Goal: Task Accomplishment & Management: Complete application form

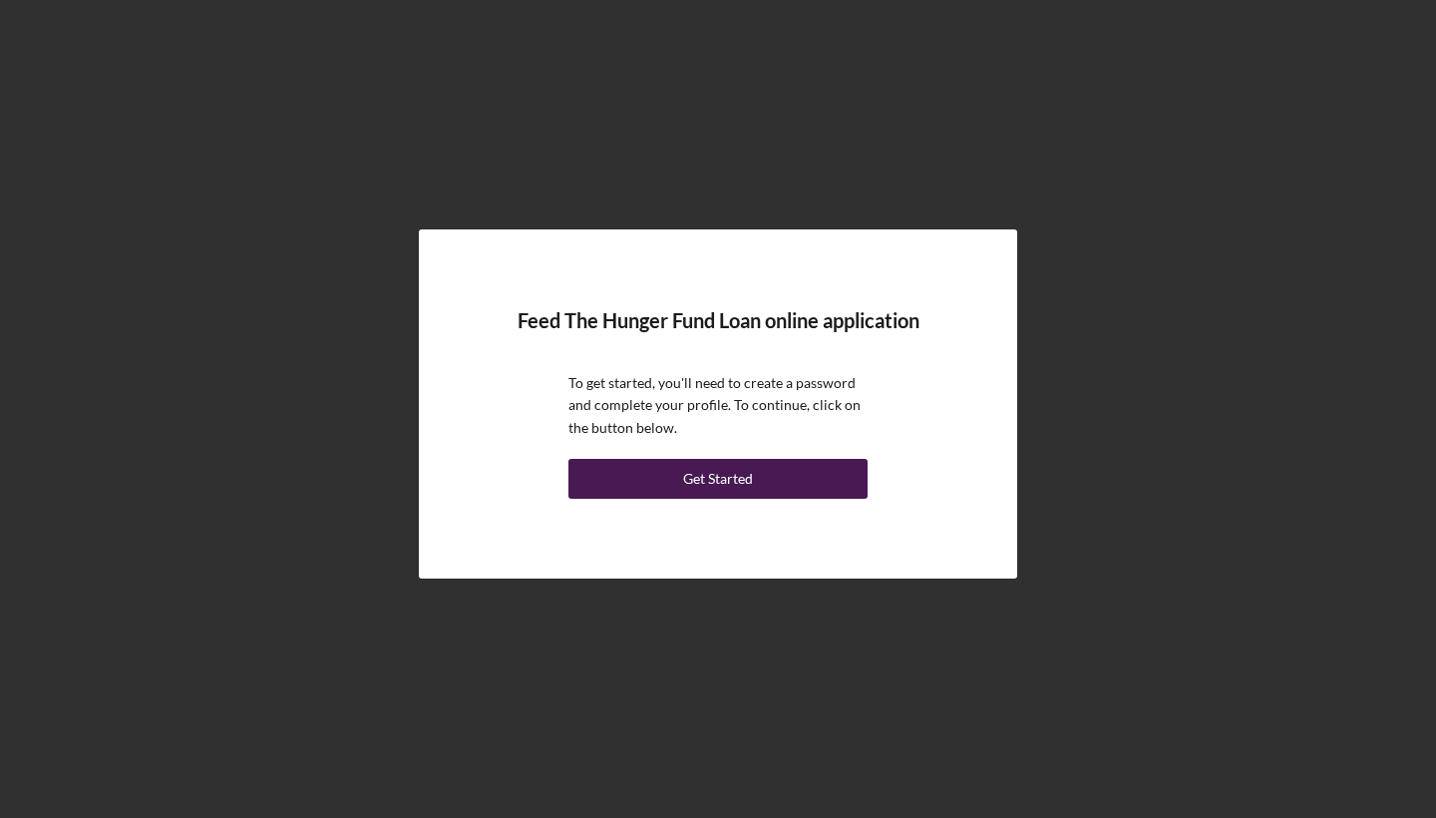
click at [757, 476] on button "Get Started" at bounding box center [717, 479] width 299 height 40
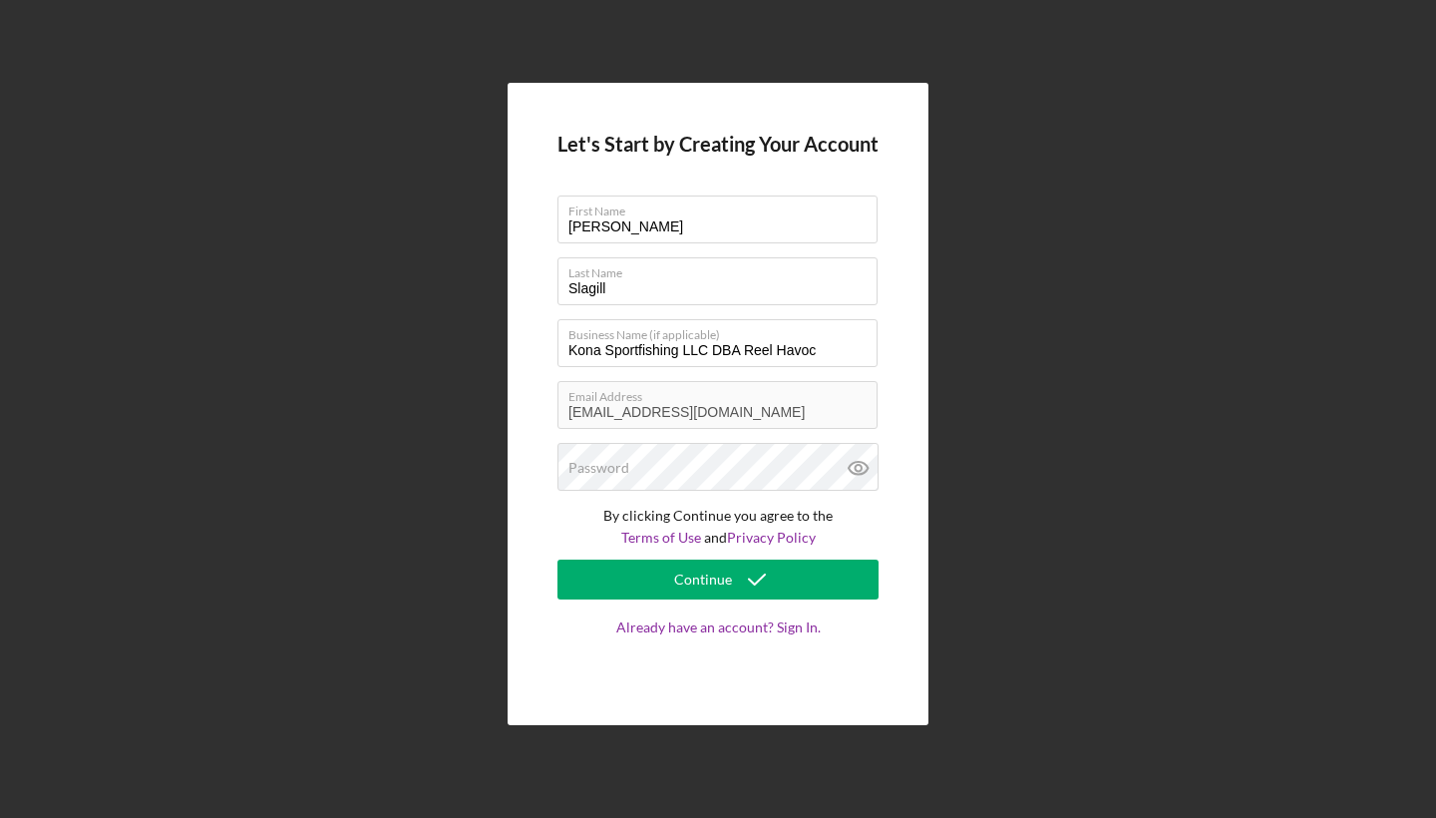
click at [0, 817] on com-1password-button at bounding box center [0, 818] width 0 height 0
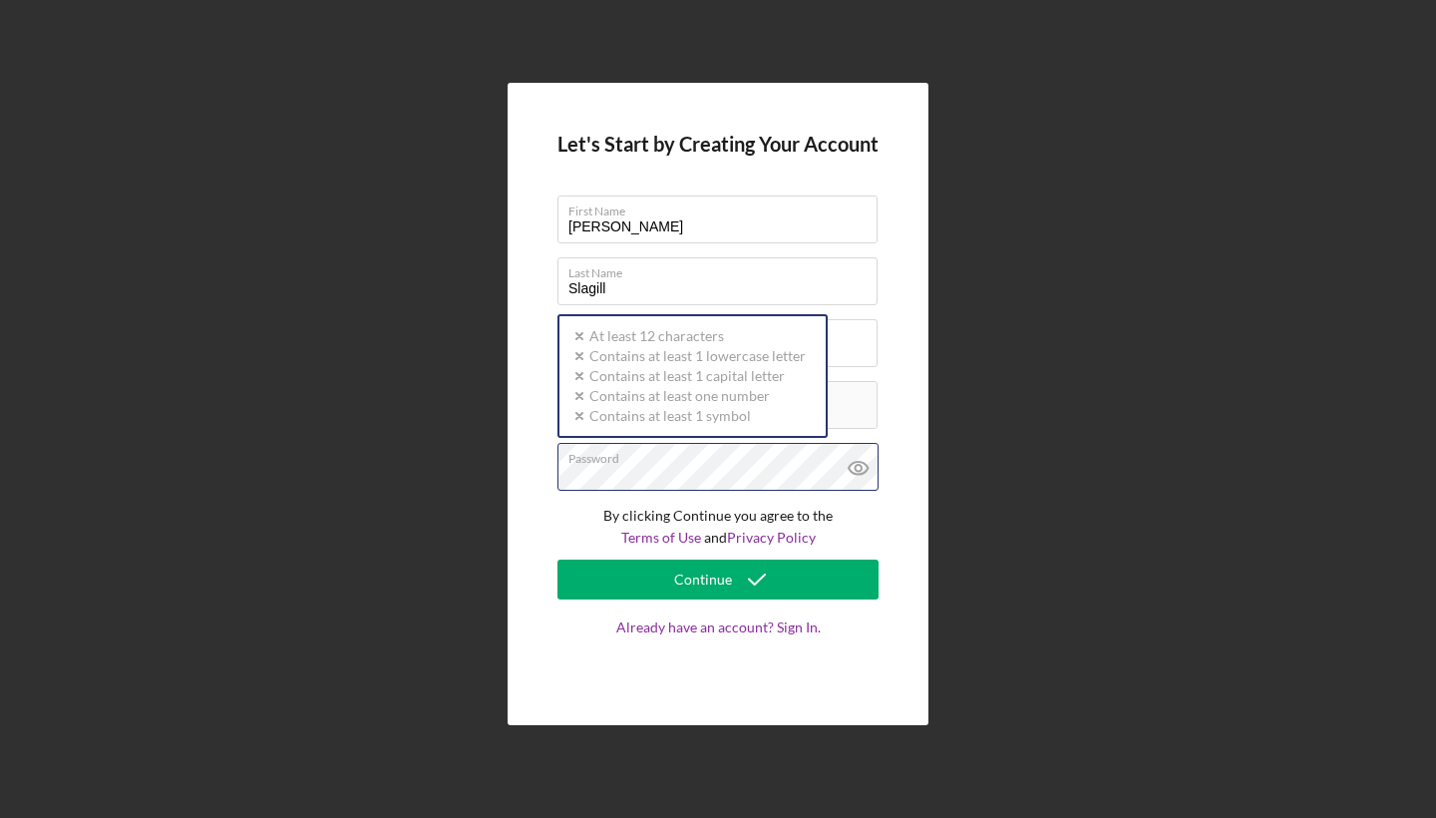
click at [666, 470] on div "Password Icon/icon-validation-no At least 12 characters Icon/icon-validation-no…" at bounding box center [717, 468] width 321 height 50
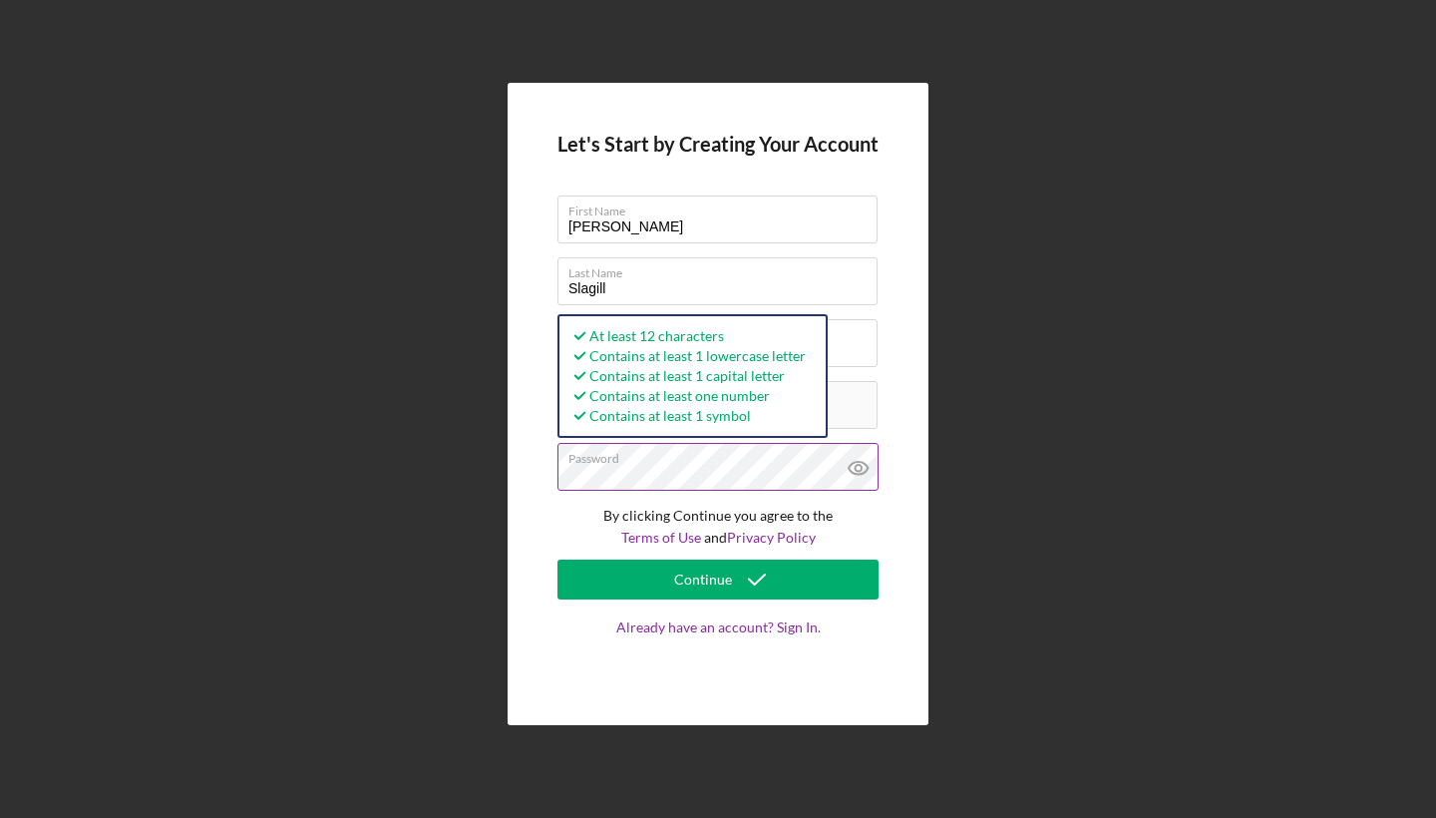
click at [853, 468] on icon at bounding box center [859, 468] width 50 height 50
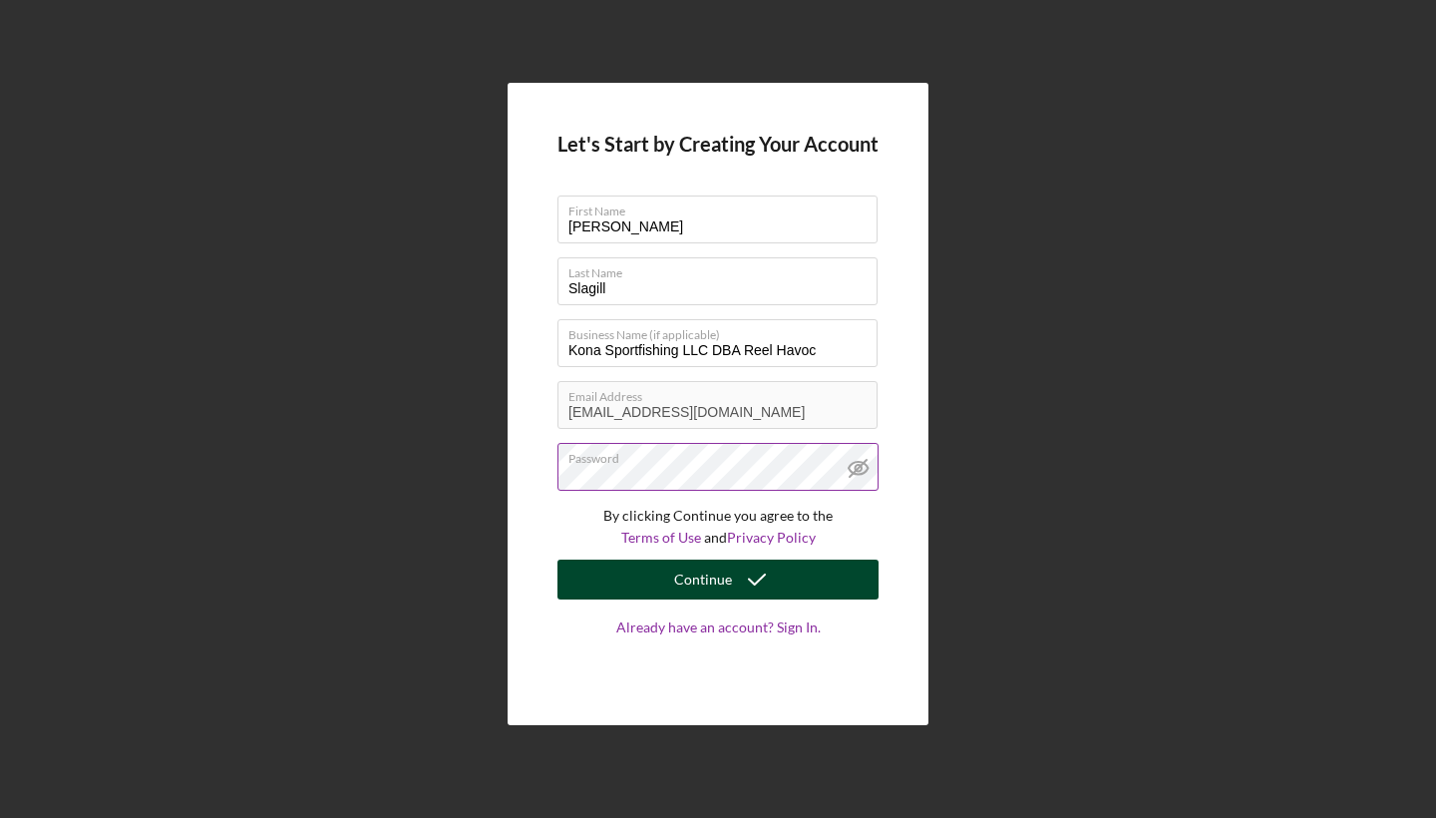
click at [769, 575] on icon "submit" at bounding box center [757, 579] width 50 height 50
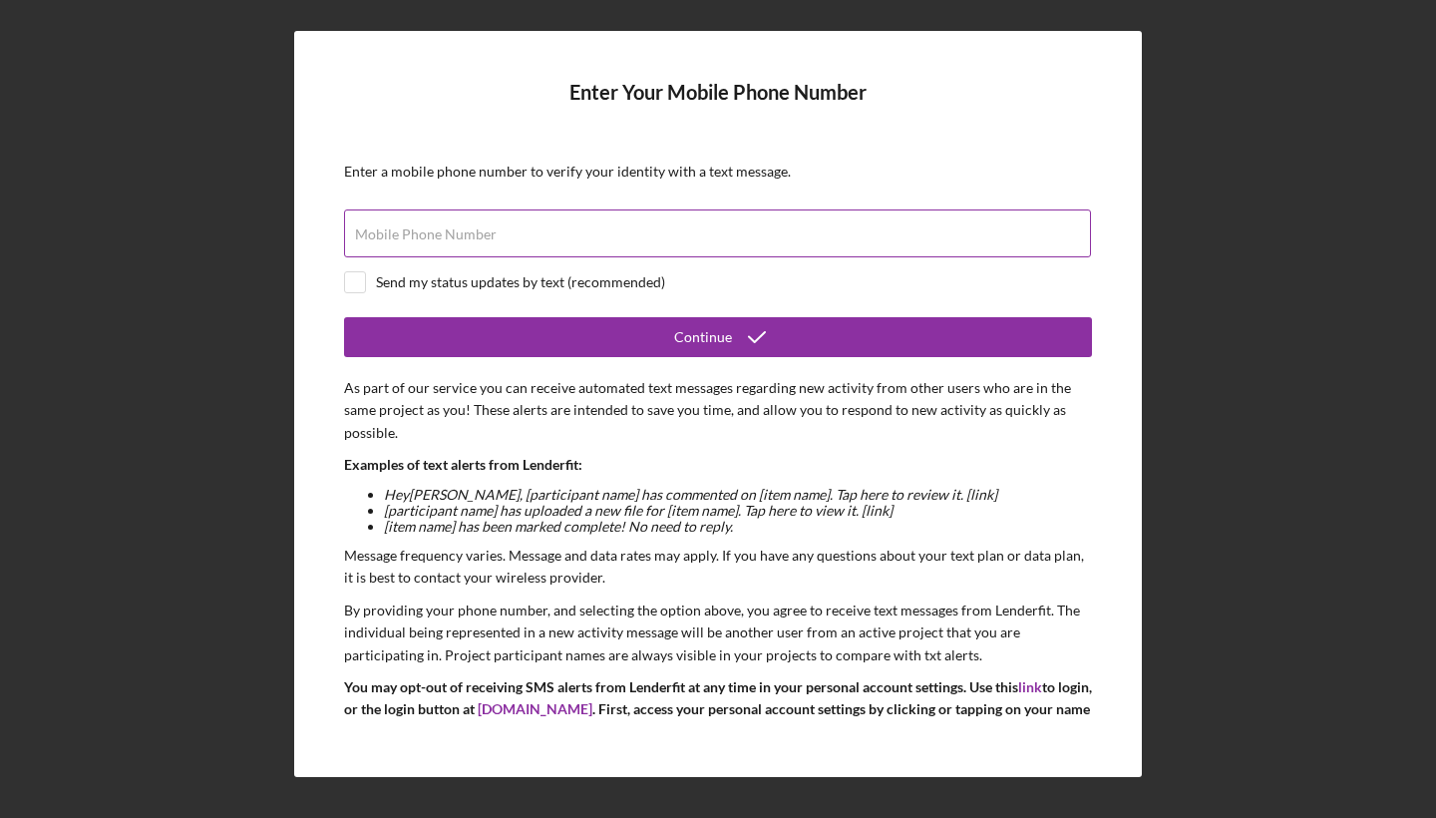
click at [679, 226] on div "Mobile Phone Number" at bounding box center [718, 234] width 748 height 50
type input "[PHONE_NUMBER]"
click at [365, 279] on div at bounding box center [355, 282] width 22 height 22
checkbox input "true"
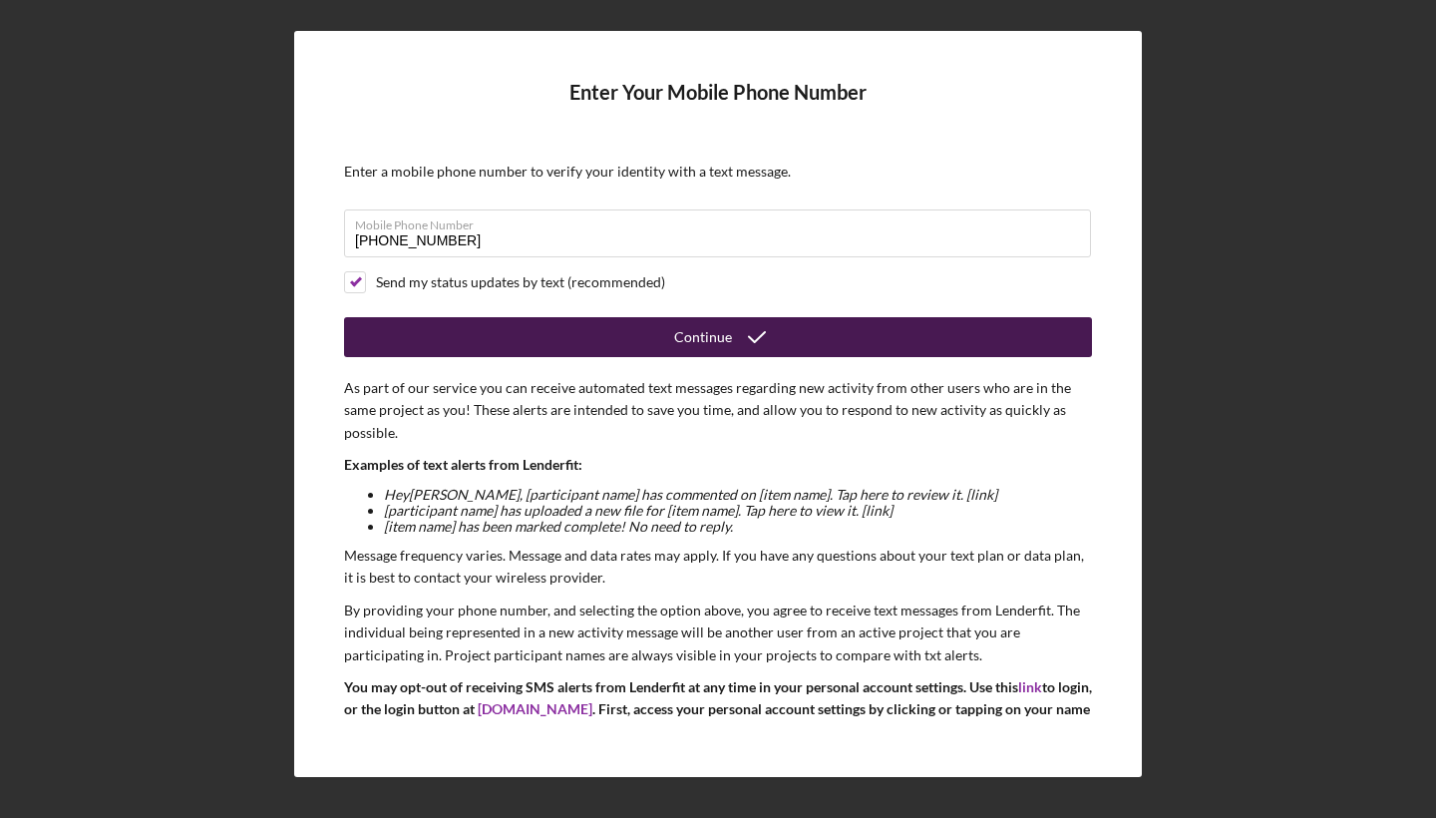
click at [608, 324] on button "Continue" at bounding box center [718, 337] width 748 height 40
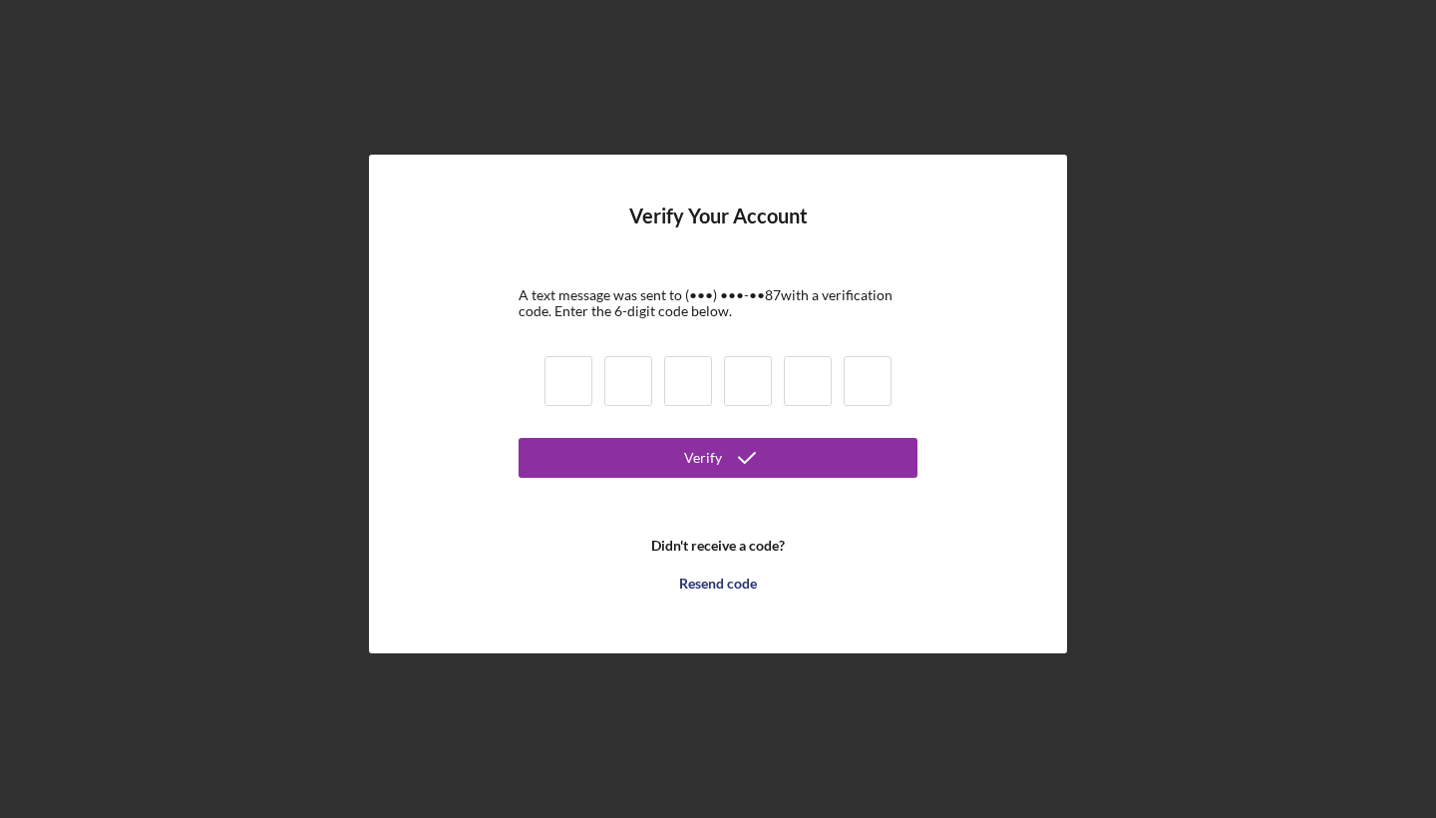
click at [578, 386] on input at bounding box center [568, 381] width 48 height 50
type input "3"
type input "4"
type input "3"
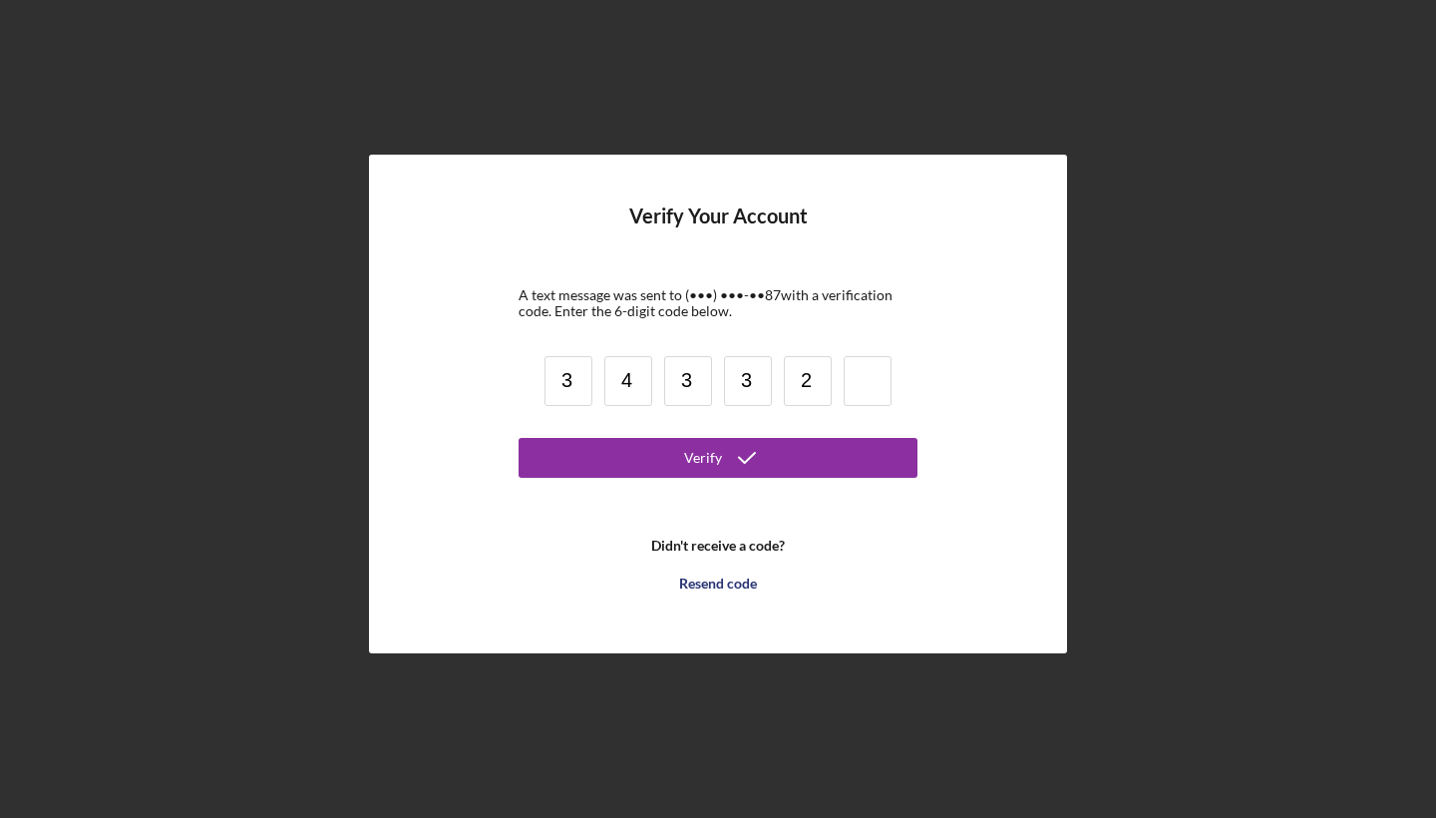
type input "2"
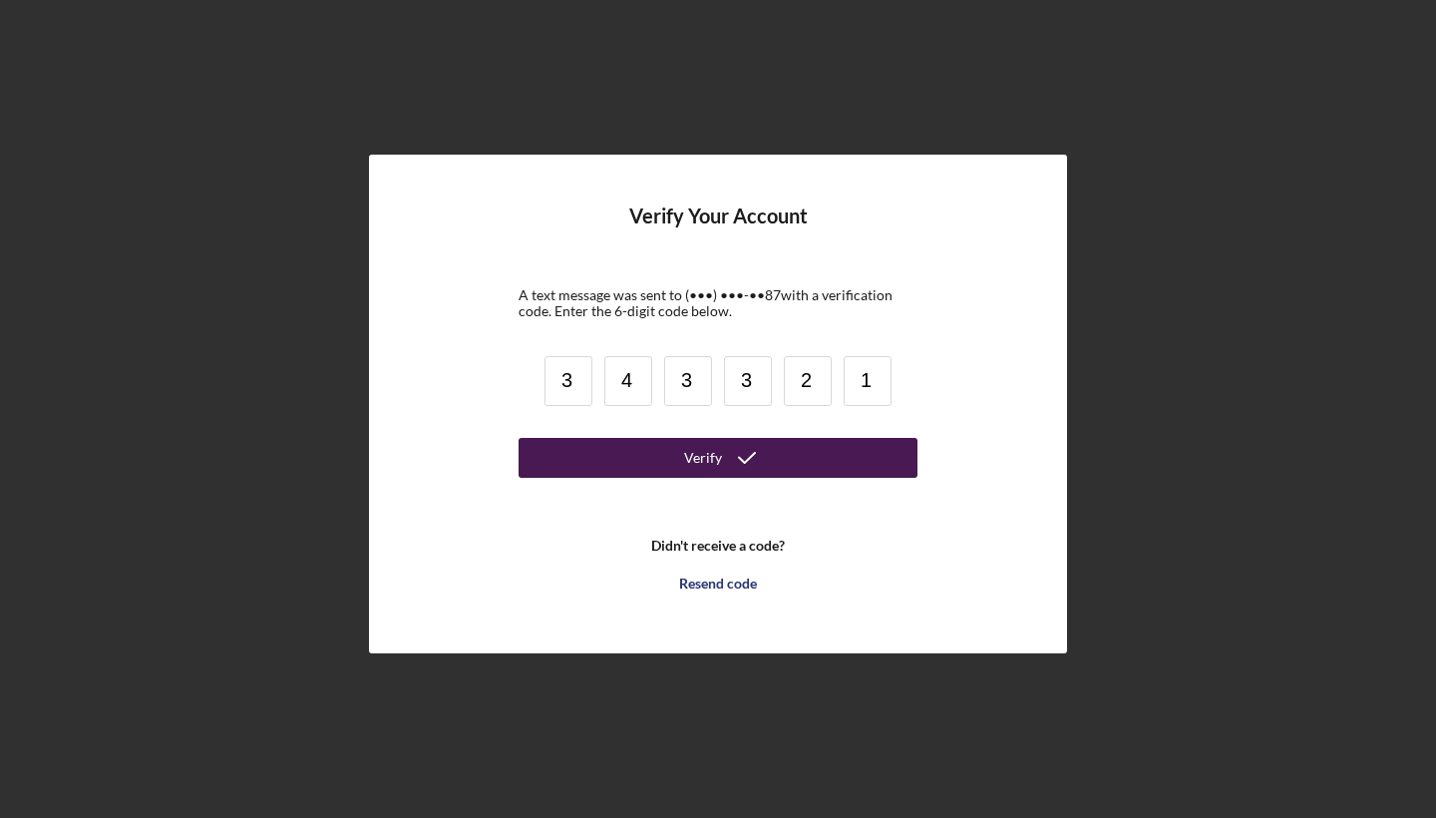
type input "1"
click at [668, 444] on button "Verify" at bounding box center [718, 458] width 399 height 40
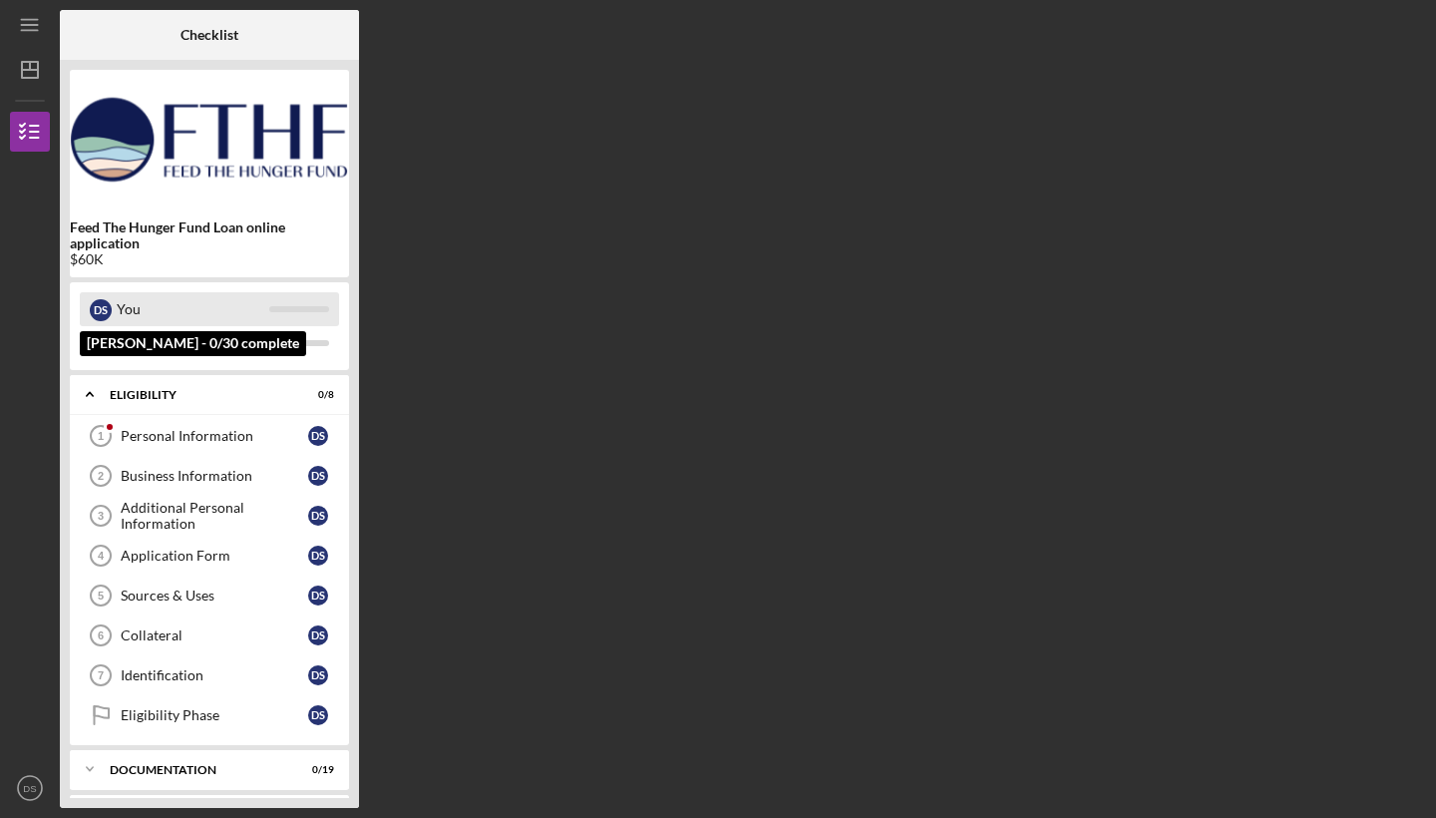
click at [217, 307] on div "You" at bounding box center [193, 309] width 153 height 34
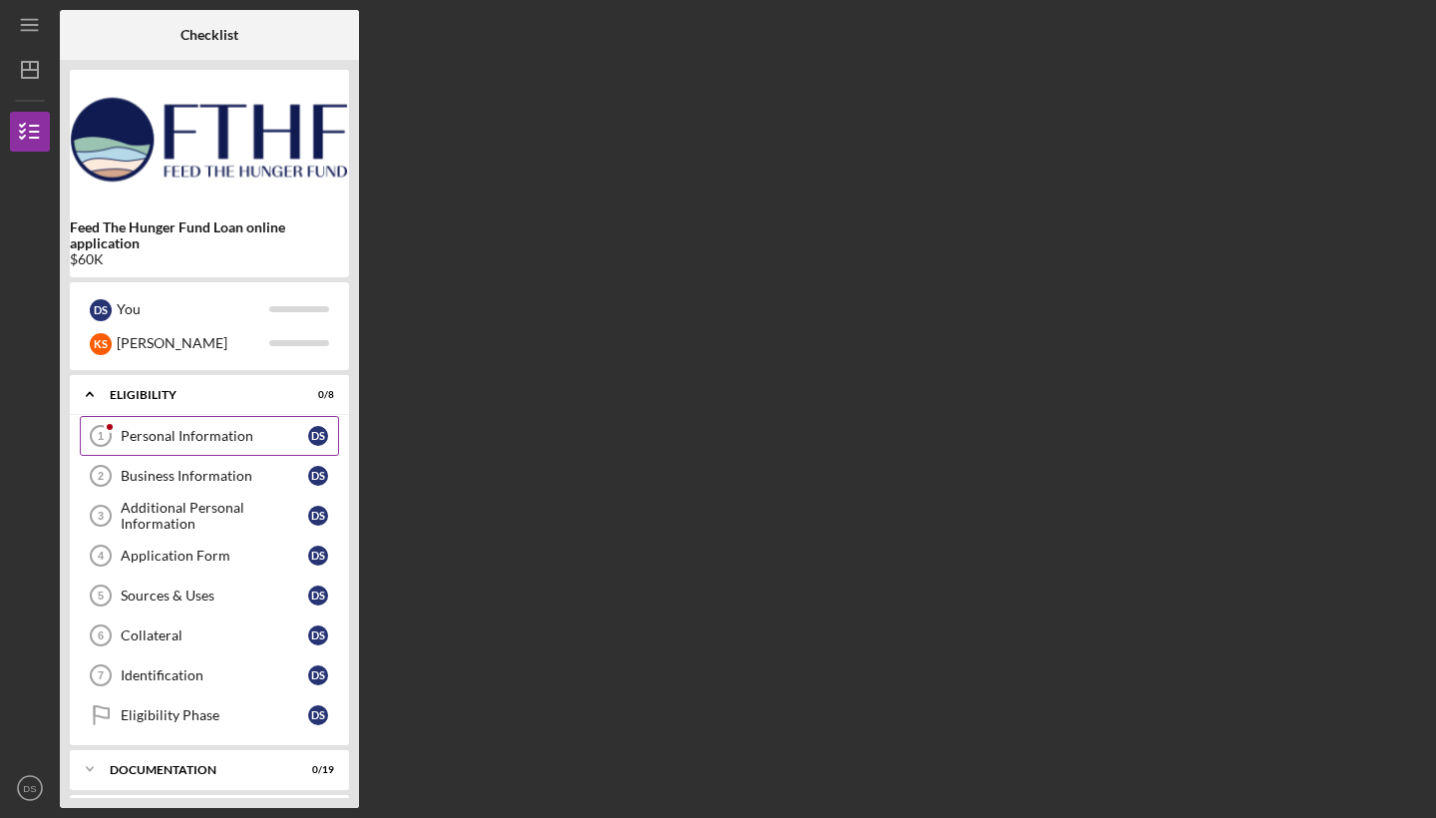
click at [211, 431] on div "Personal Information" at bounding box center [214, 436] width 187 height 16
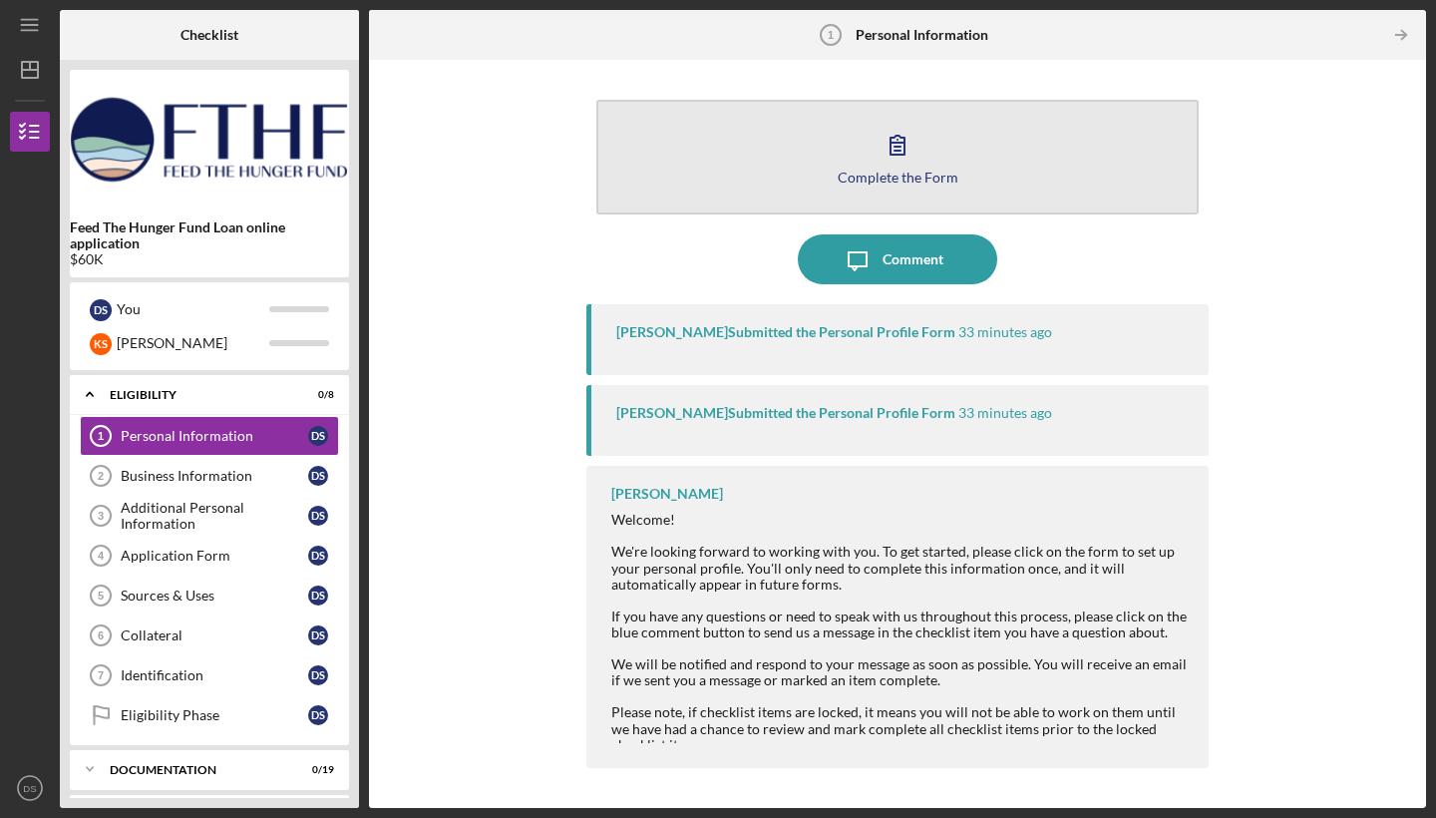
click at [892, 174] on div "Complete the Form" at bounding box center [898, 177] width 121 height 15
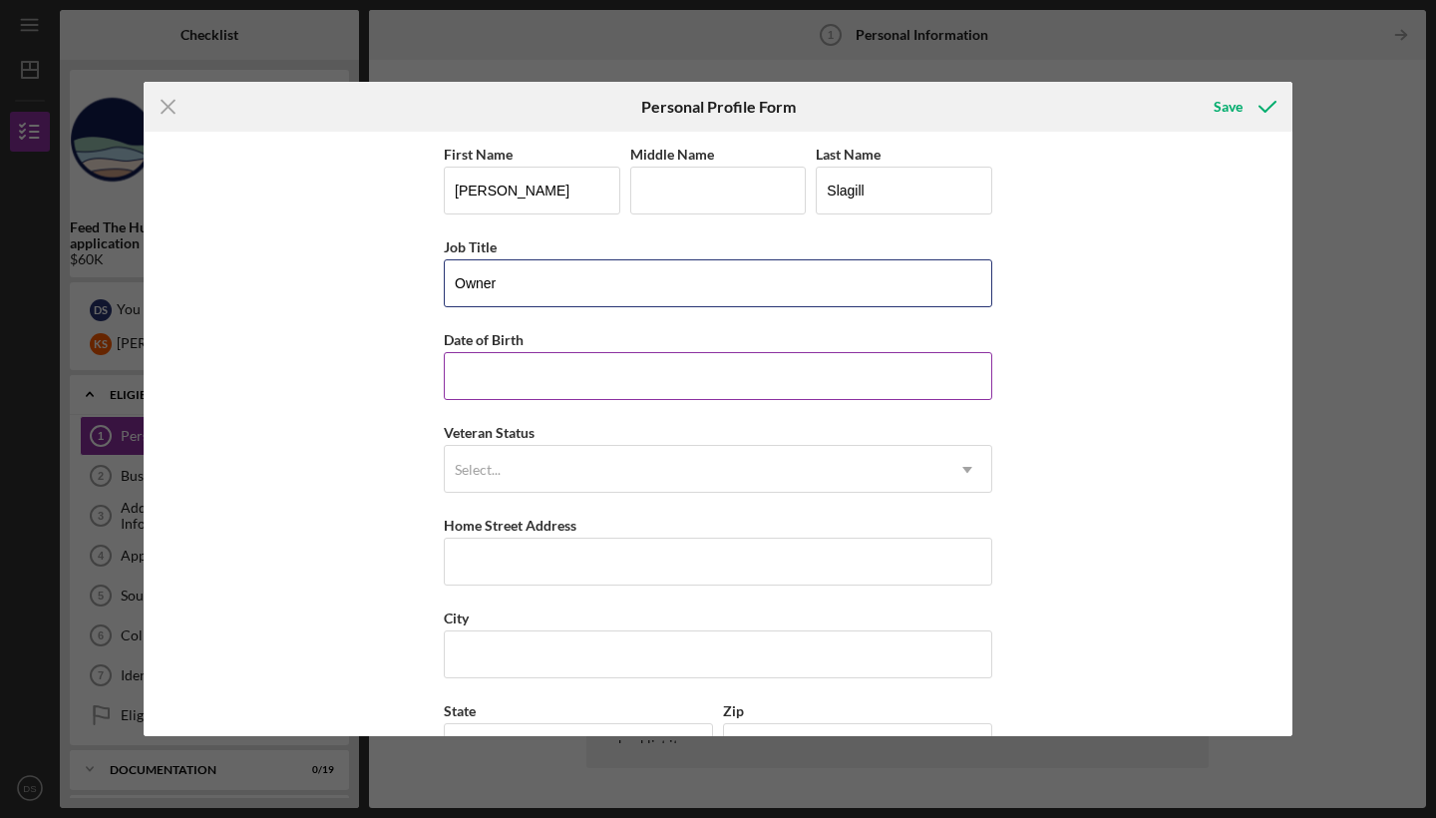
type input "Owner"
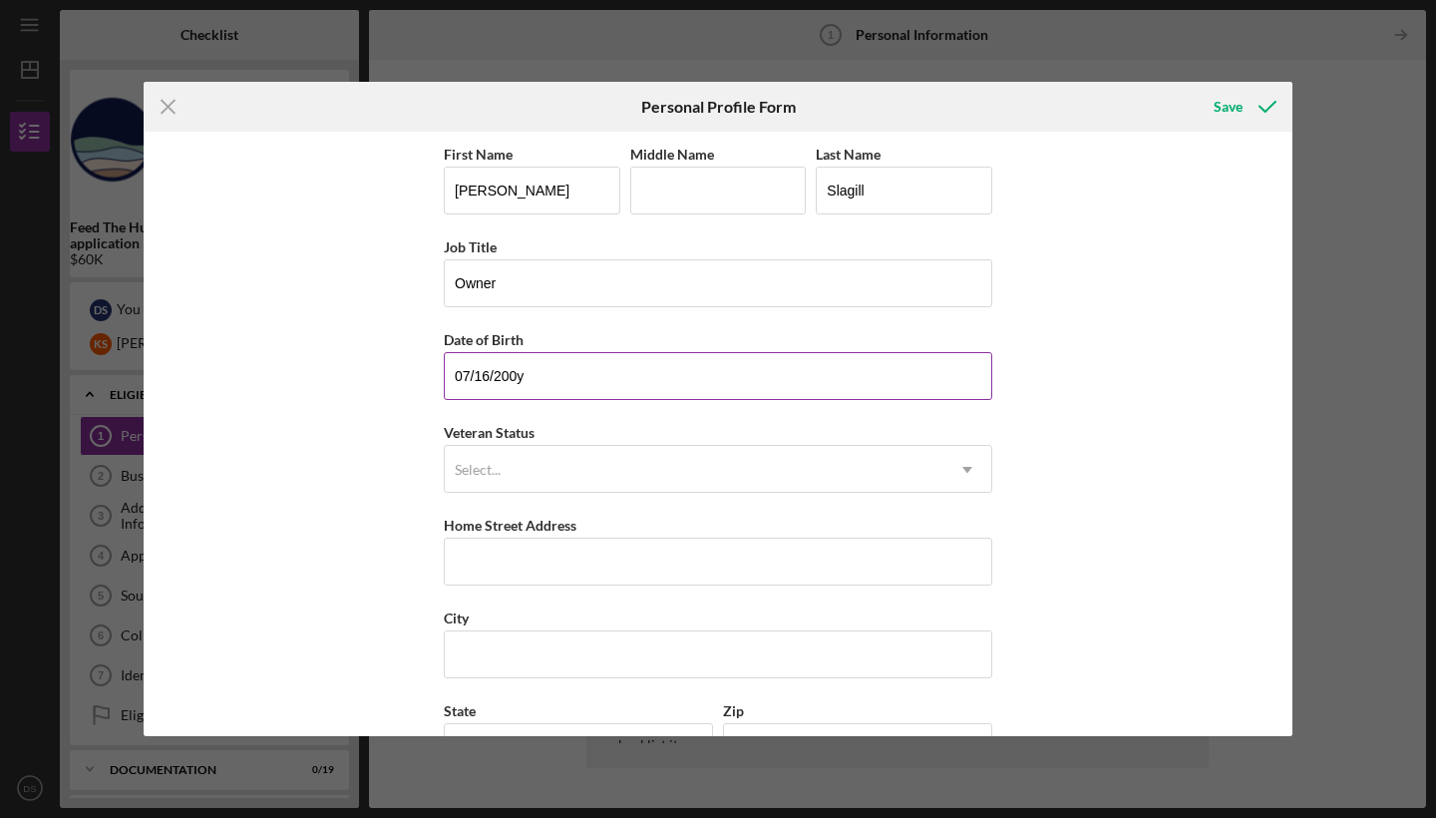
type input "[DATE]"
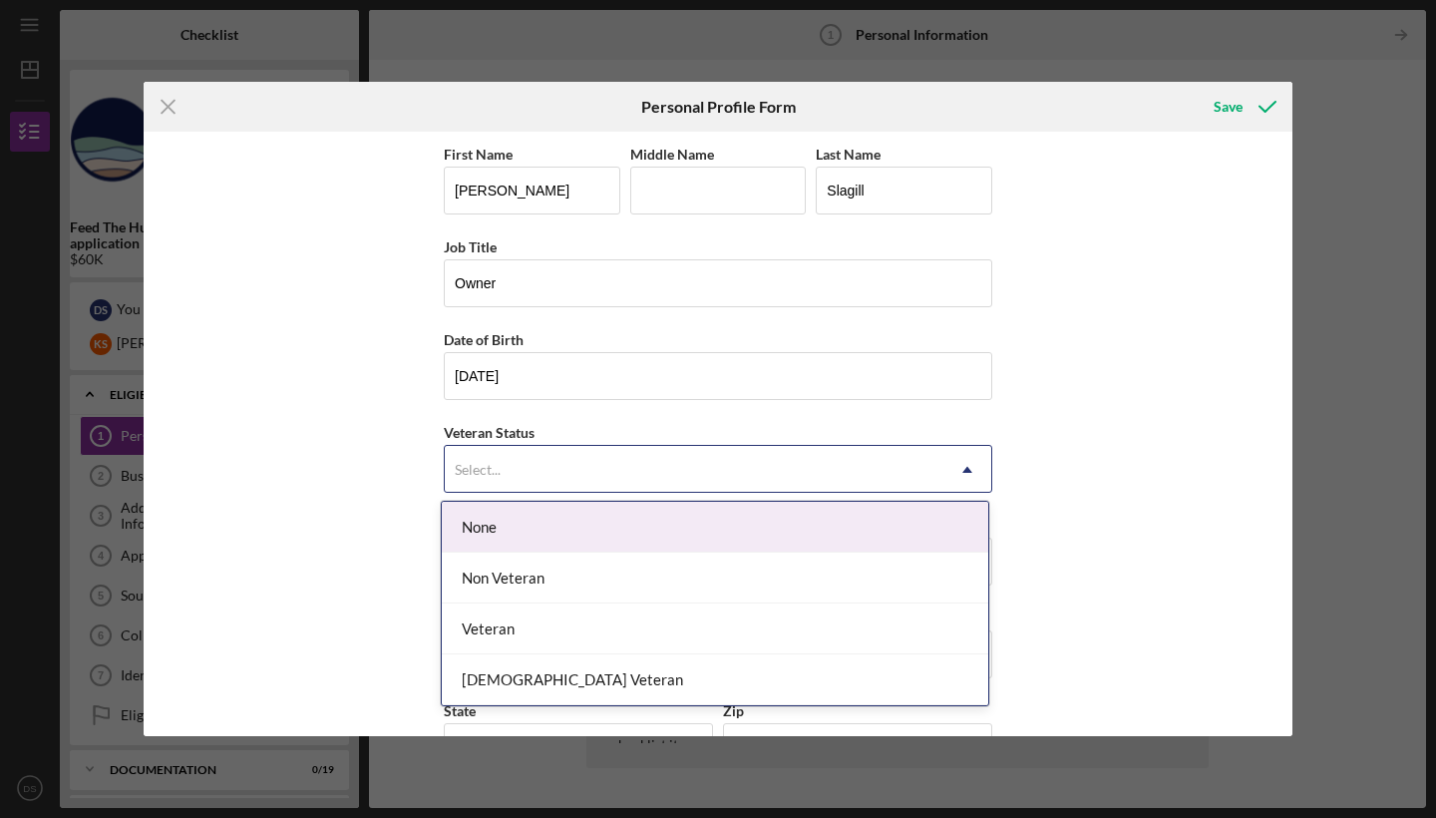
click at [538, 466] on div "Select..." at bounding box center [694, 470] width 499 height 46
click at [534, 533] on div "None" at bounding box center [715, 527] width 546 height 51
click at [566, 451] on div "Select..." at bounding box center [694, 470] width 499 height 46
click at [541, 521] on div "None" at bounding box center [715, 527] width 546 height 51
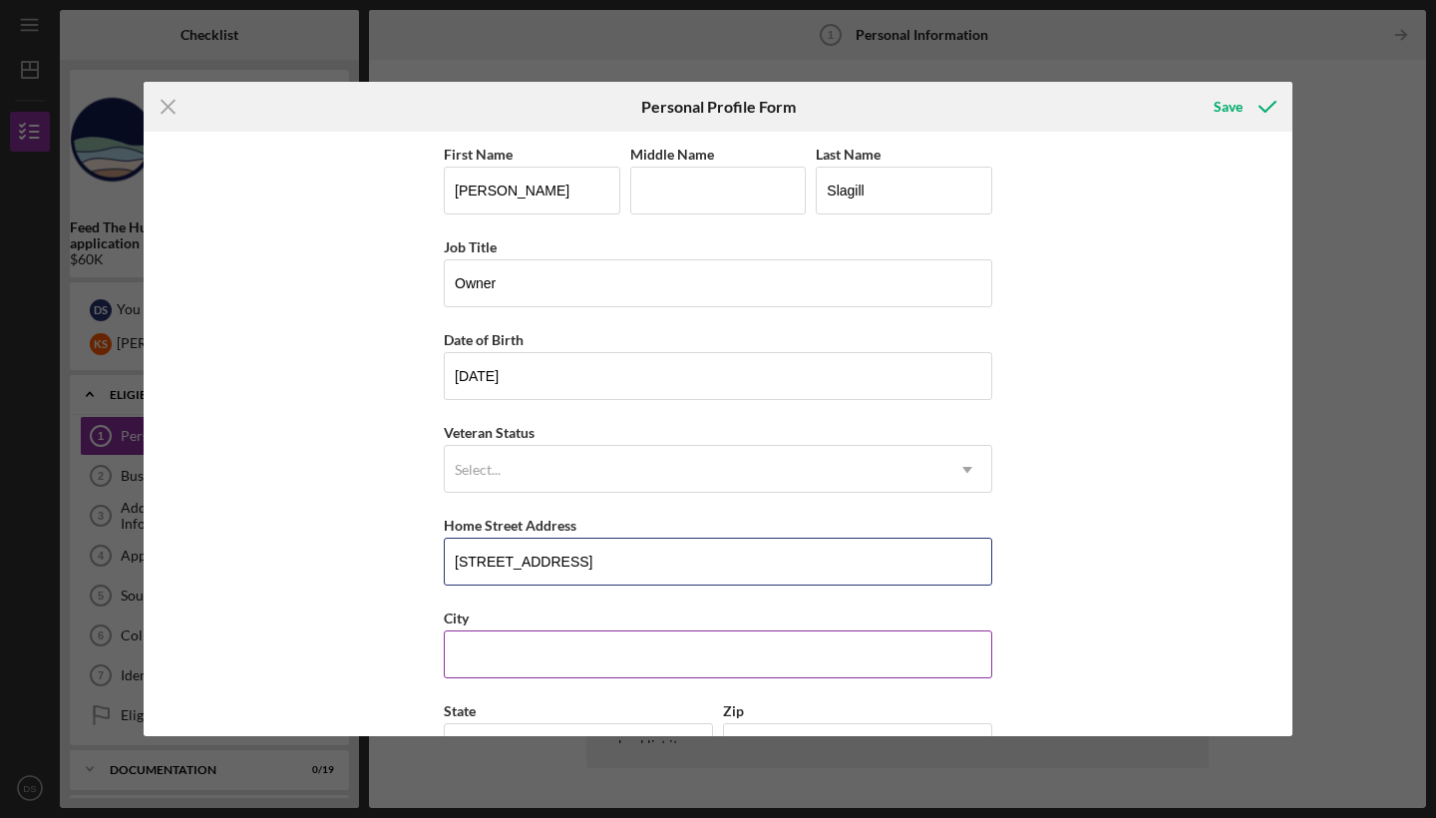
type input "[STREET_ADDRESS]"
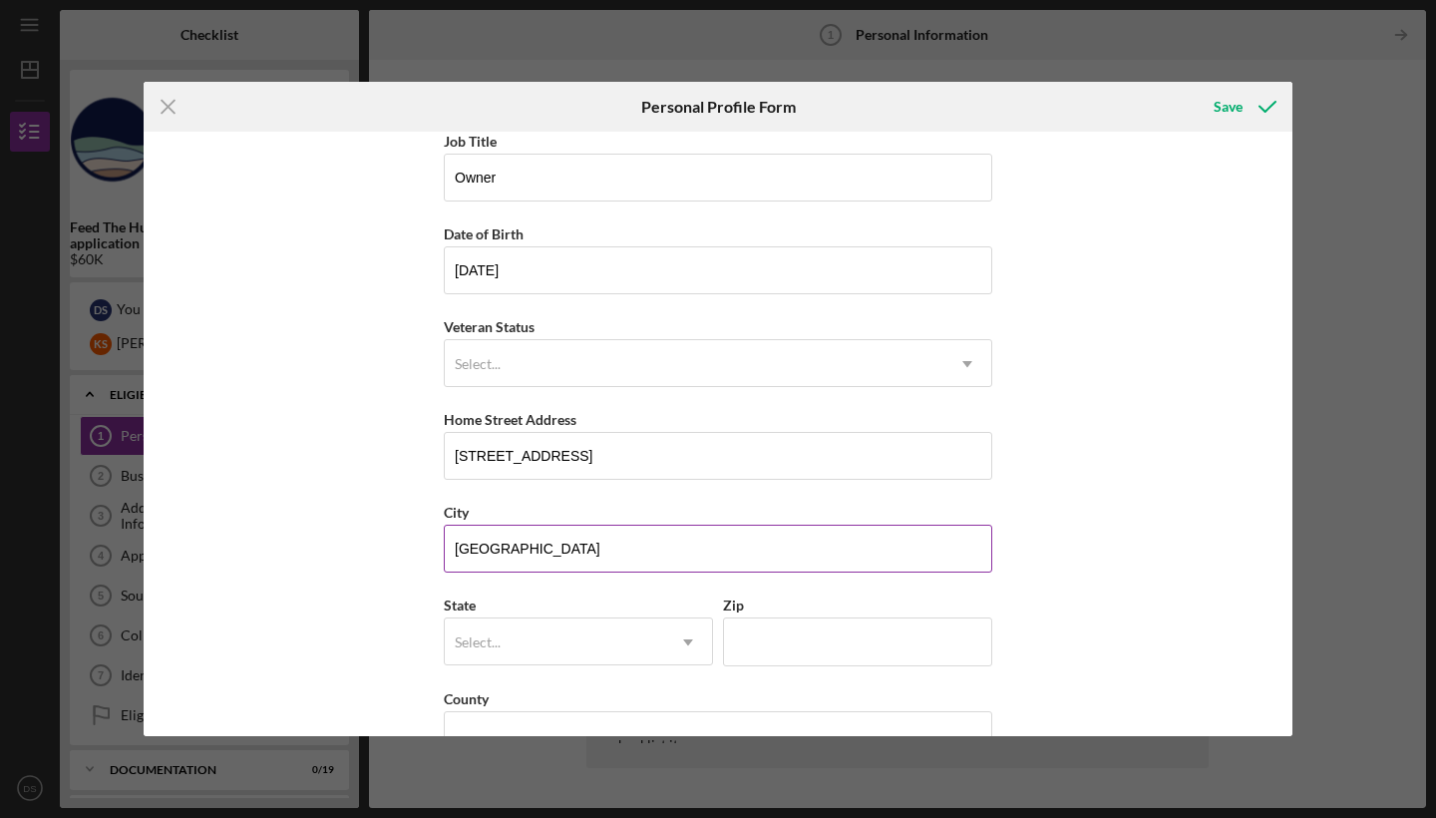
scroll to position [111, 0]
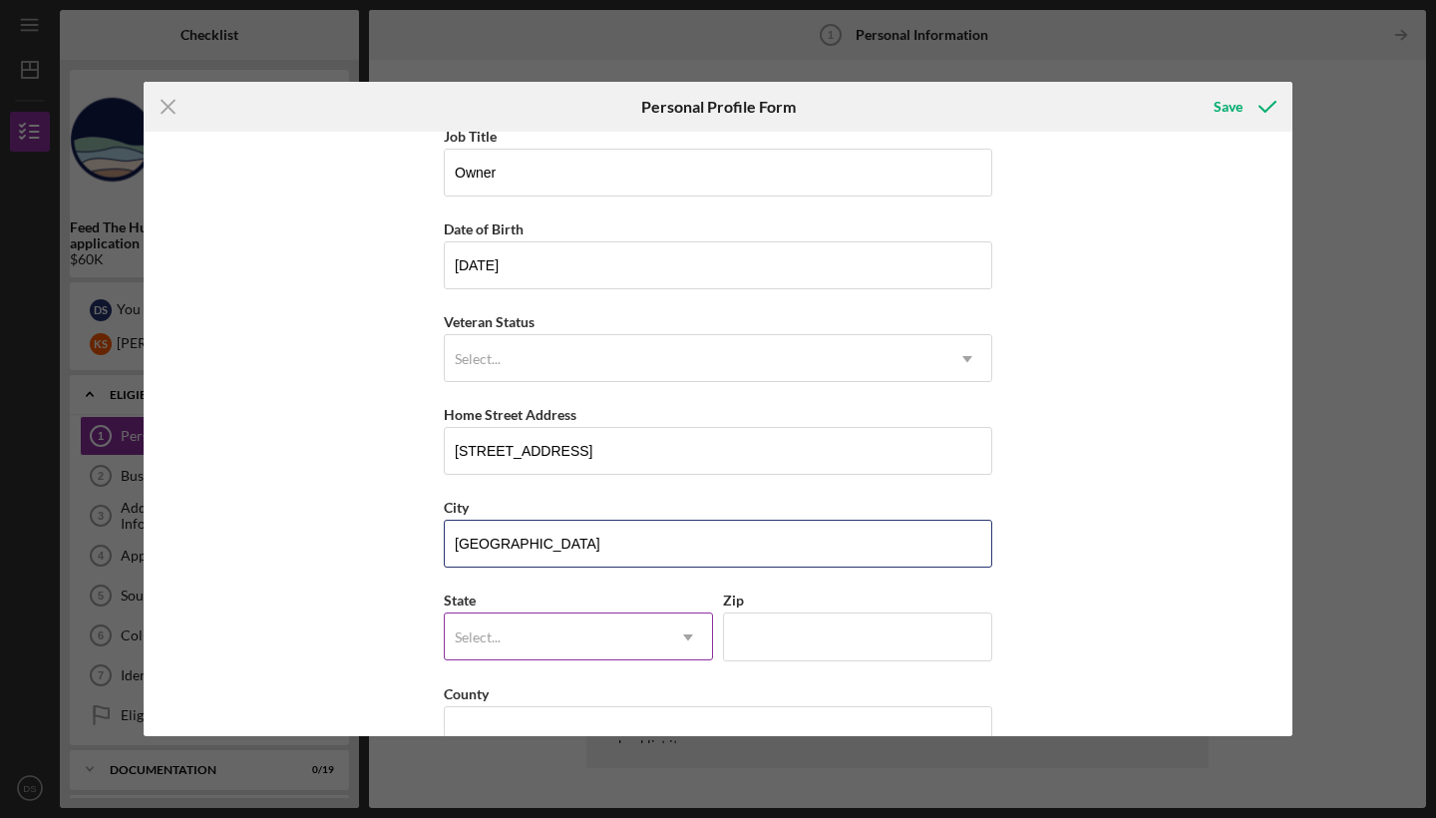
type input "[GEOGRAPHIC_DATA]"
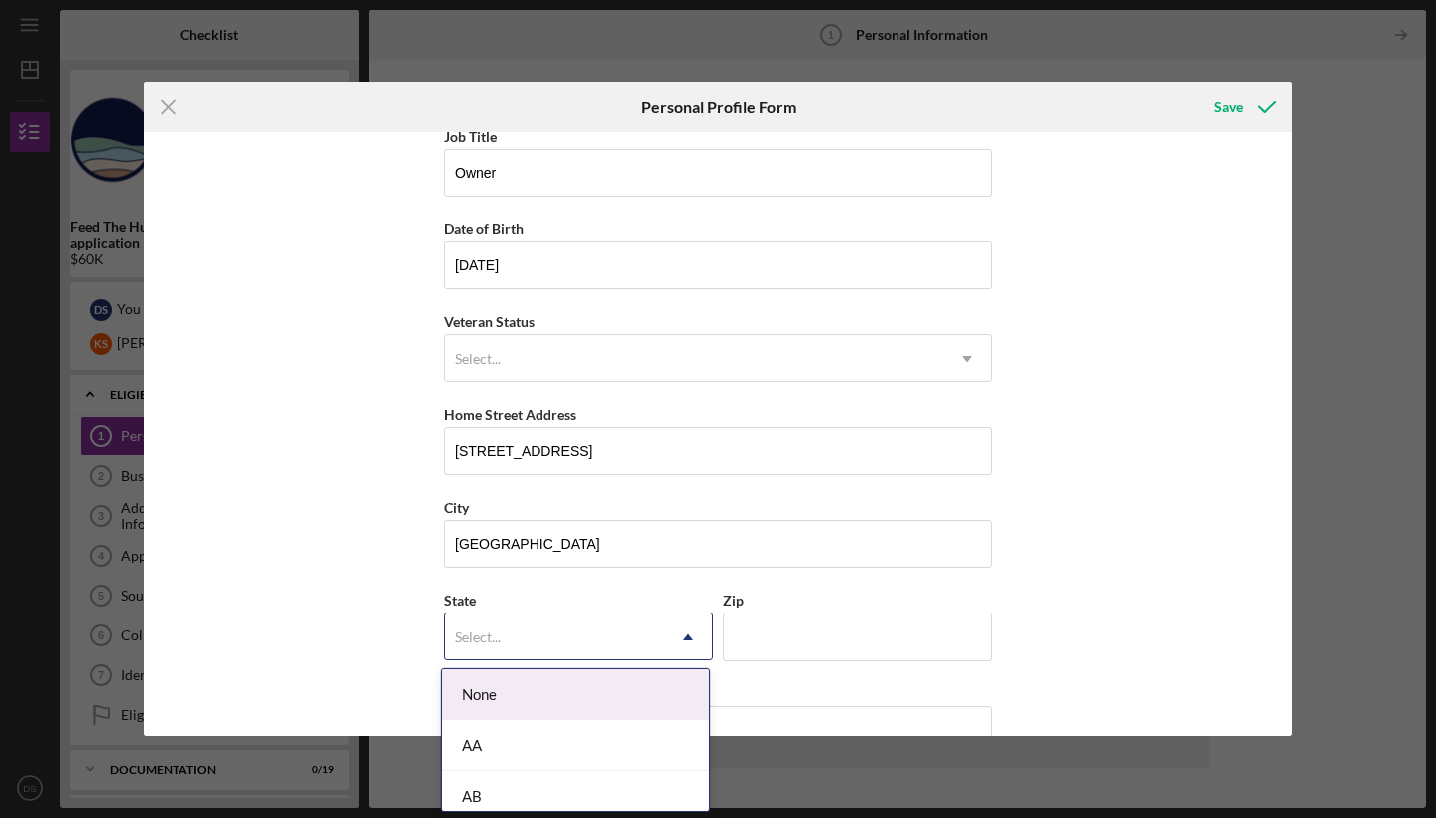
click at [640, 630] on div "Select..." at bounding box center [554, 637] width 219 height 46
type input "HI"
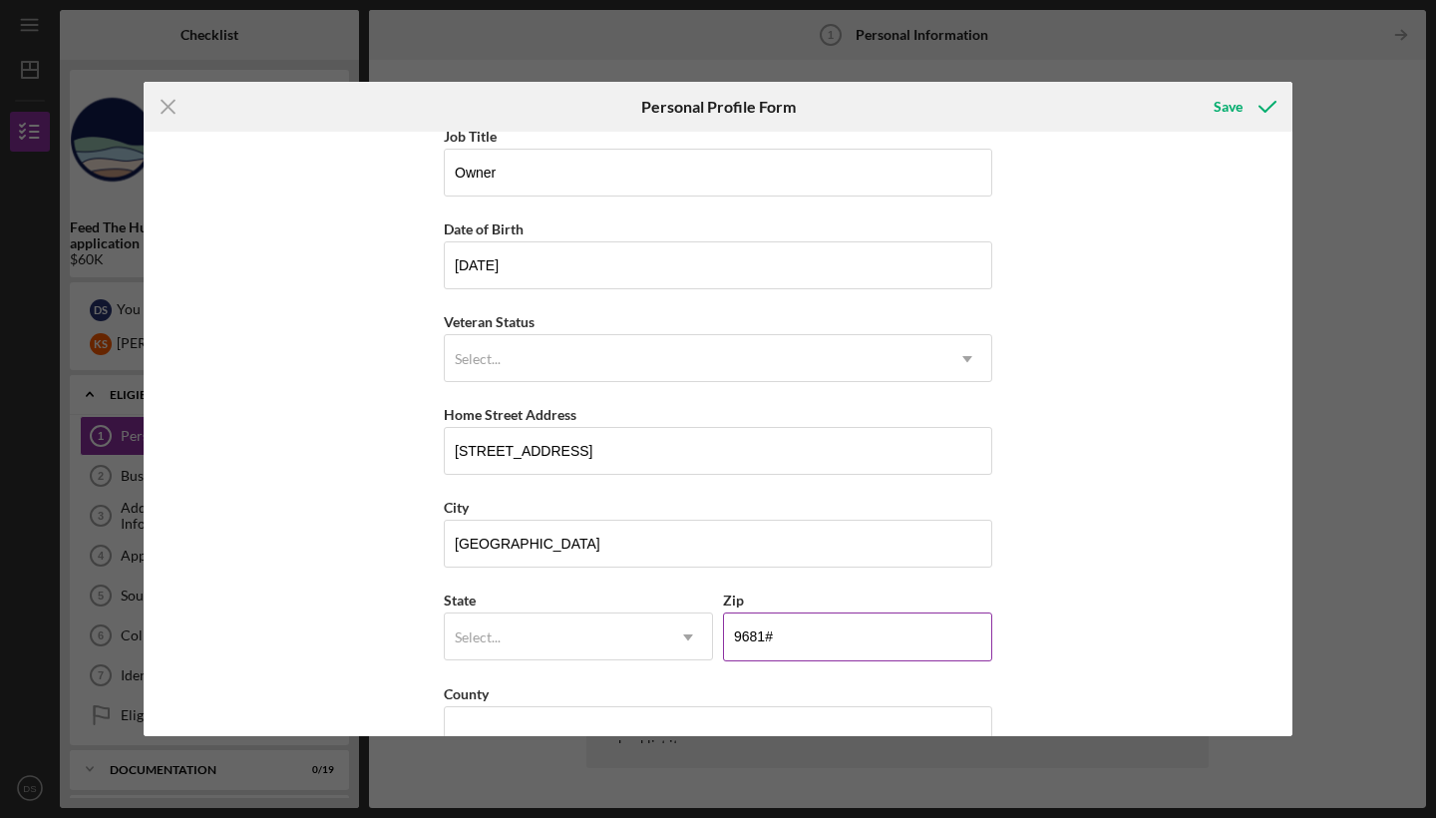
type input "96818"
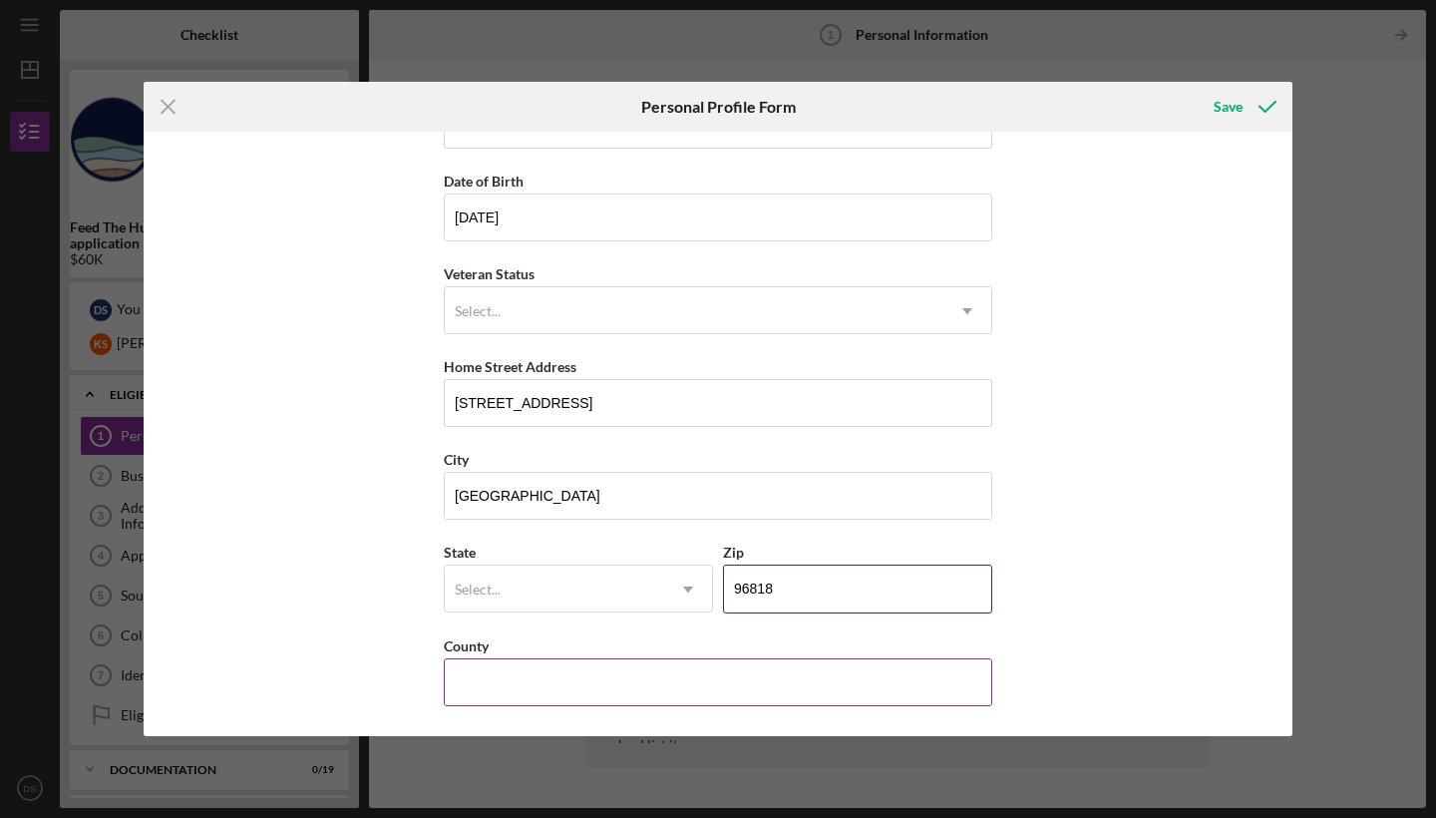
scroll to position [159, 0]
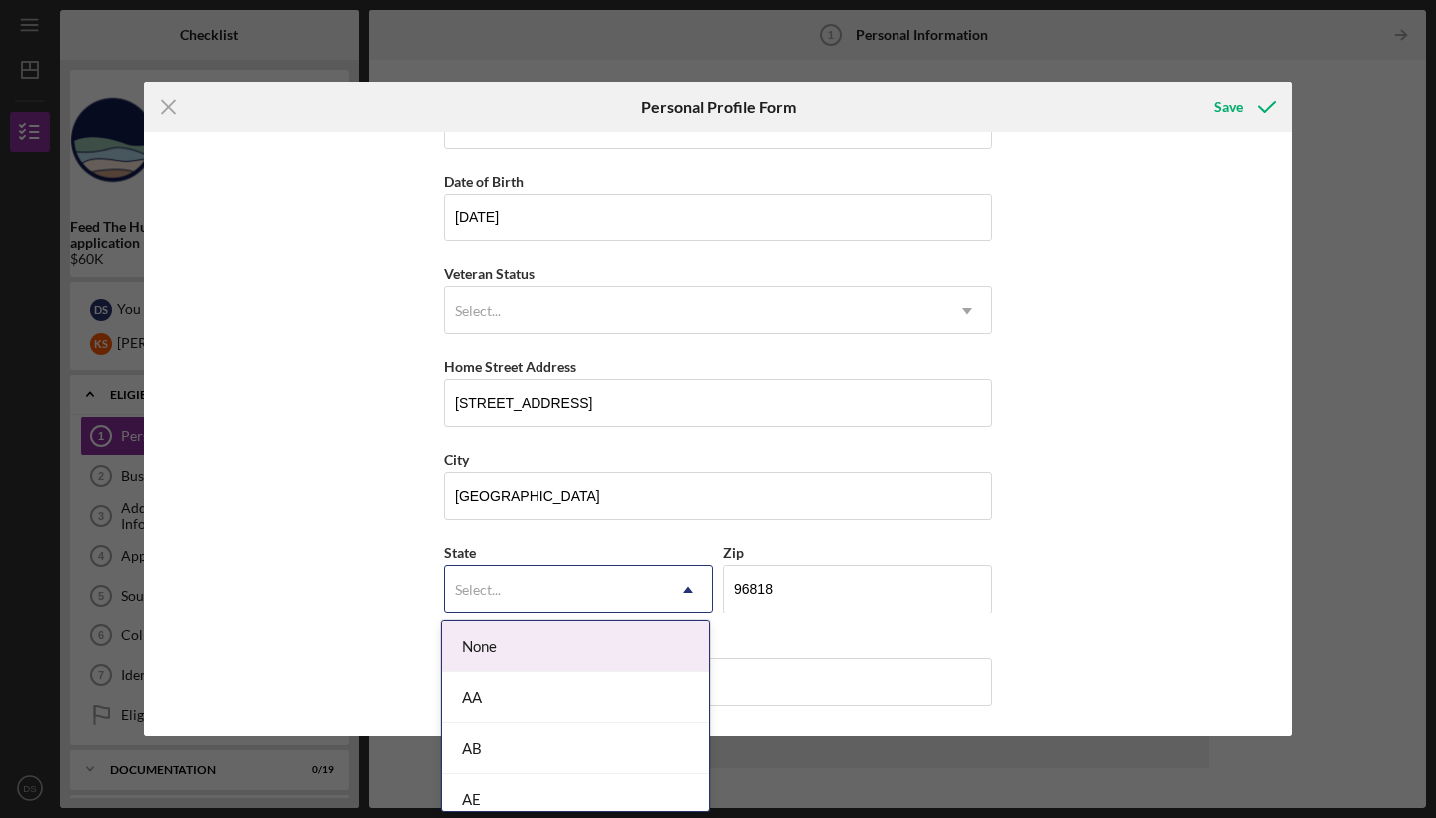
click at [668, 583] on icon "Icon/Dropdown Arrow" at bounding box center [688, 589] width 48 height 48
type input "H"
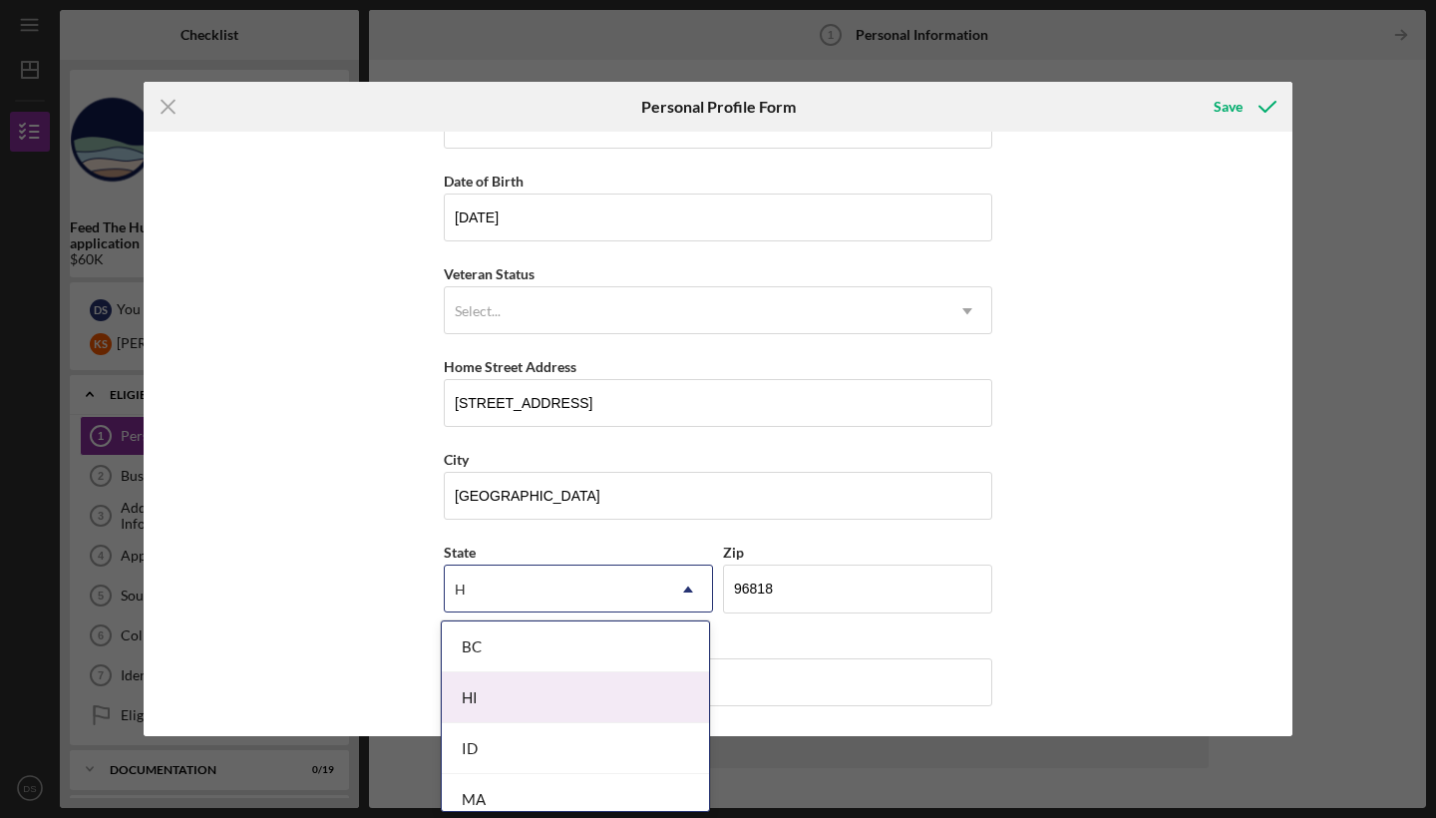
click at [533, 702] on div "HI" at bounding box center [575, 697] width 267 height 51
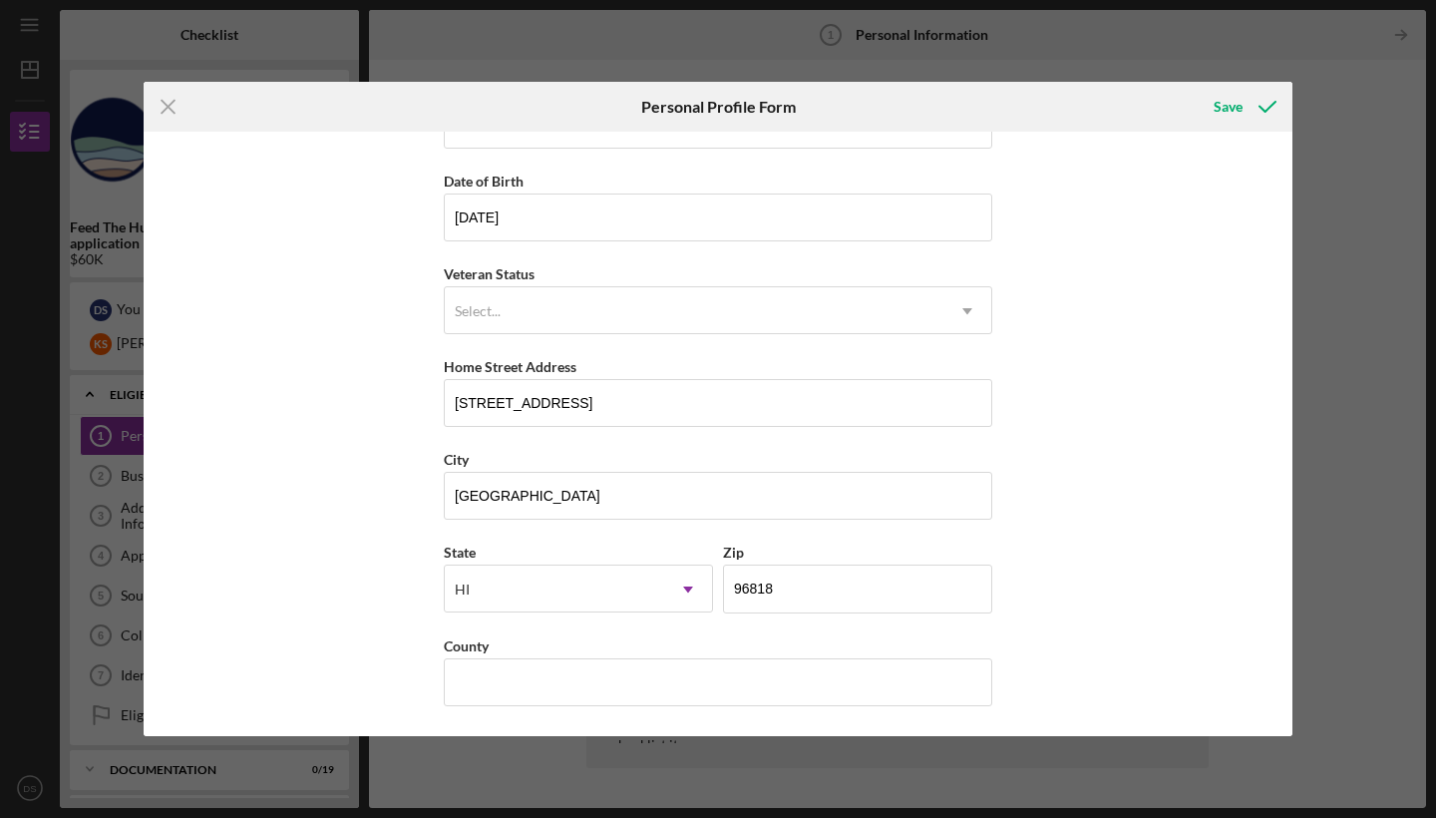
click at [1118, 547] on div "First Name [PERSON_NAME] Middle Name Last Name [PERSON_NAME] Job Title Owner Da…" at bounding box center [718, 434] width 1149 height 604
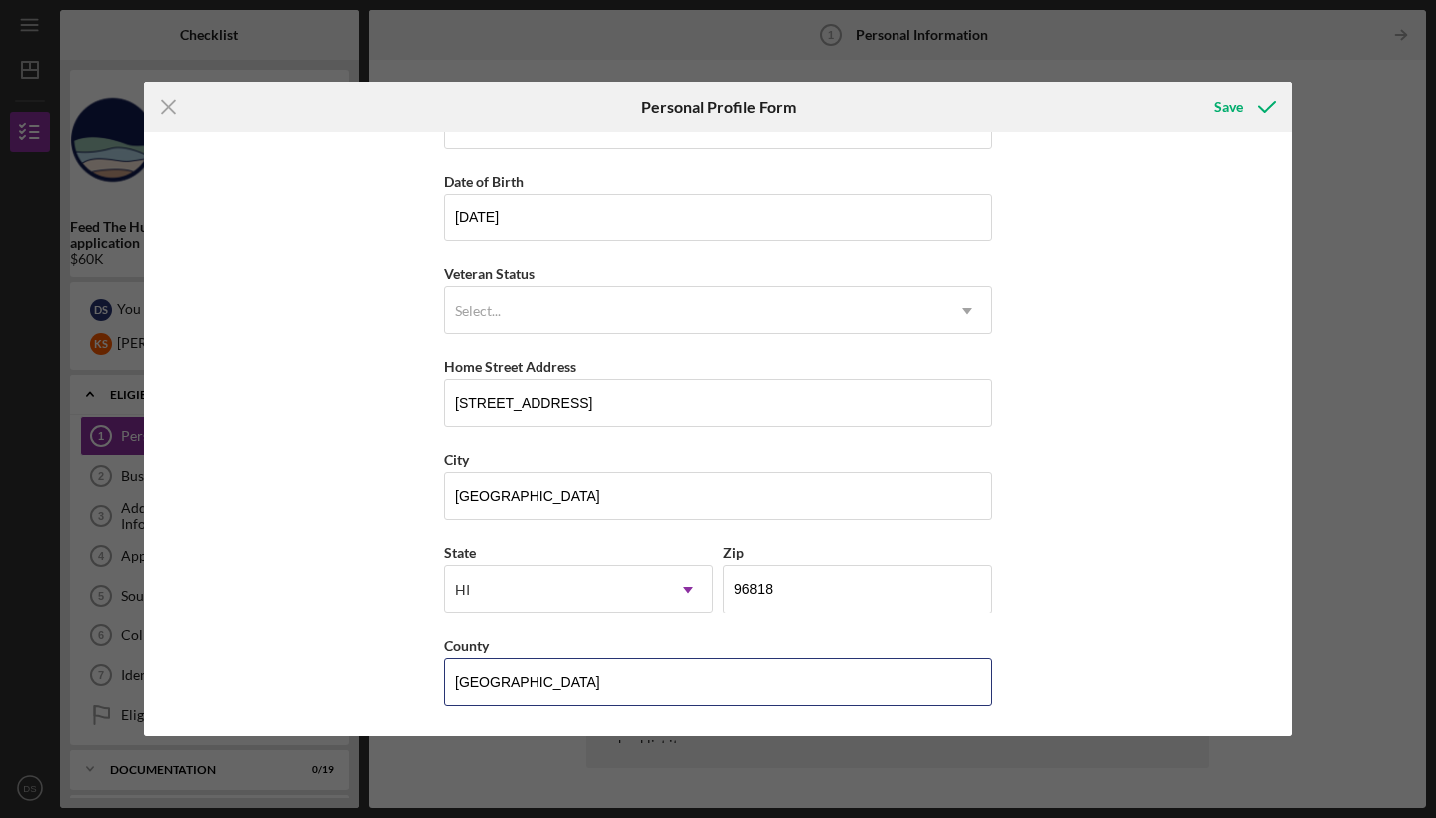
type input "[GEOGRAPHIC_DATA]"
click at [1062, 642] on div "First Name [PERSON_NAME] Middle Name Last Name [PERSON_NAME] Job Title Owner Da…" at bounding box center [718, 434] width 1149 height 604
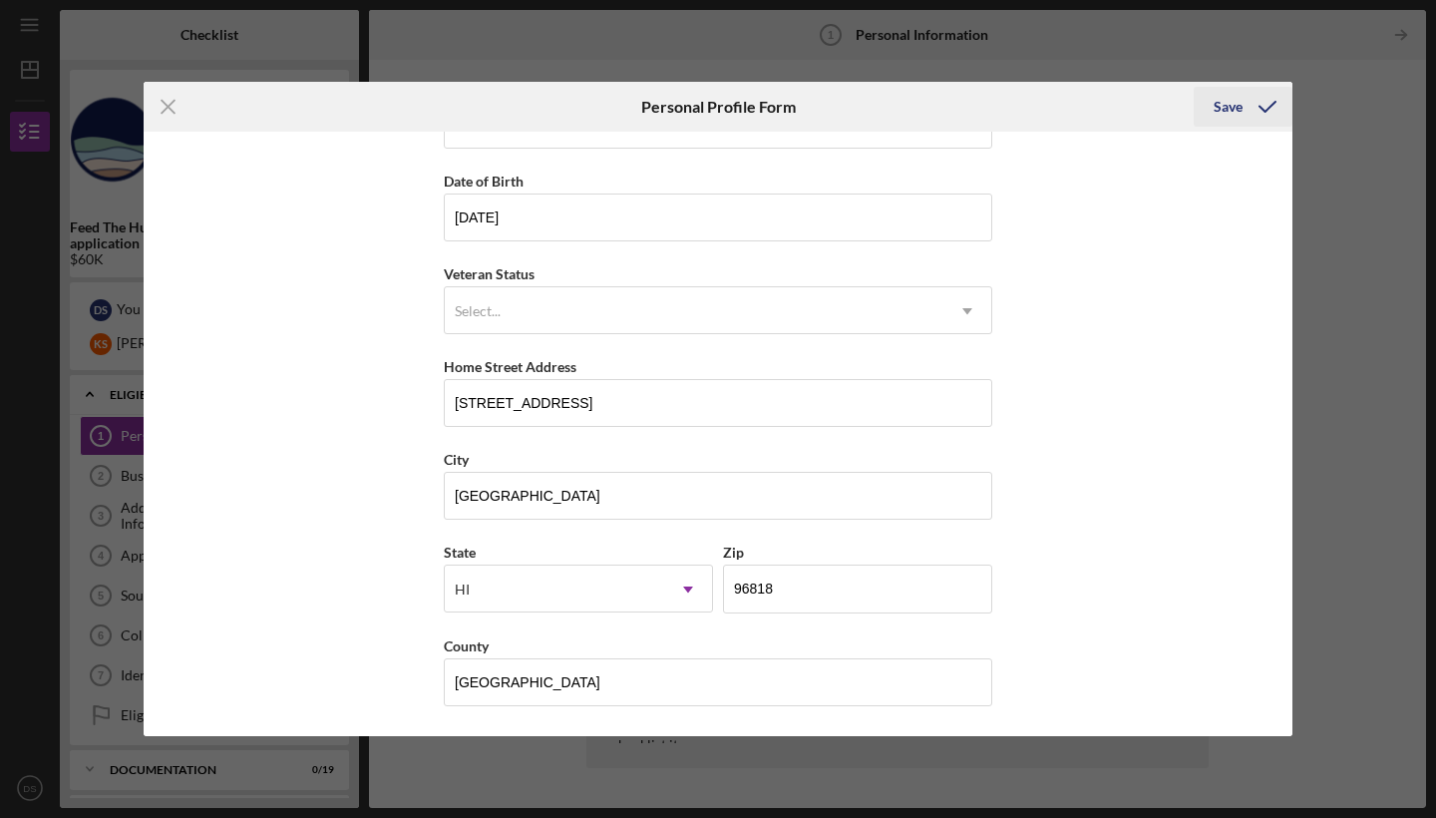
click at [1230, 107] on div "Save" at bounding box center [1228, 107] width 29 height 40
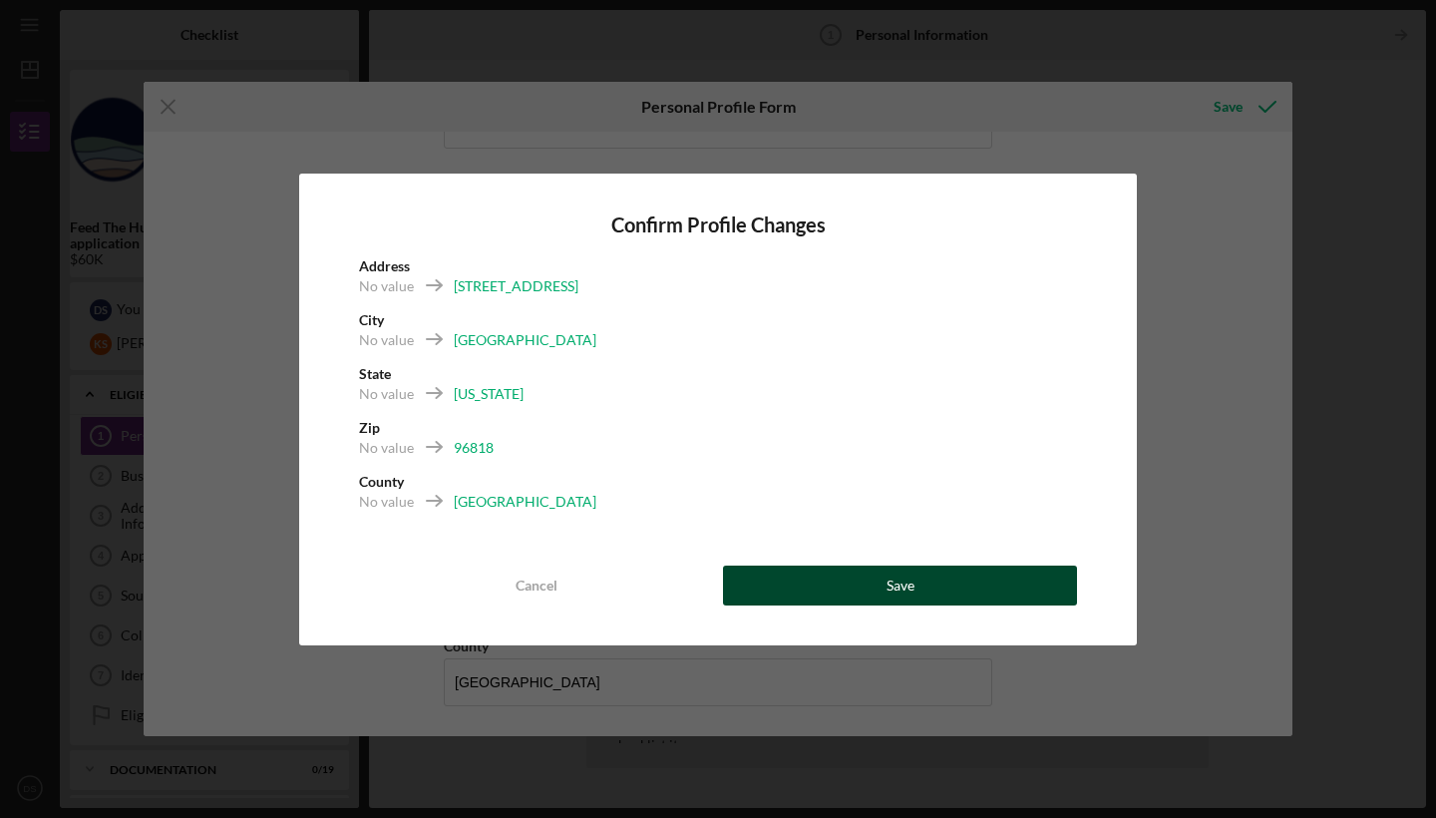
click at [822, 573] on button "Save" at bounding box center [900, 585] width 354 height 40
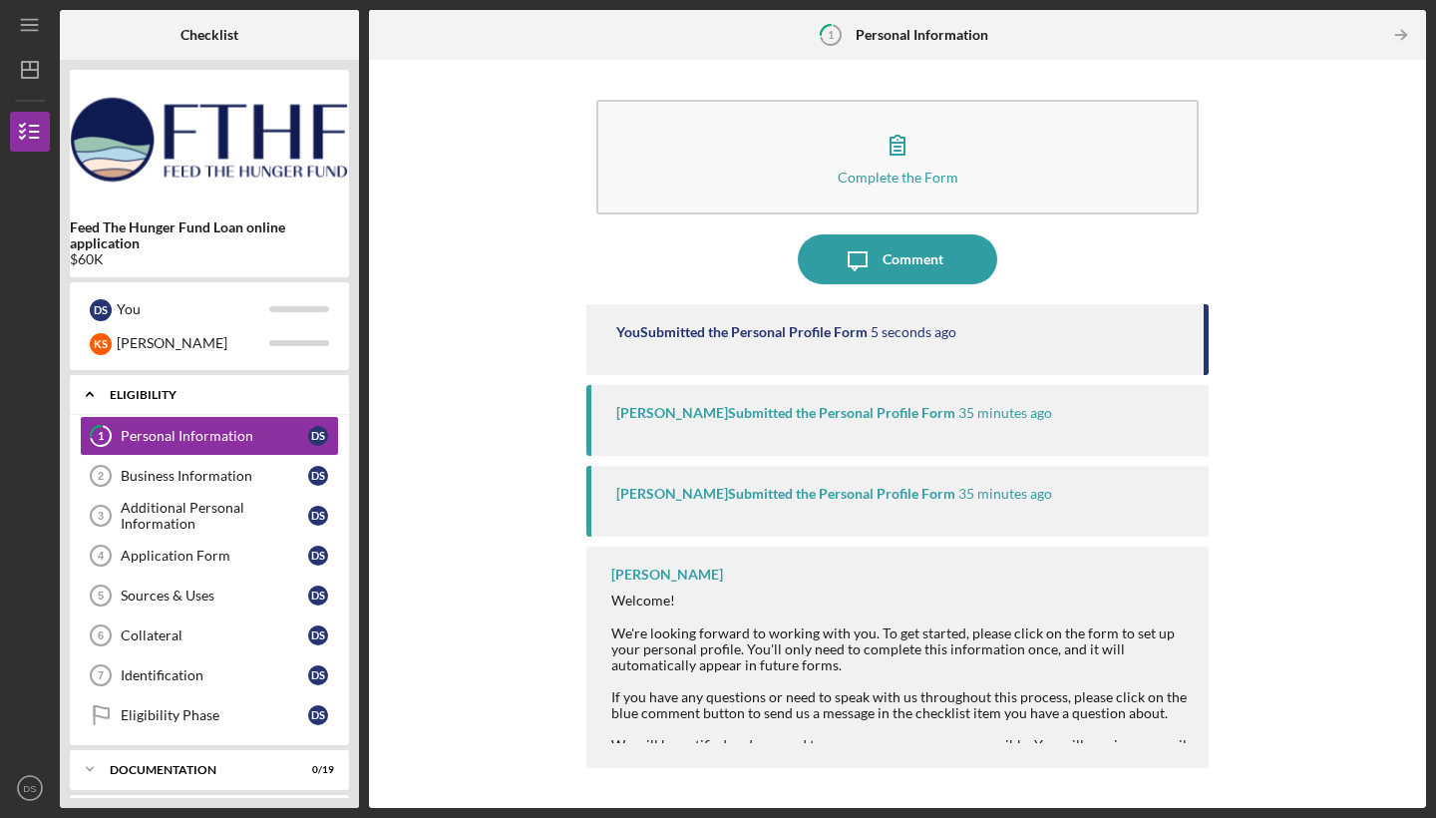
click at [263, 389] on div "Eligibility" at bounding box center [217, 395] width 214 height 12
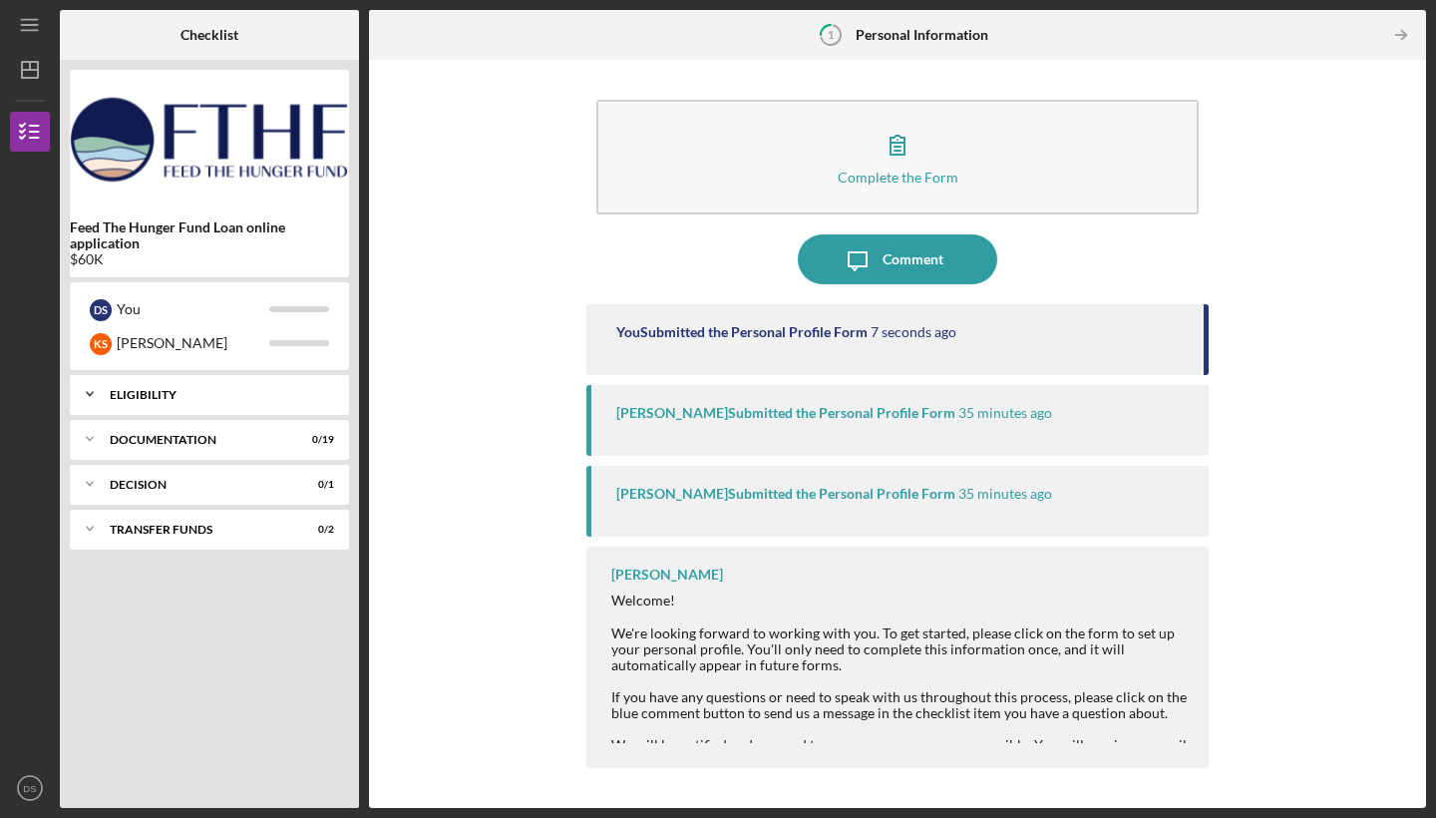
click at [175, 375] on div "Icon/Expander Eligibility 0 / 8" at bounding box center [209, 394] width 279 height 40
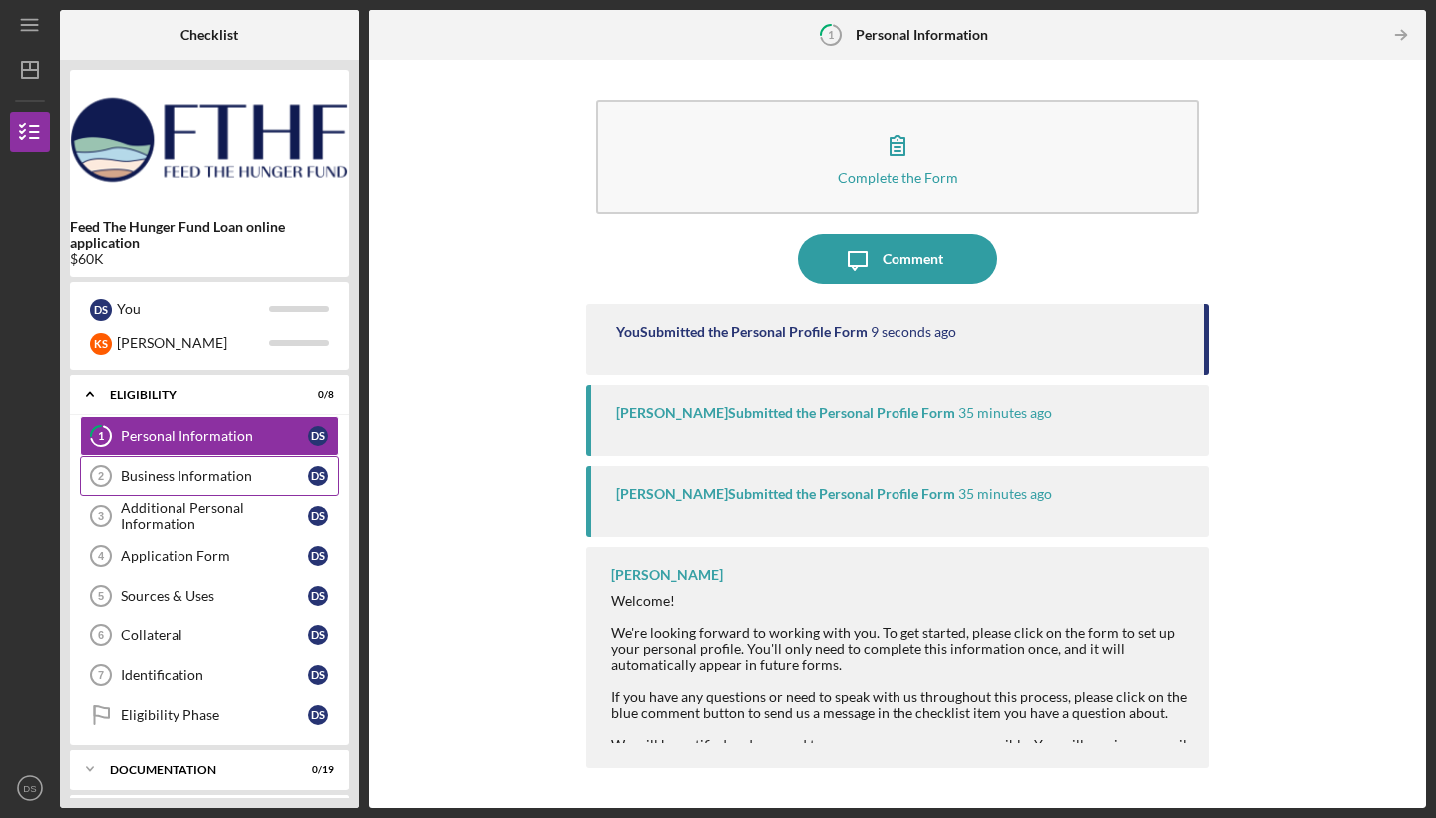
click at [190, 470] on div "Business Information" at bounding box center [214, 476] width 187 height 16
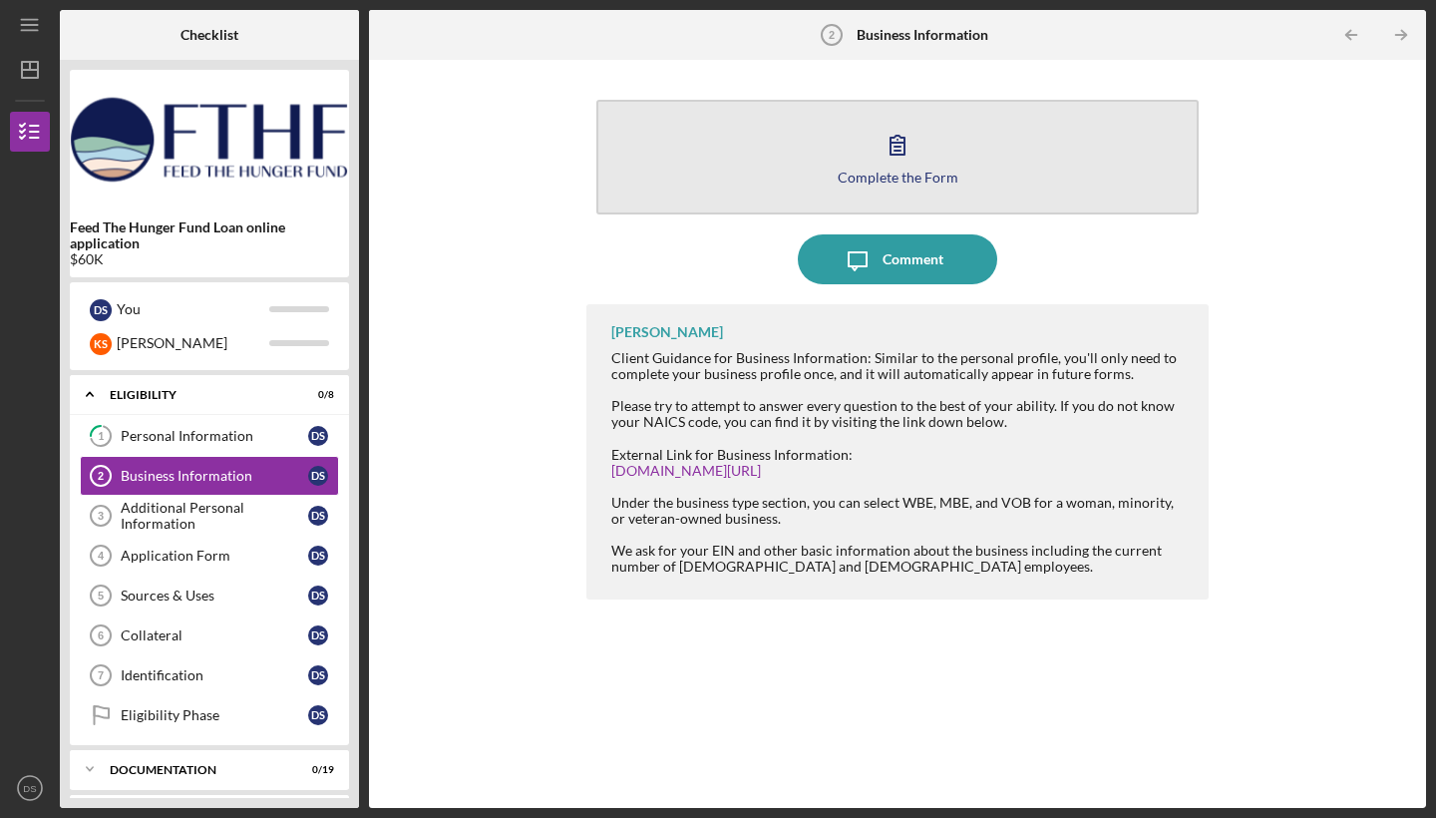
click at [894, 155] on icon "button" at bounding box center [898, 145] width 14 height 19
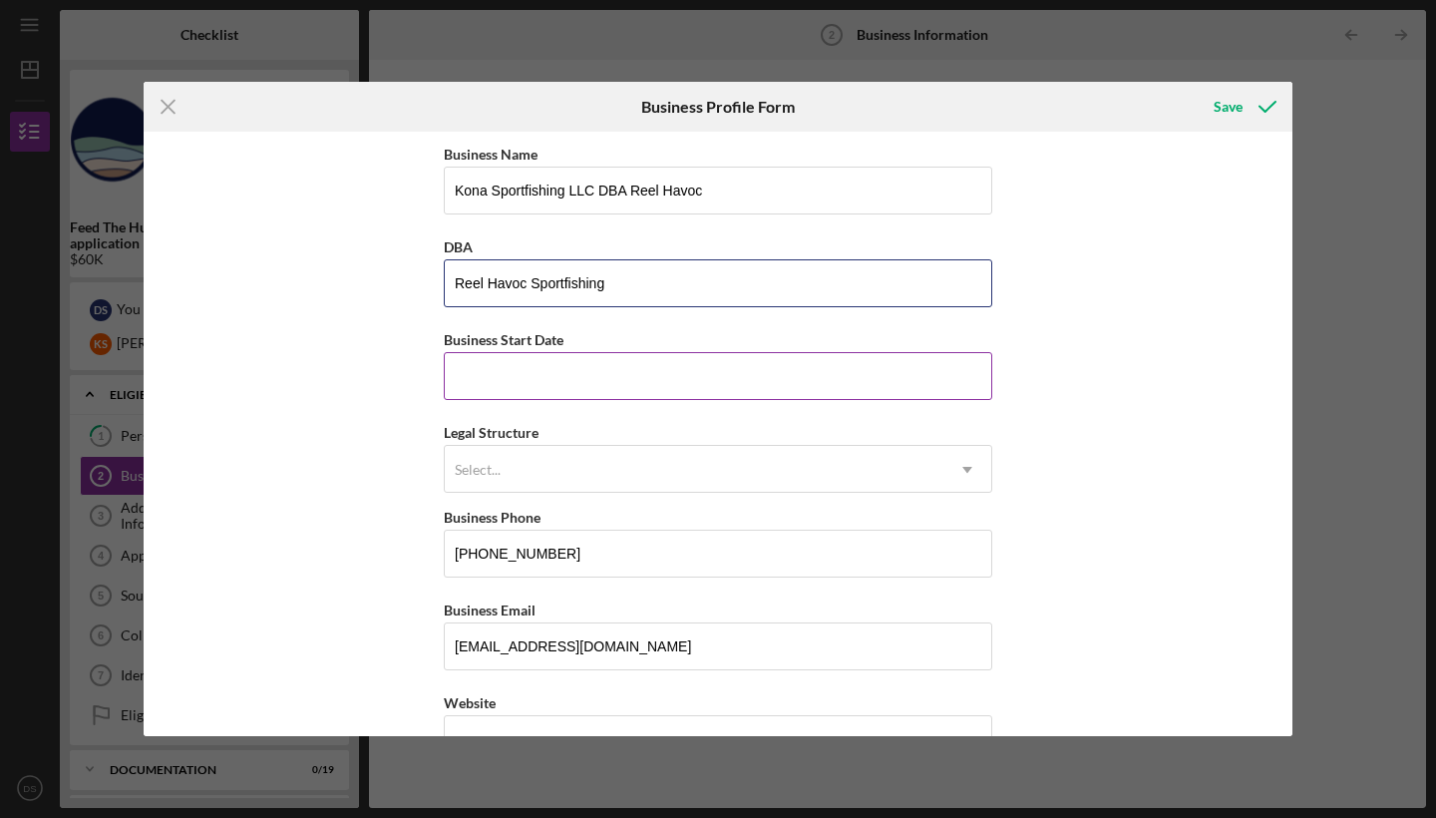
type input "Reel Havoc Sportfishing"
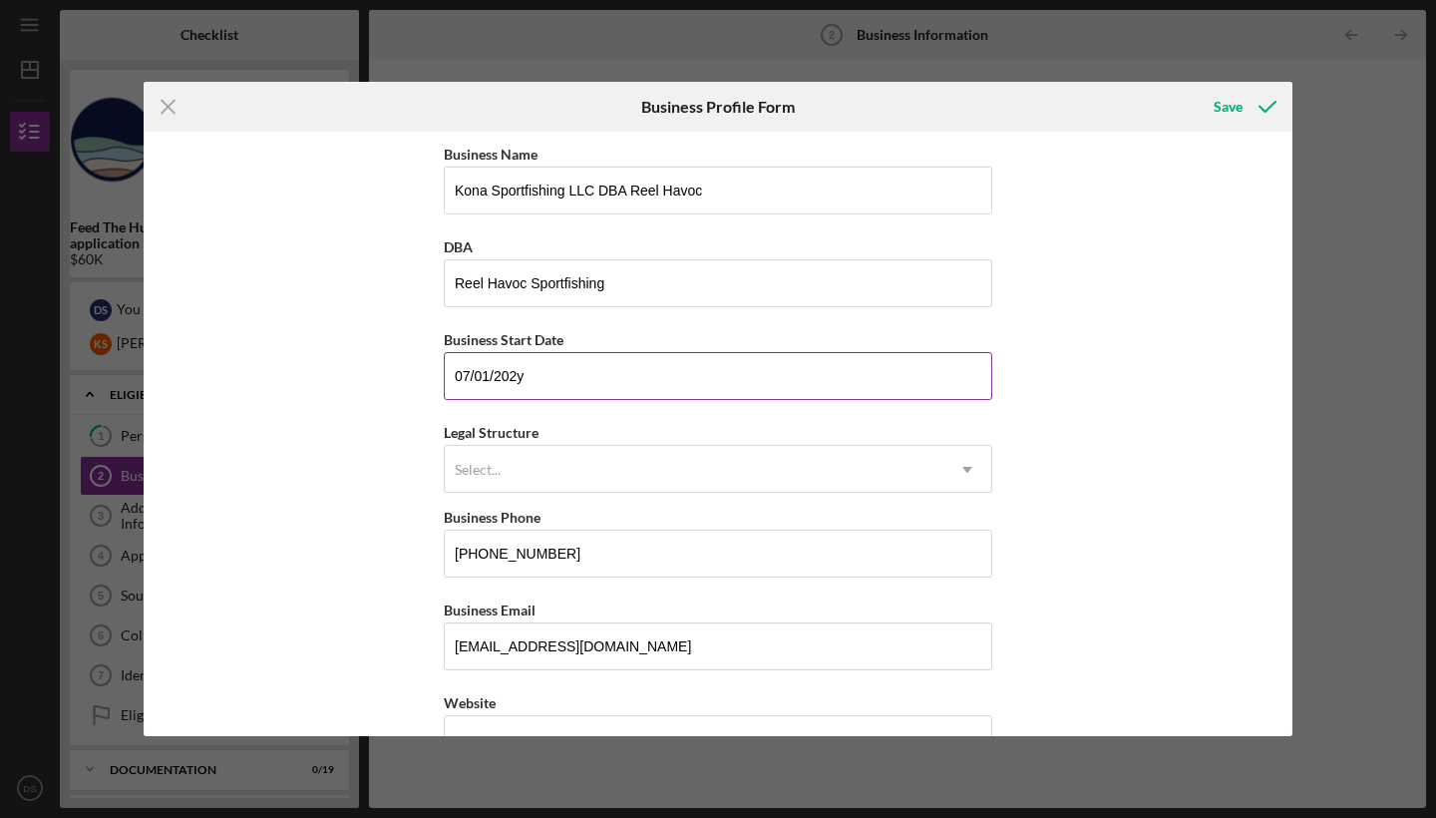
type input "[DATE]"
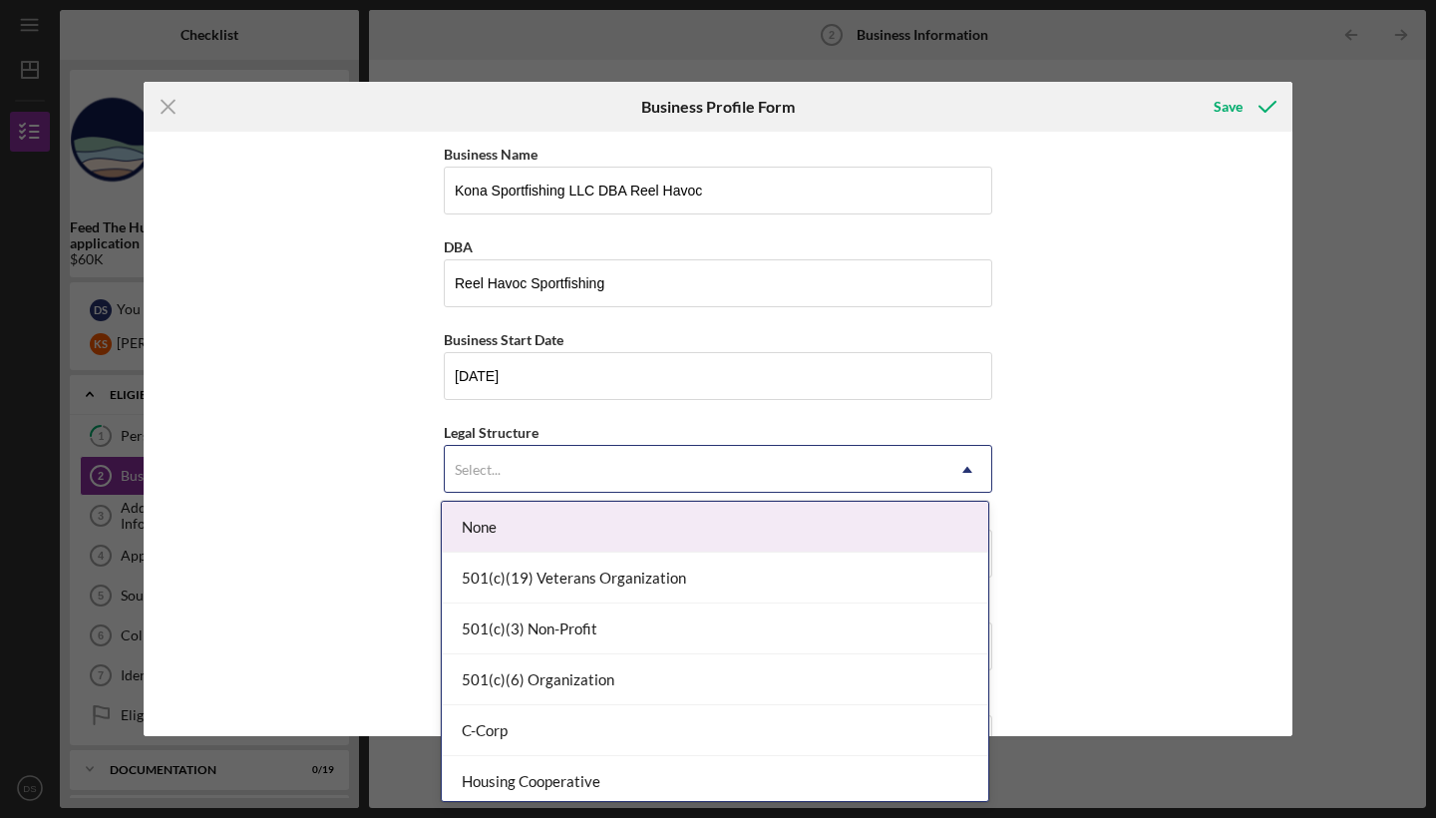
click at [547, 458] on div "Select..." at bounding box center [694, 470] width 499 height 46
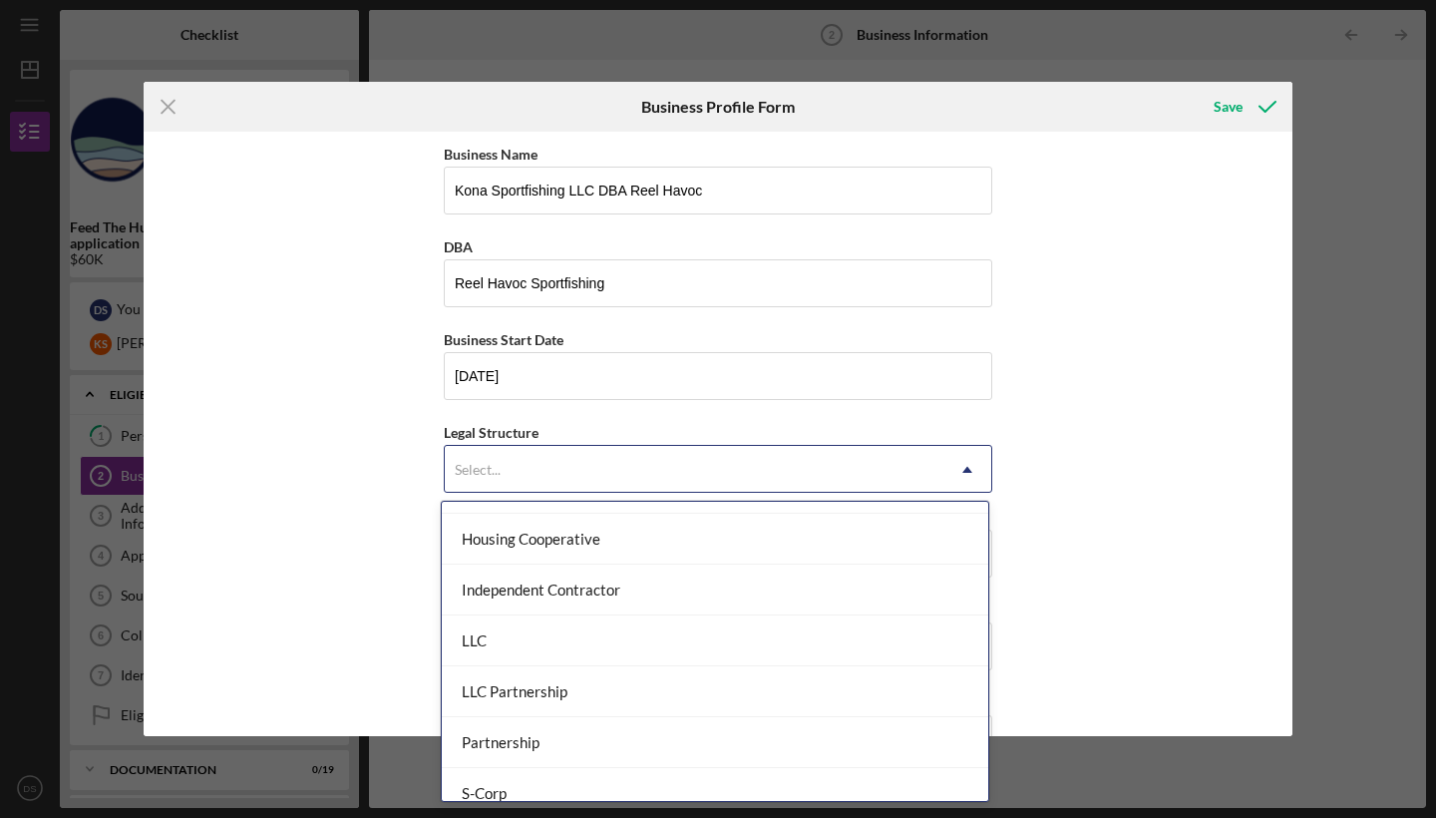
scroll to position [243, 0]
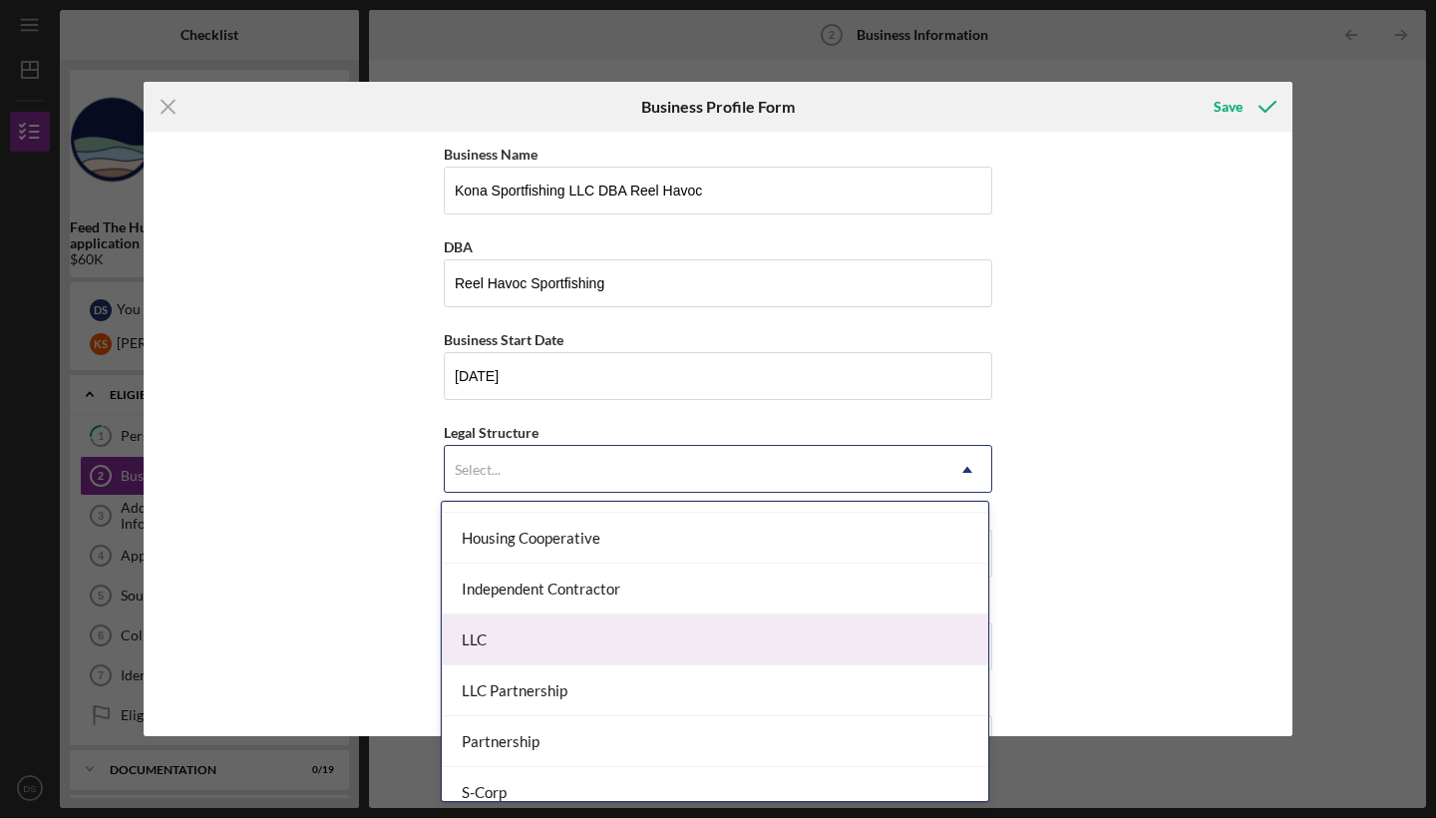
click at [557, 637] on div "LLC" at bounding box center [715, 639] width 546 height 51
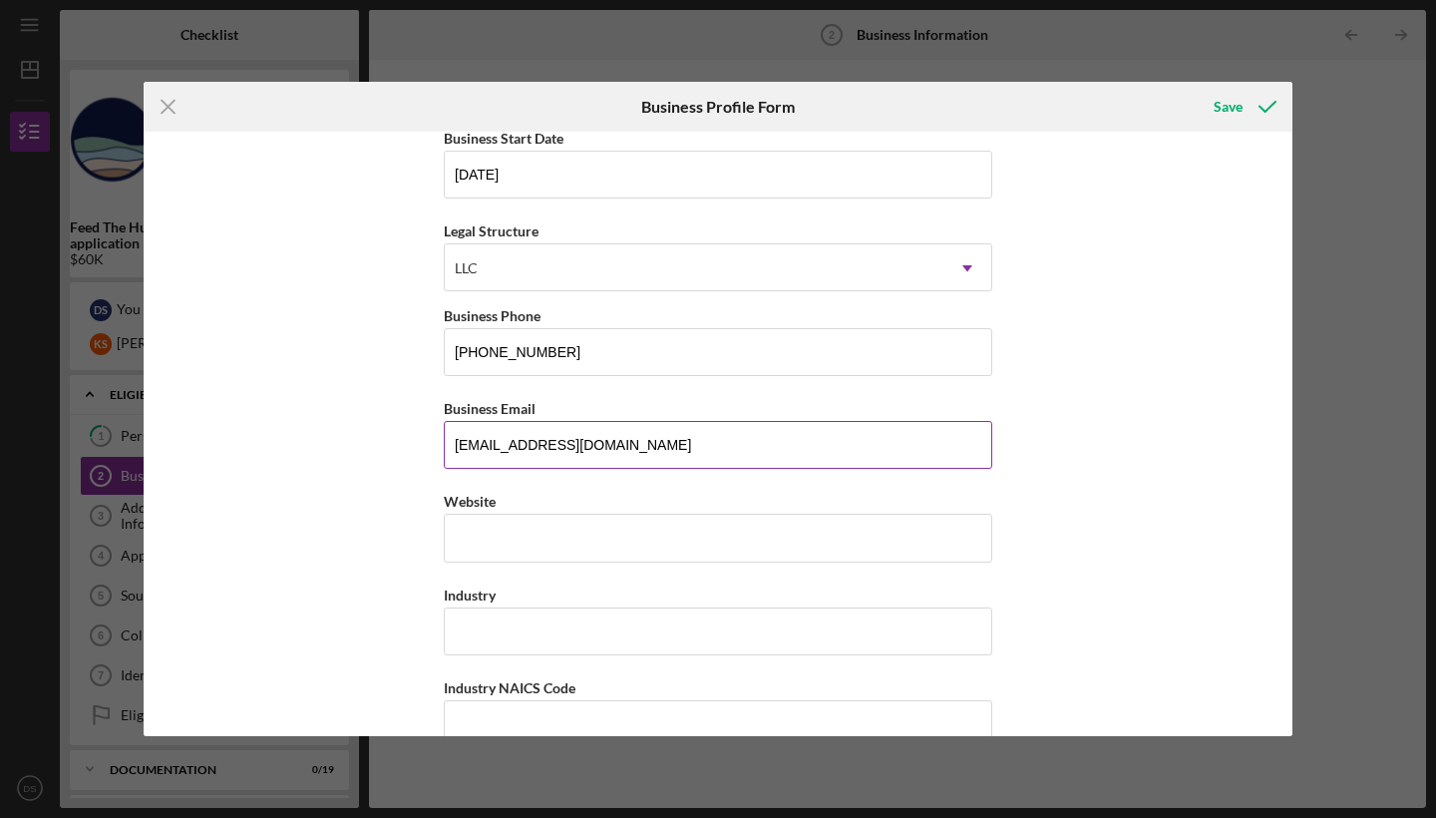
scroll to position [244, 0]
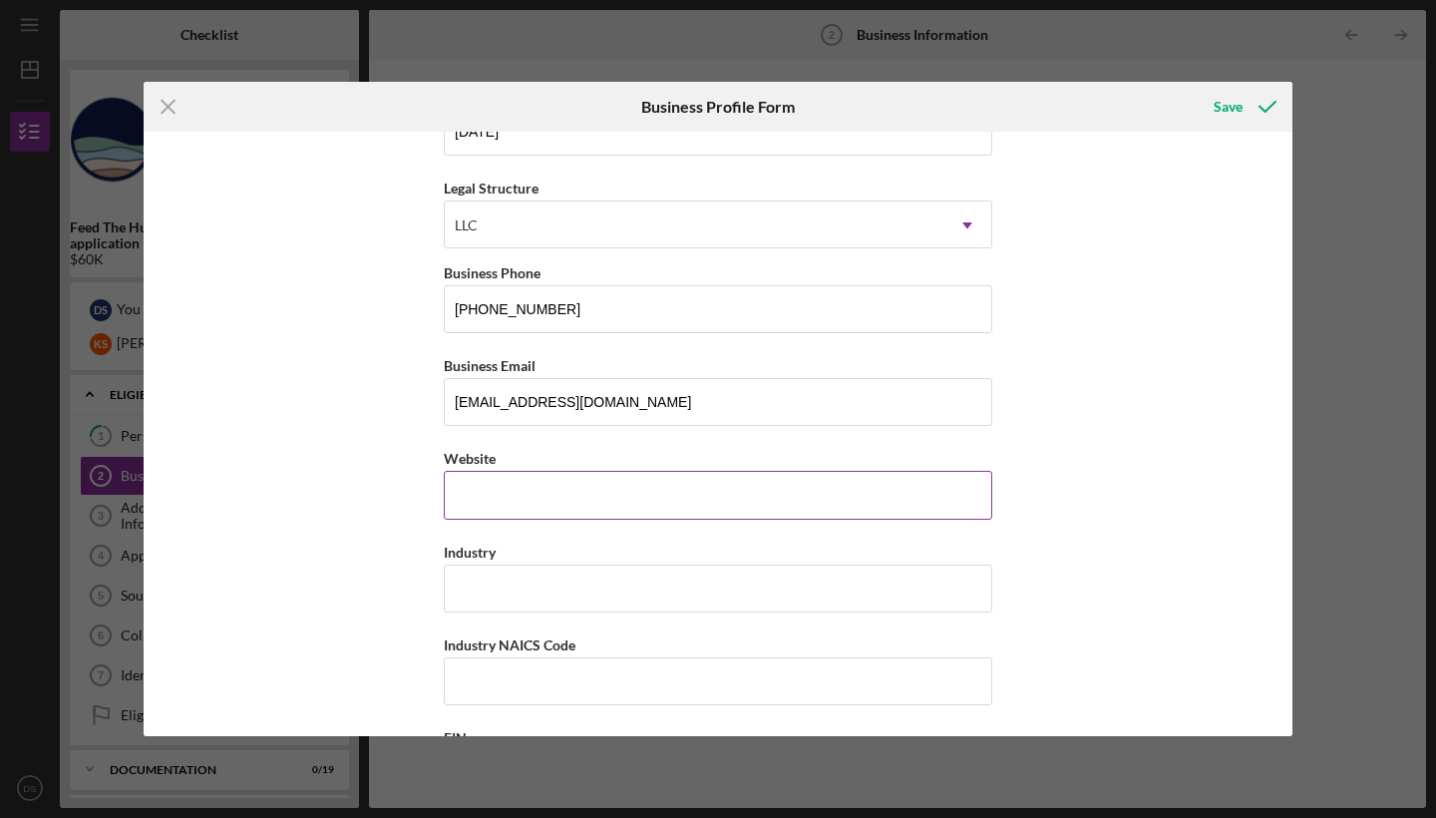
click at [574, 483] on input "Website" at bounding box center [718, 495] width 548 height 48
type input "[DOMAIN_NAME]"
click at [494, 594] on input "Industry" at bounding box center [718, 588] width 548 height 48
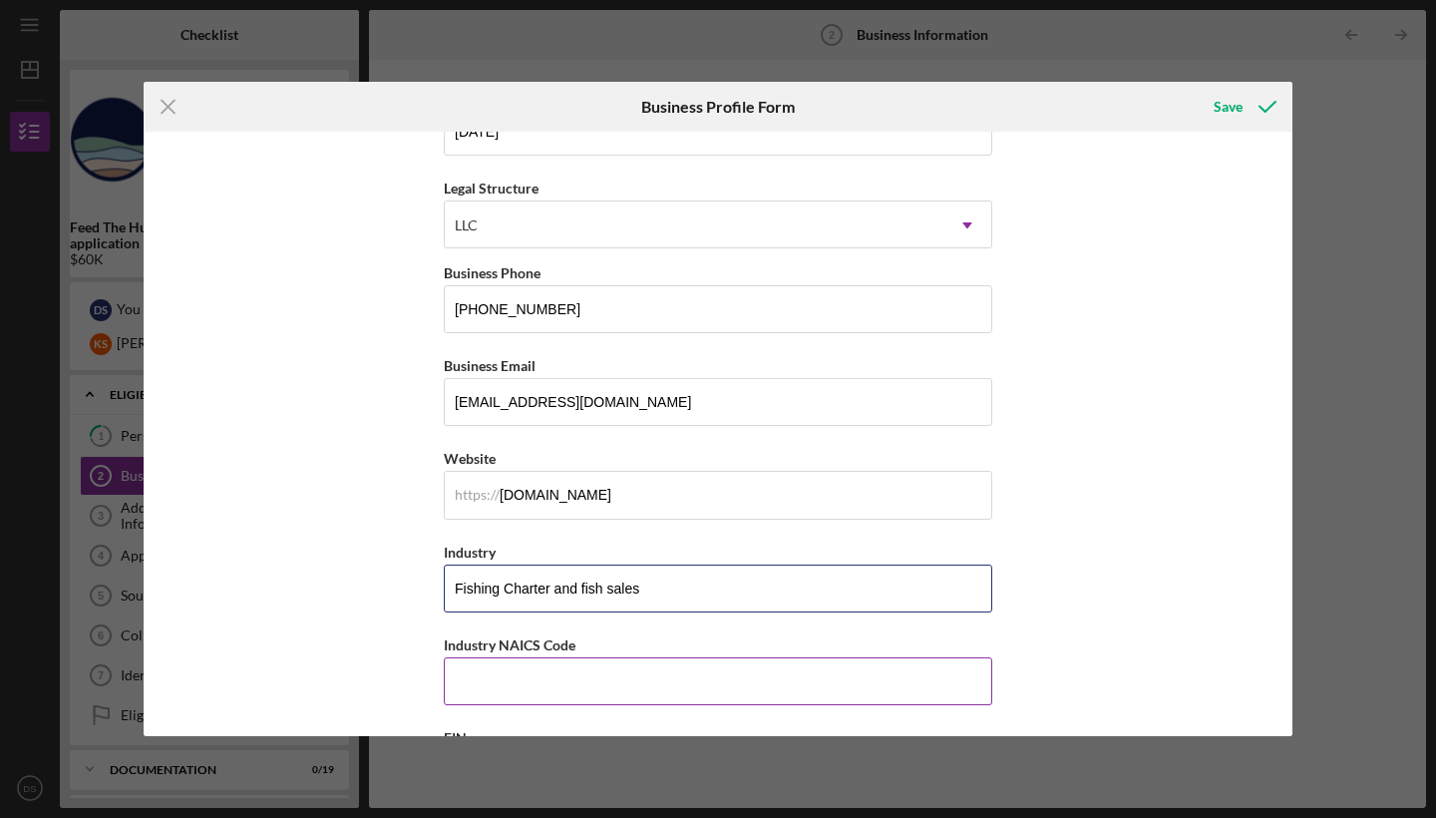
type input "Fishing Charter and fish sales"
click at [506, 670] on input "Industry NAICS Code" at bounding box center [718, 681] width 548 height 48
type input "4"
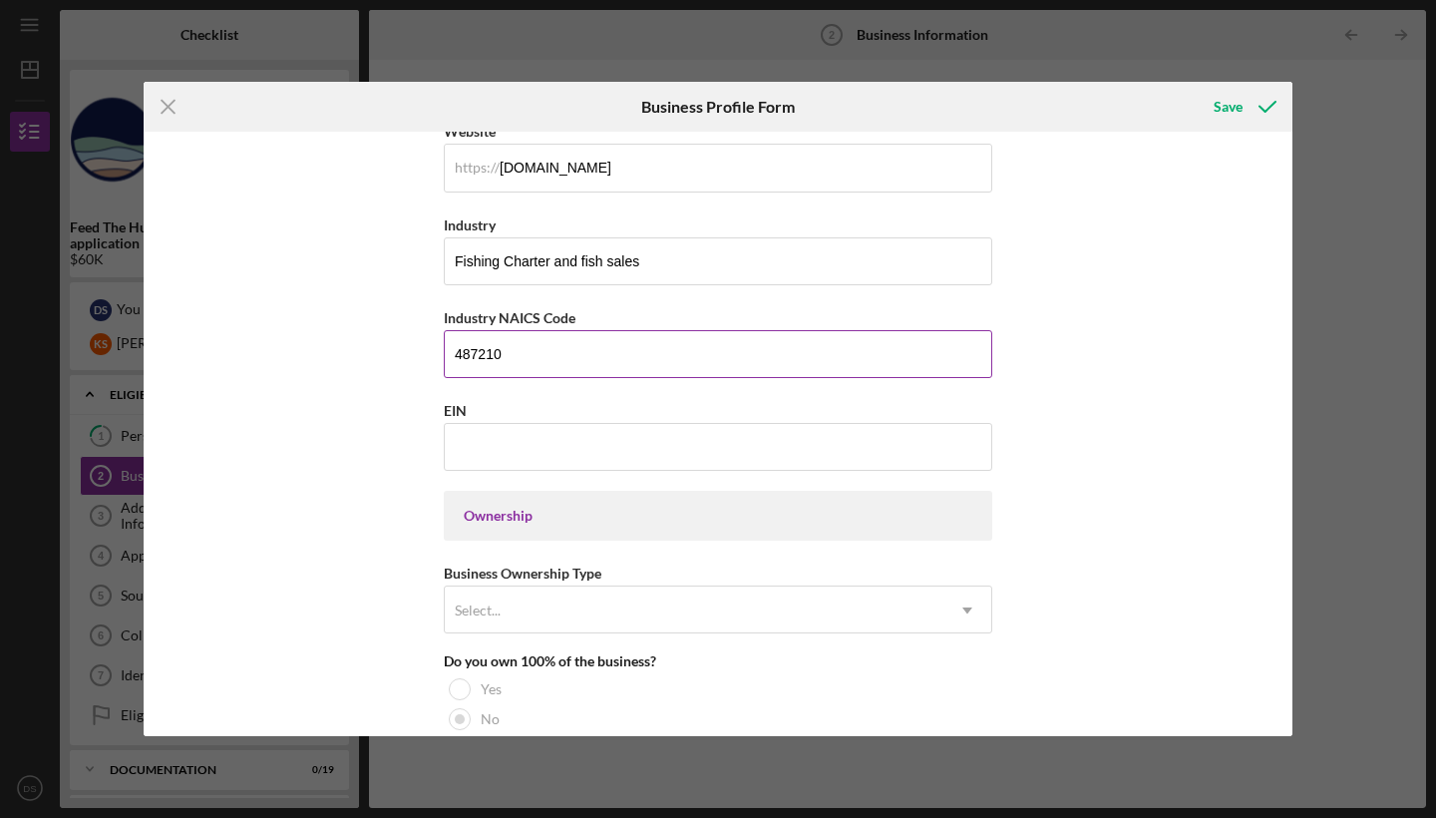
scroll to position [607, 0]
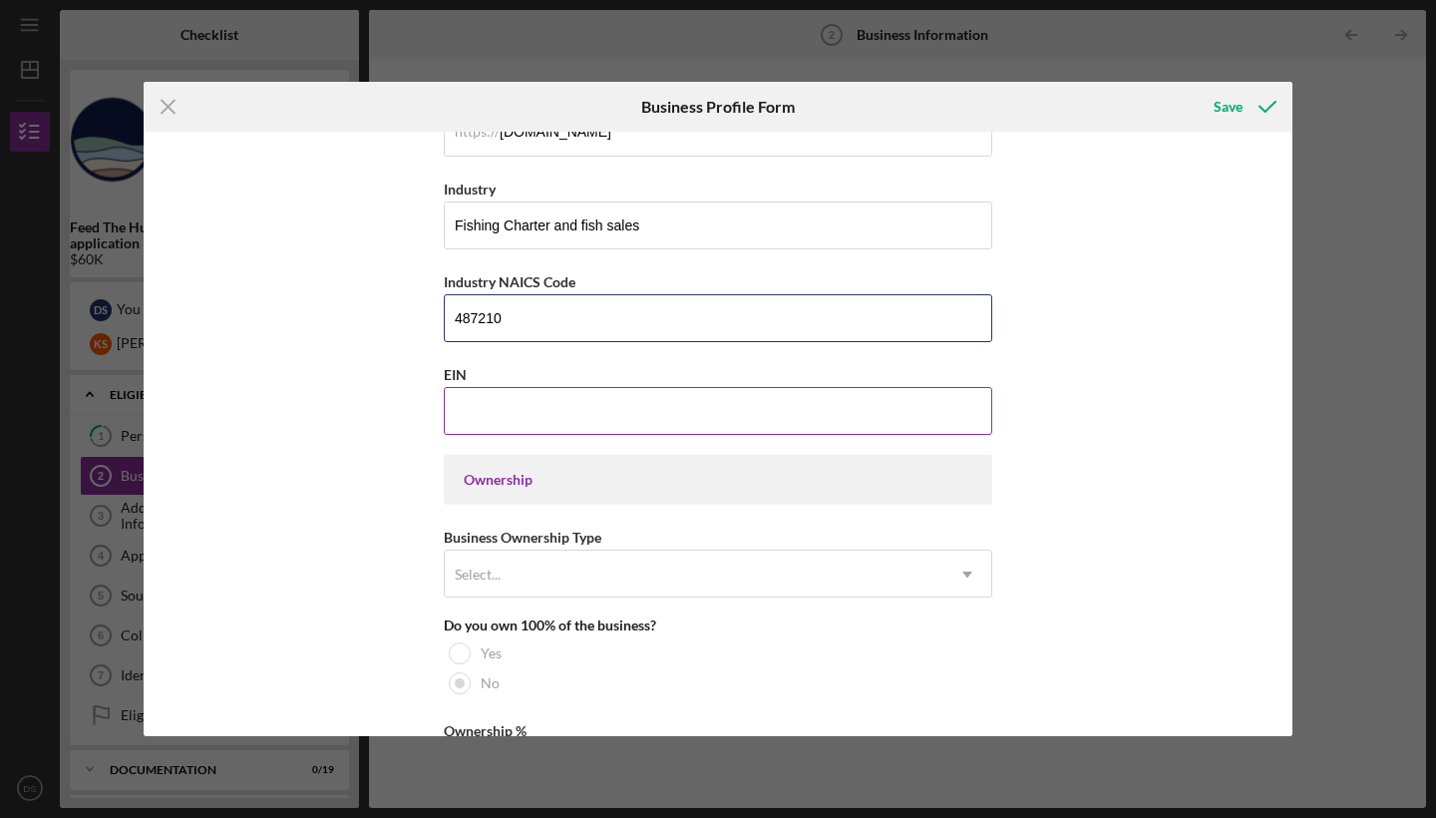
type input "487210"
click at [543, 408] on input "EIN" at bounding box center [718, 411] width 548 height 48
type input "[US_EMPLOYER_IDENTIFICATION_NUMBER]"
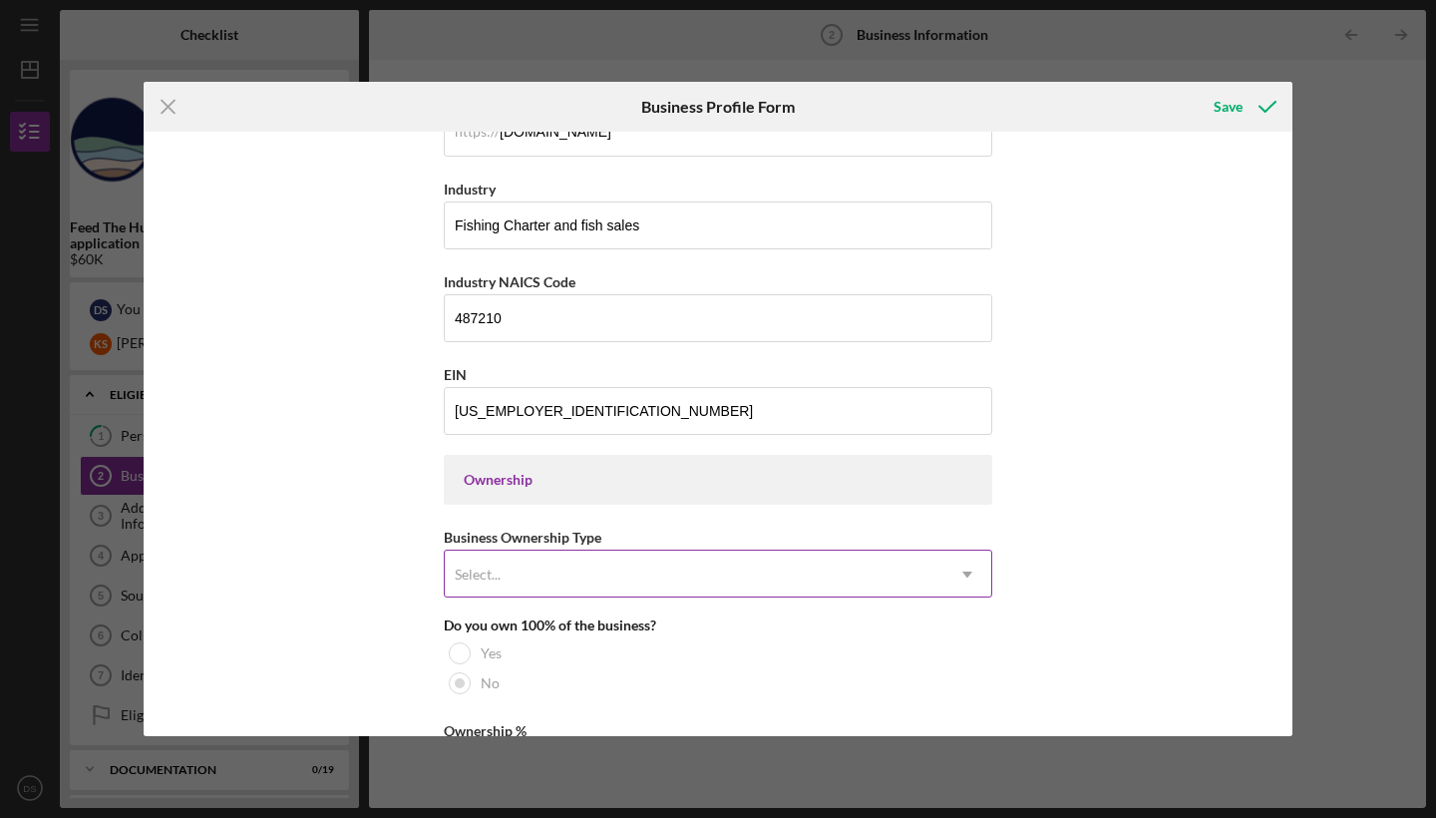
click at [564, 564] on div "Select..." at bounding box center [694, 574] width 499 height 46
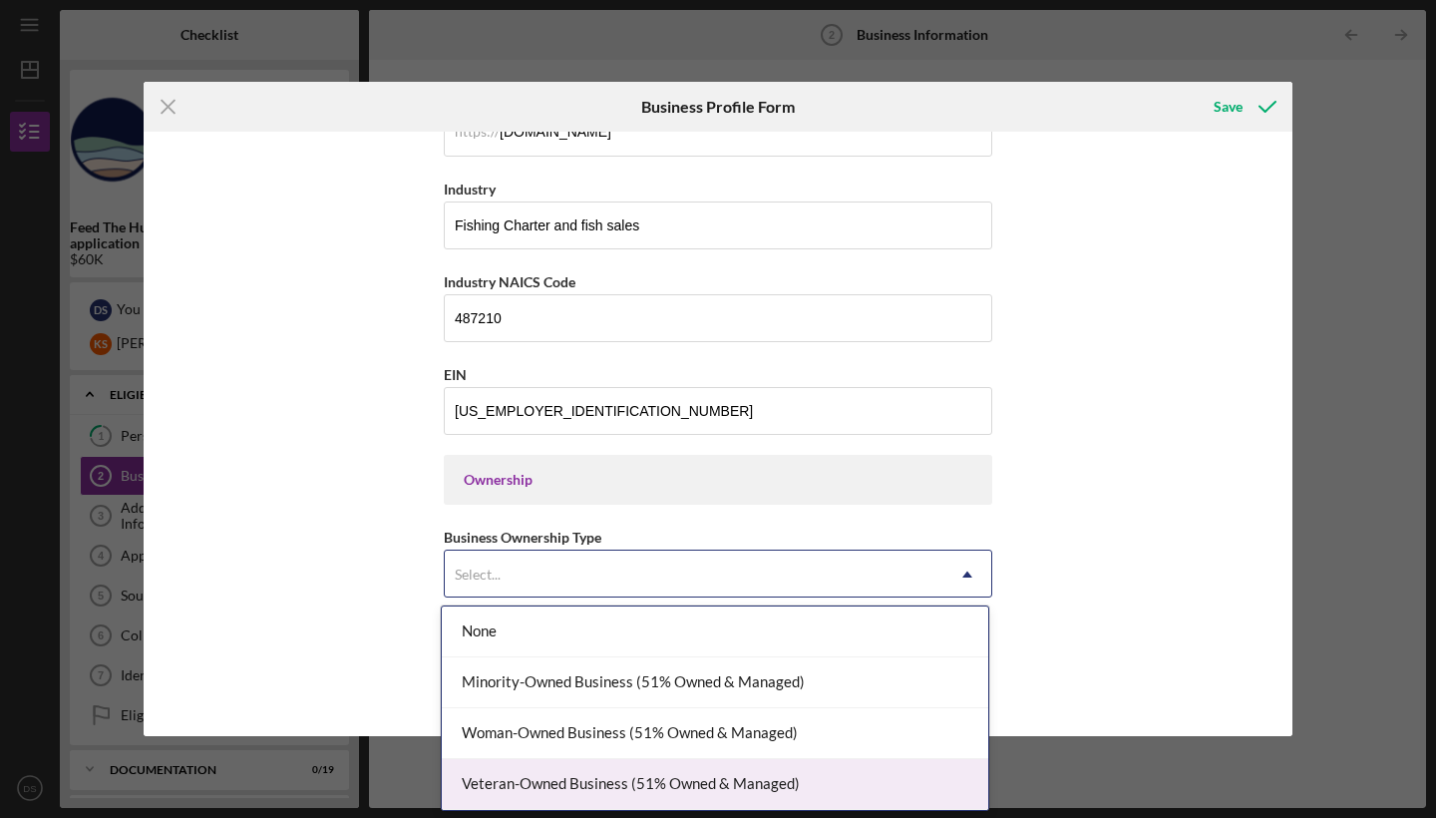
click at [601, 777] on div "Veteran-Owned Business (51% Owned & Managed)" at bounding box center [715, 784] width 546 height 51
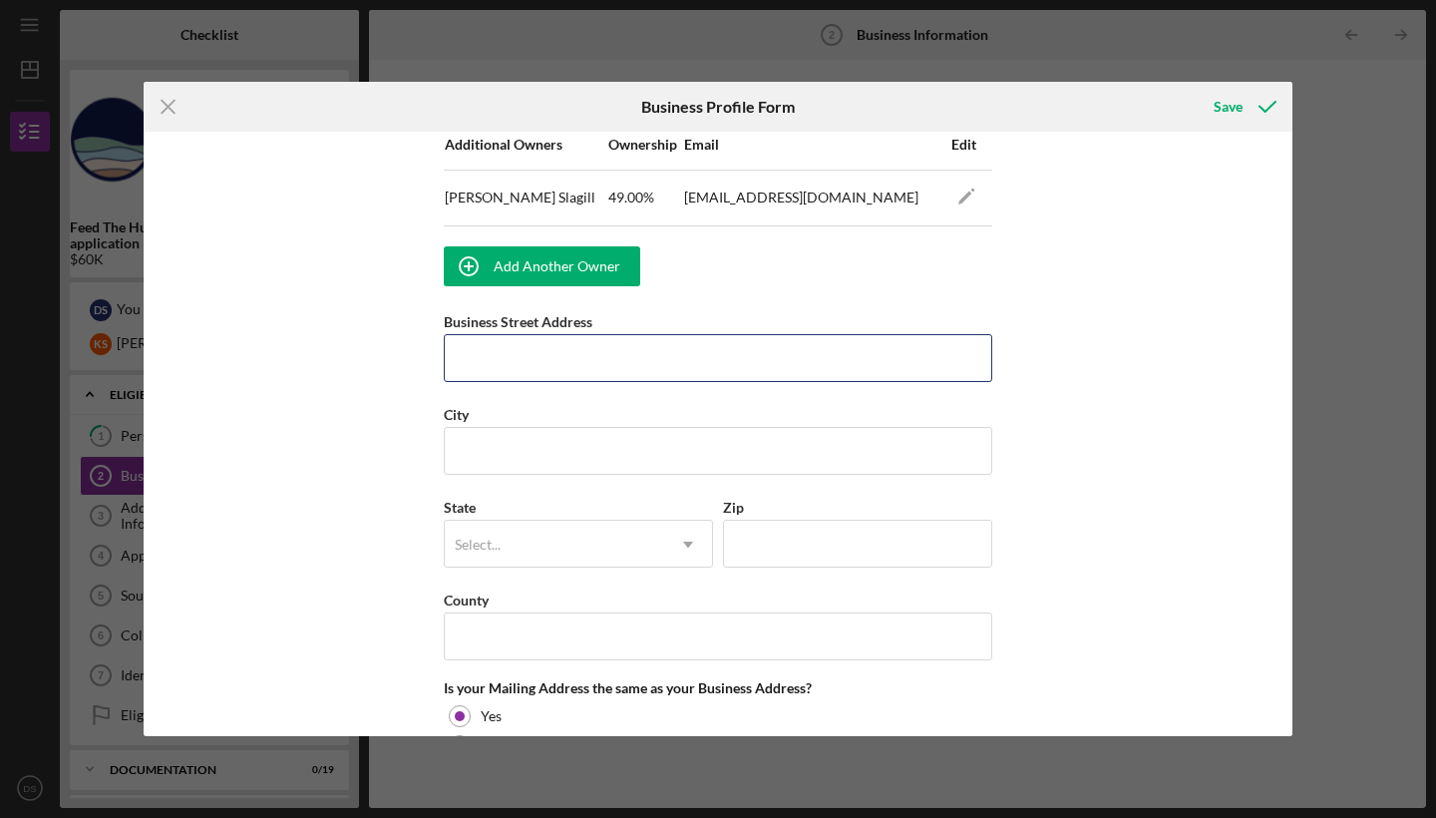
scroll to position [1299, 0]
type input "[STREET_ADDRESS]"
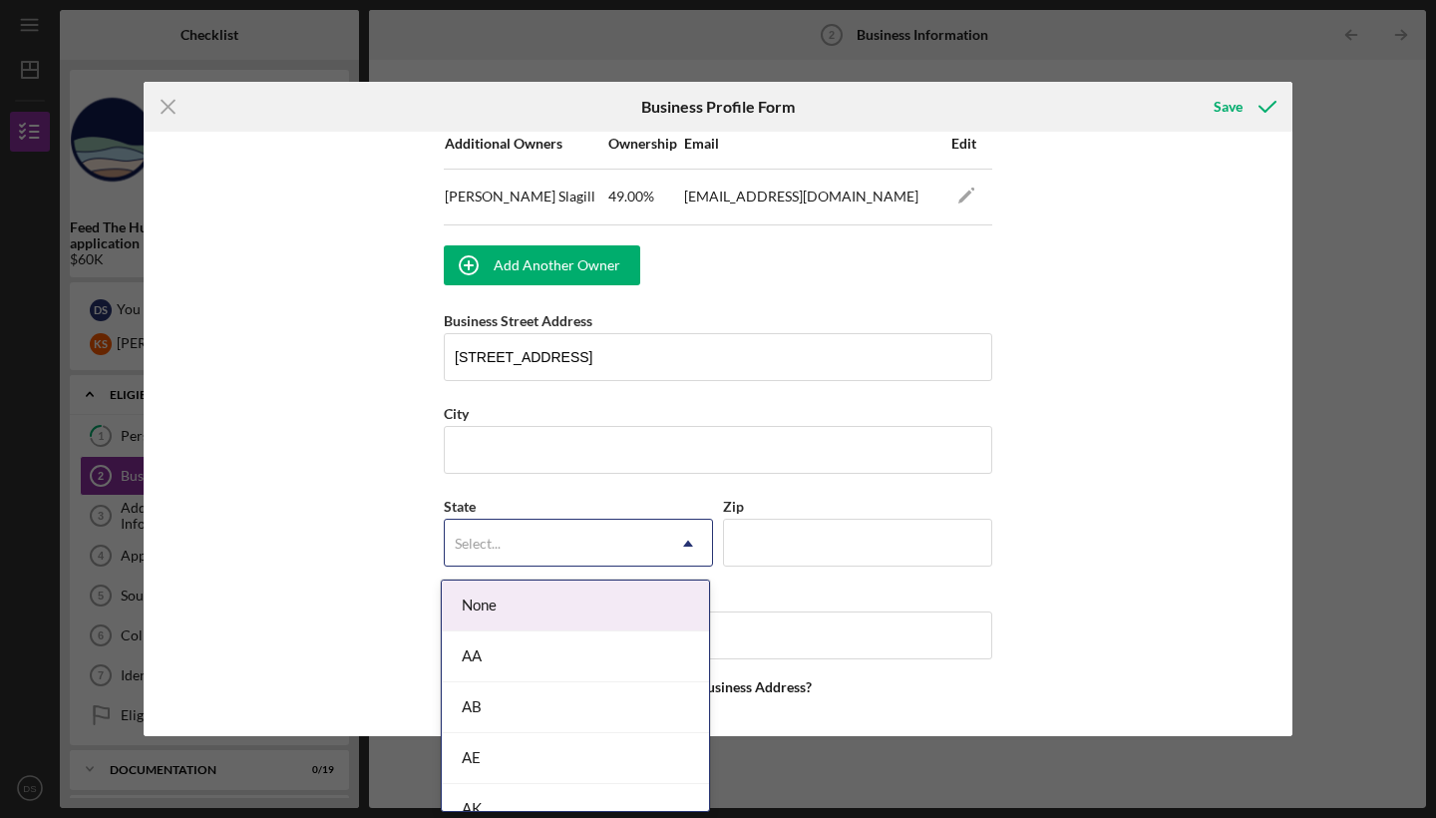
click at [638, 525] on div "Select..." at bounding box center [554, 544] width 219 height 46
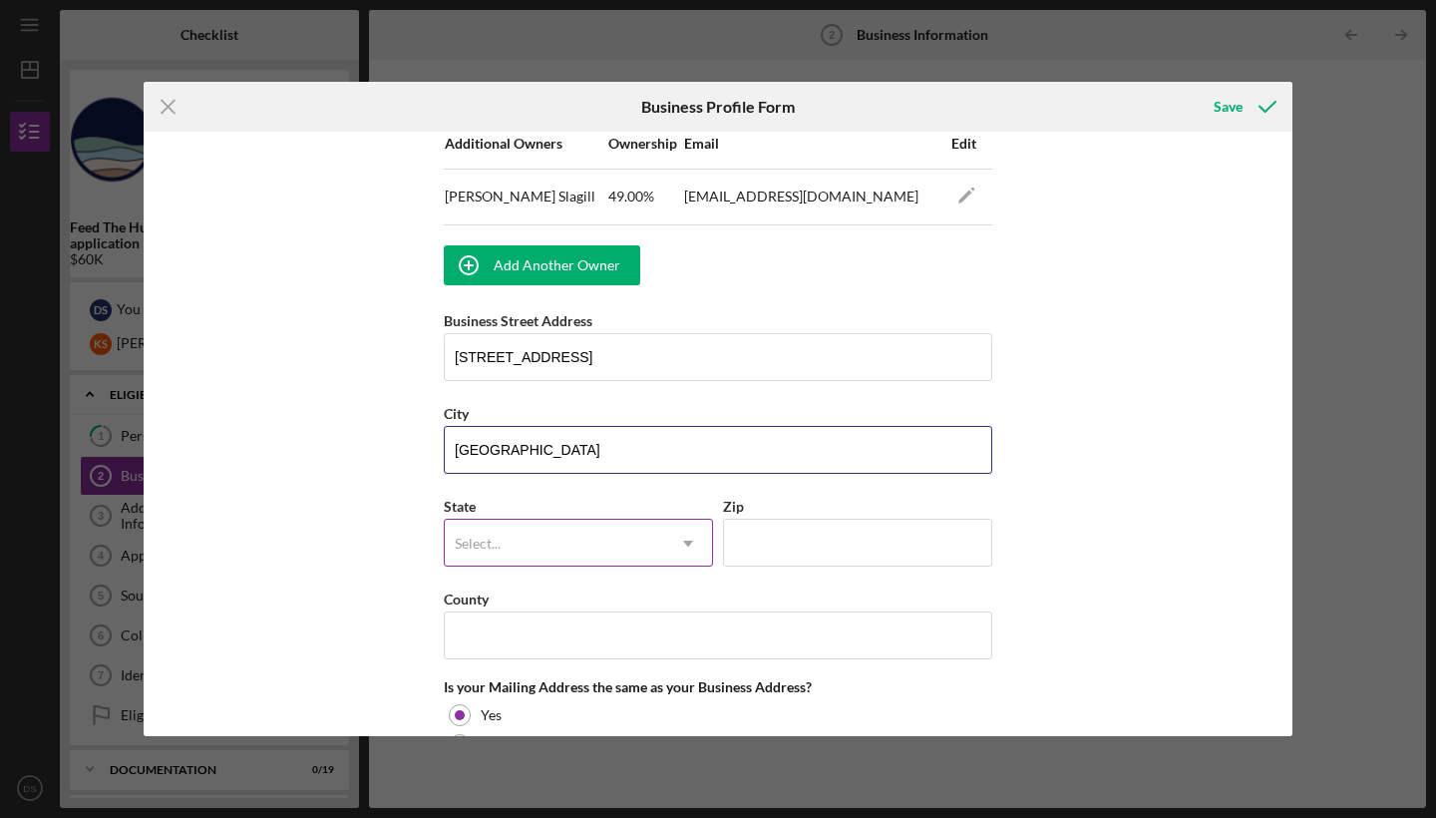
type input "[GEOGRAPHIC_DATA]"
click at [674, 547] on icon "Icon/Dropdown Arrow" at bounding box center [688, 544] width 48 height 48
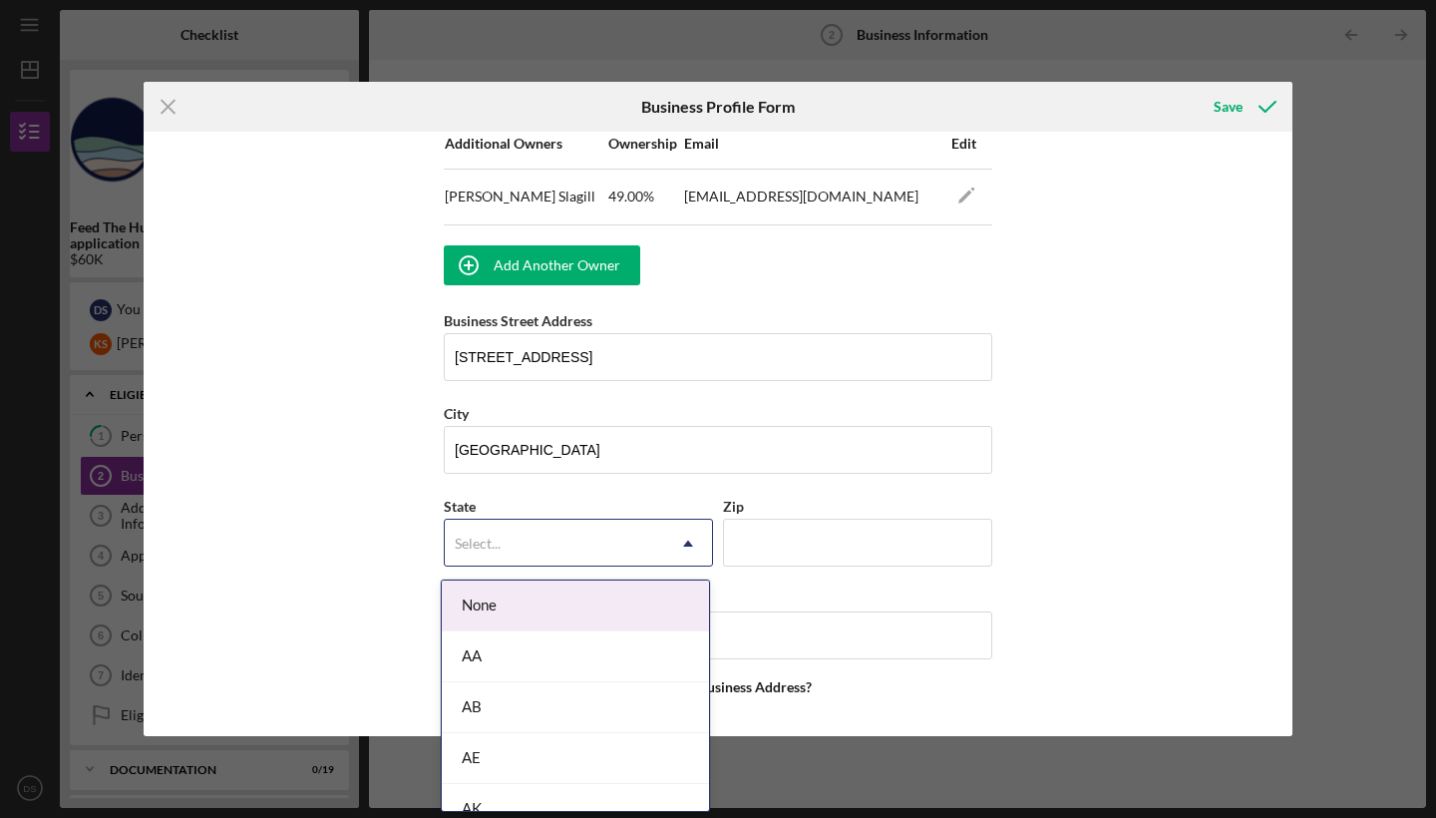
type input "H"
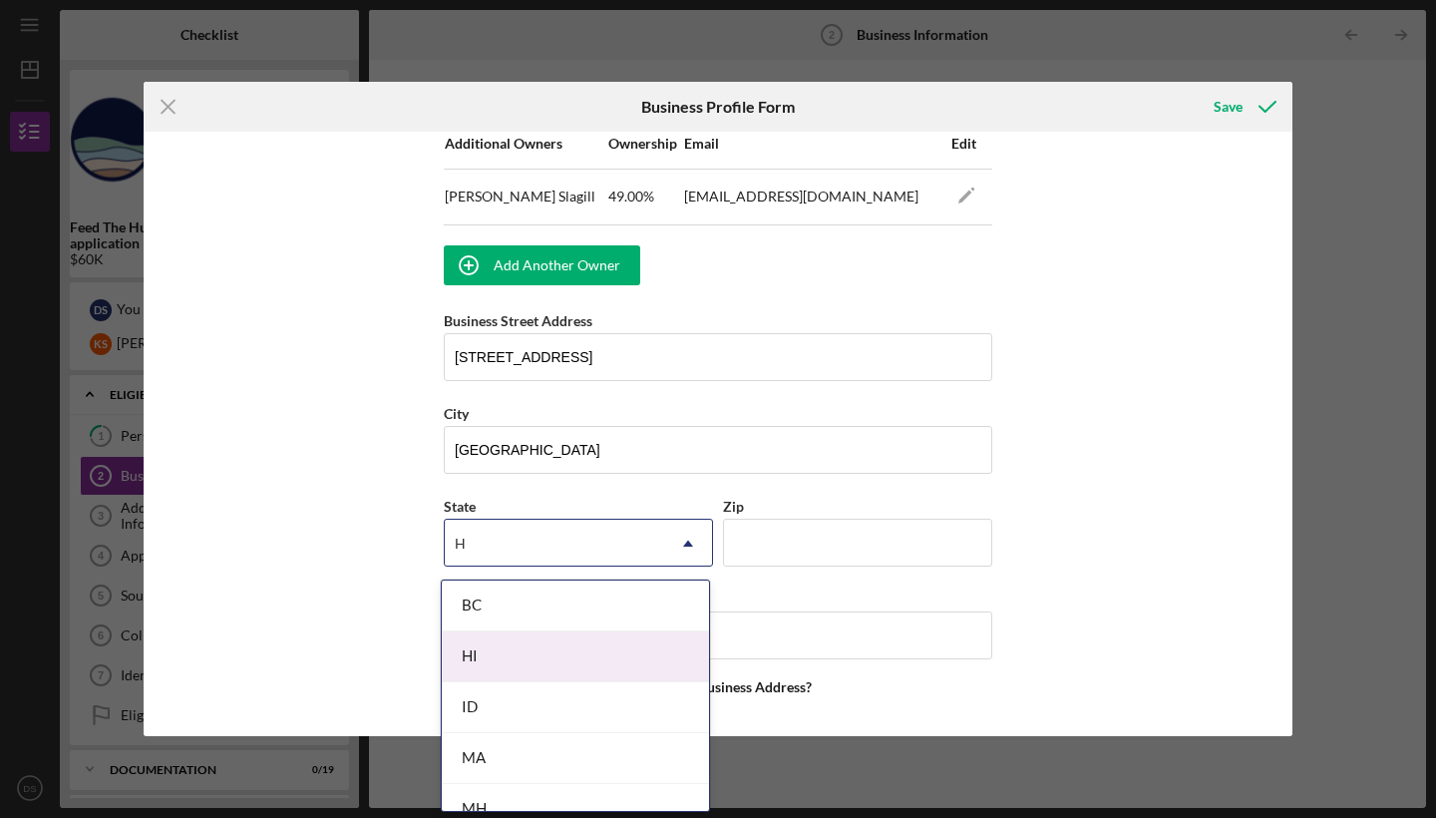
click at [577, 657] on div "HI" at bounding box center [575, 656] width 267 height 51
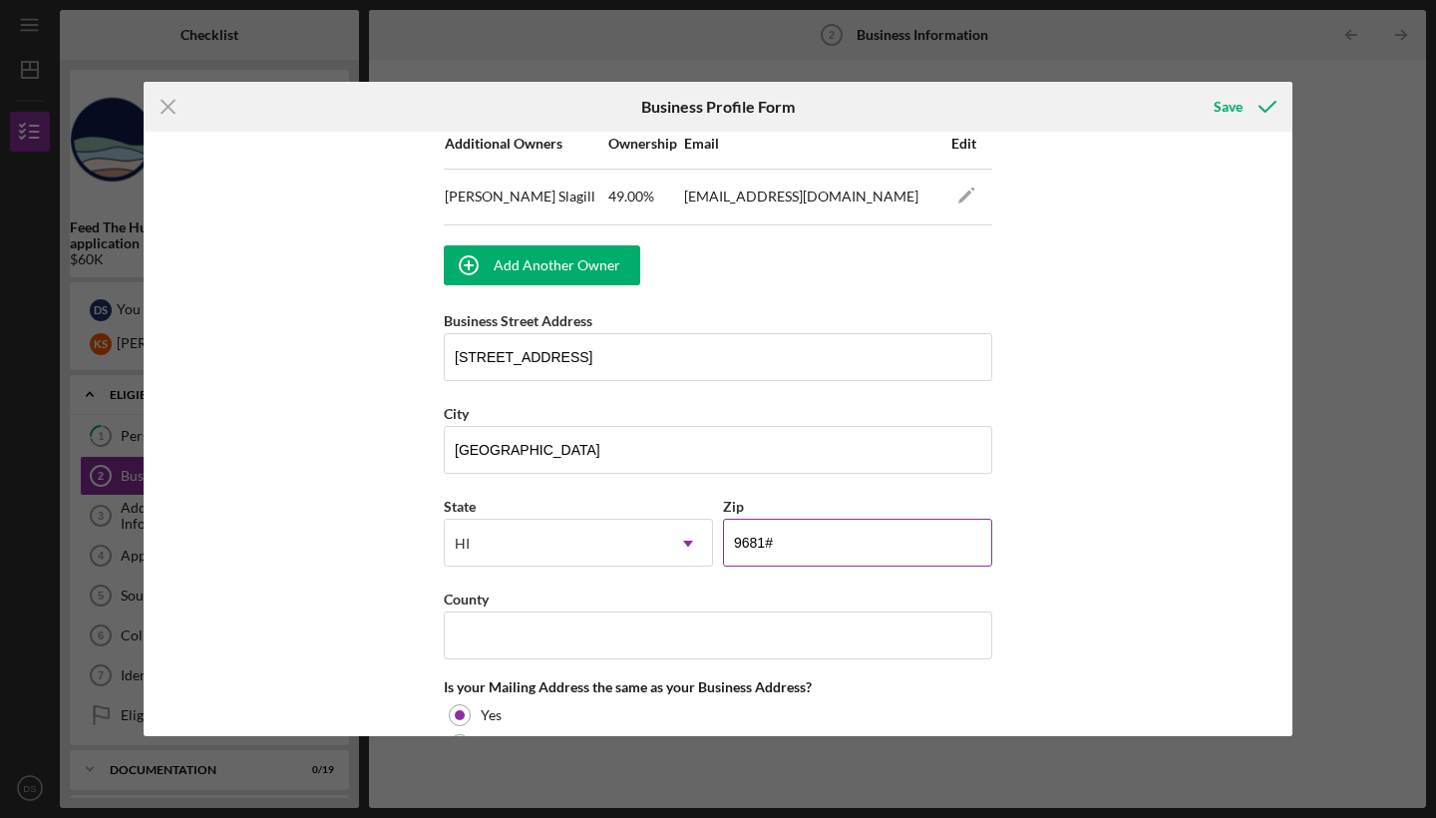
type input "96818"
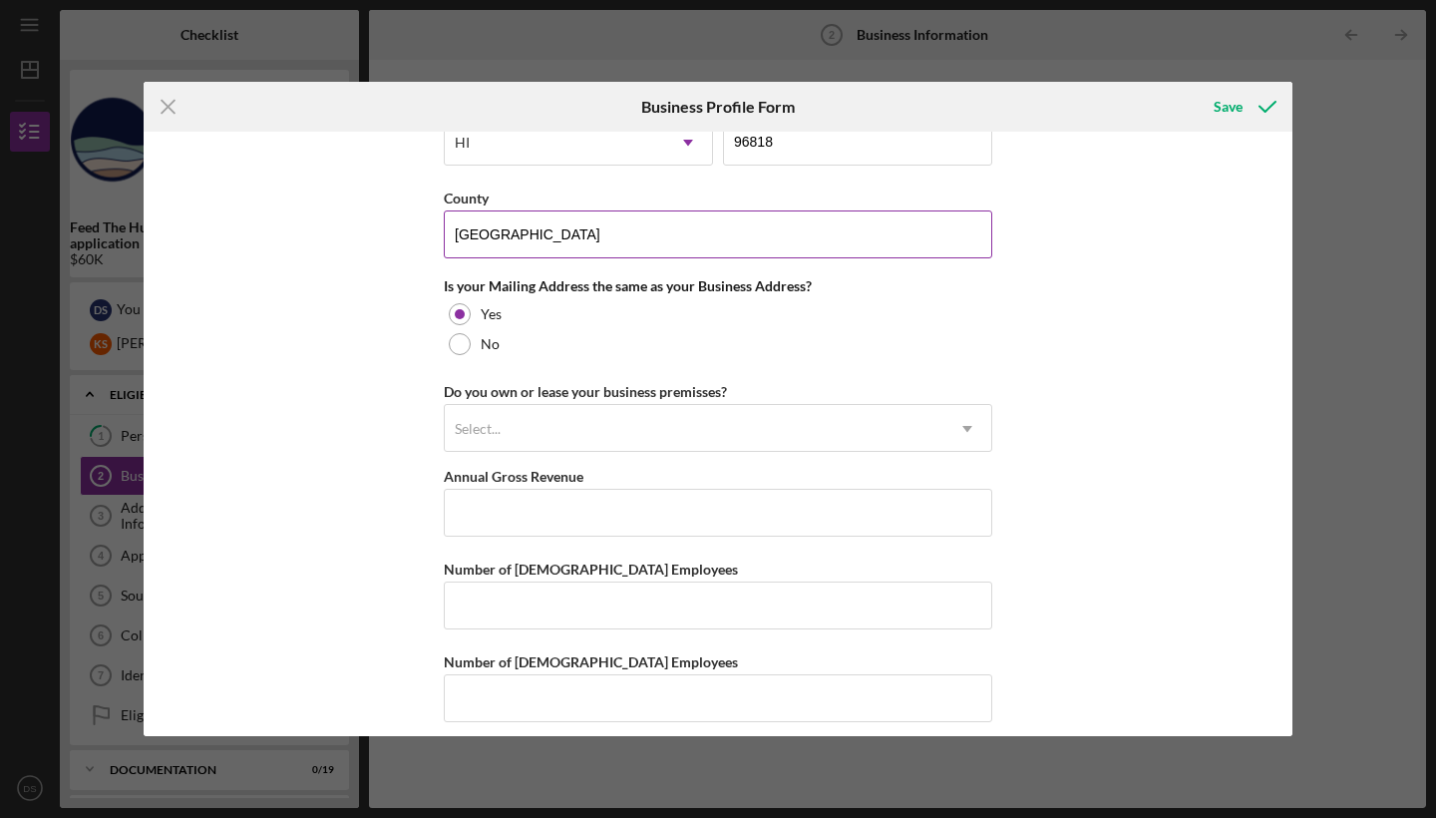
scroll to position [1701, 0]
type input "[GEOGRAPHIC_DATA]"
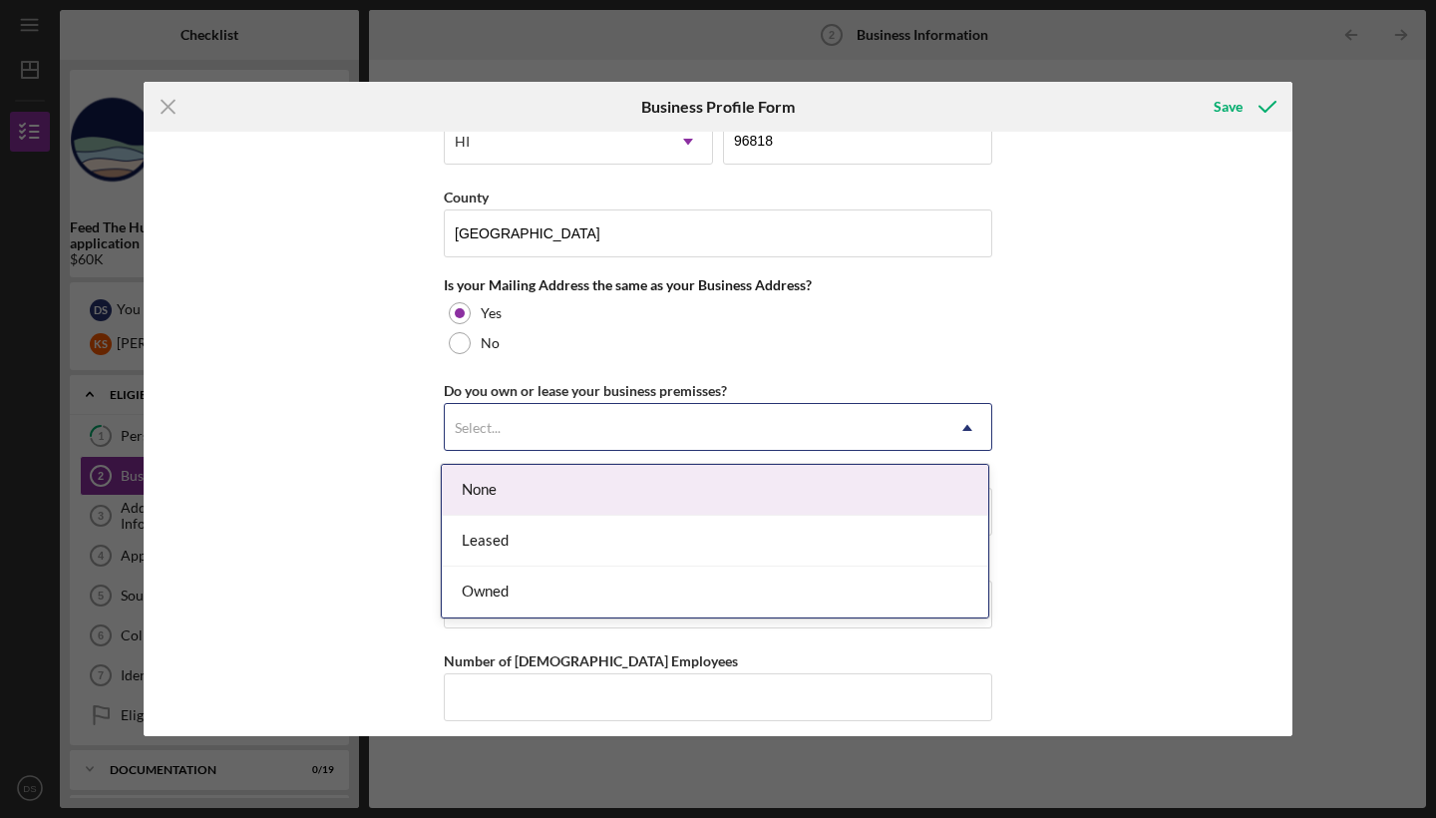
click at [509, 429] on div "Select..." at bounding box center [694, 428] width 499 height 46
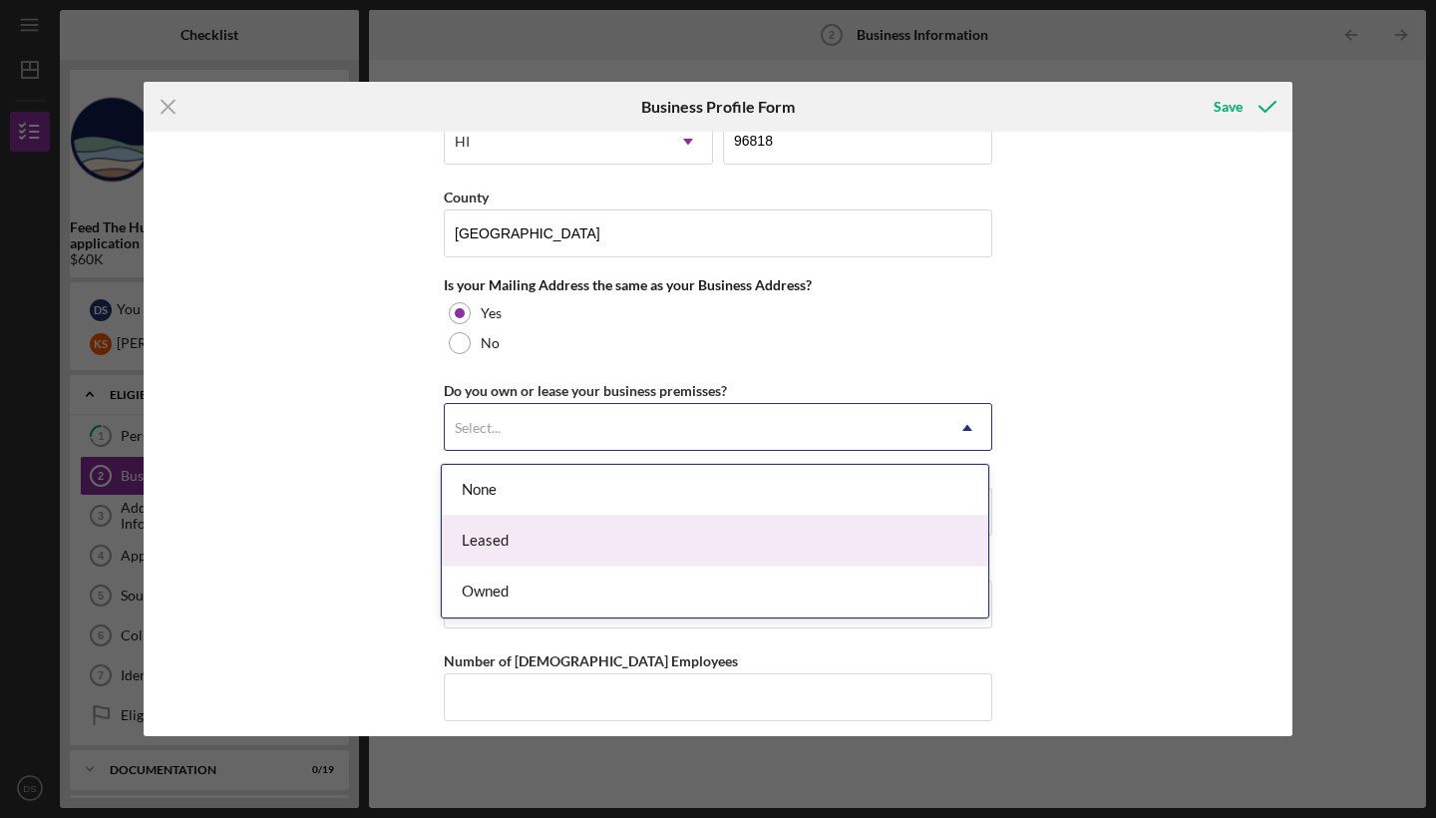
click at [506, 532] on div "Leased" at bounding box center [715, 541] width 546 height 51
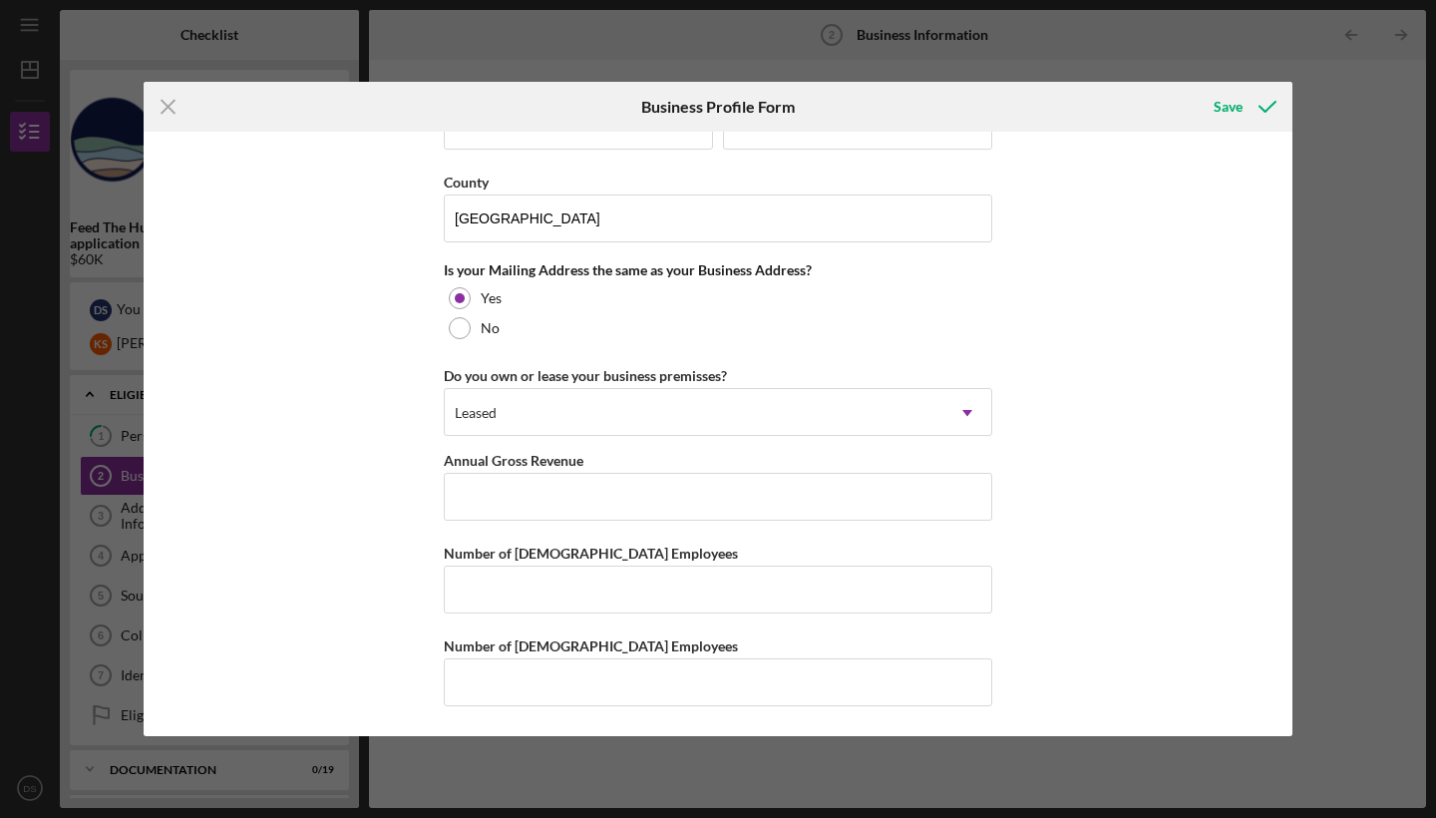
scroll to position [1721, 0]
click at [525, 492] on input "Annual Gross Revenue" at bounding box center [718, 497] width 548 height 48
type input "$50,000"
click at [549, 587] on input "Number of [DEMOGRAPHIC_DATA] Employees" at bounding box center [718, 589] width 548 height 48
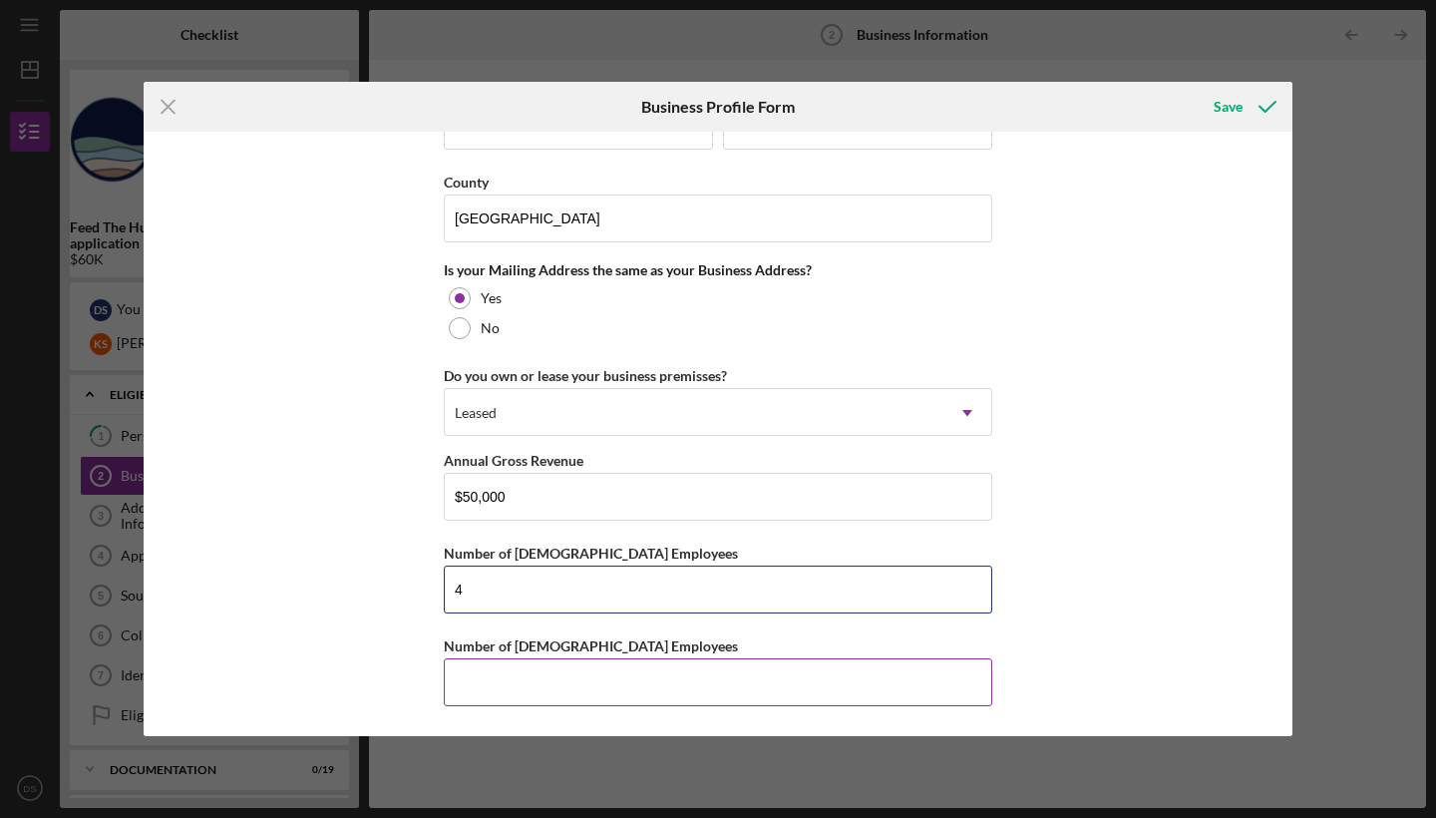
type input "4"
click at [543, 663] on input "Number of [DEMOGRAPHIC_DATA] Employees" at bounding box center [718, 682] width 548 height 48
type input "1"
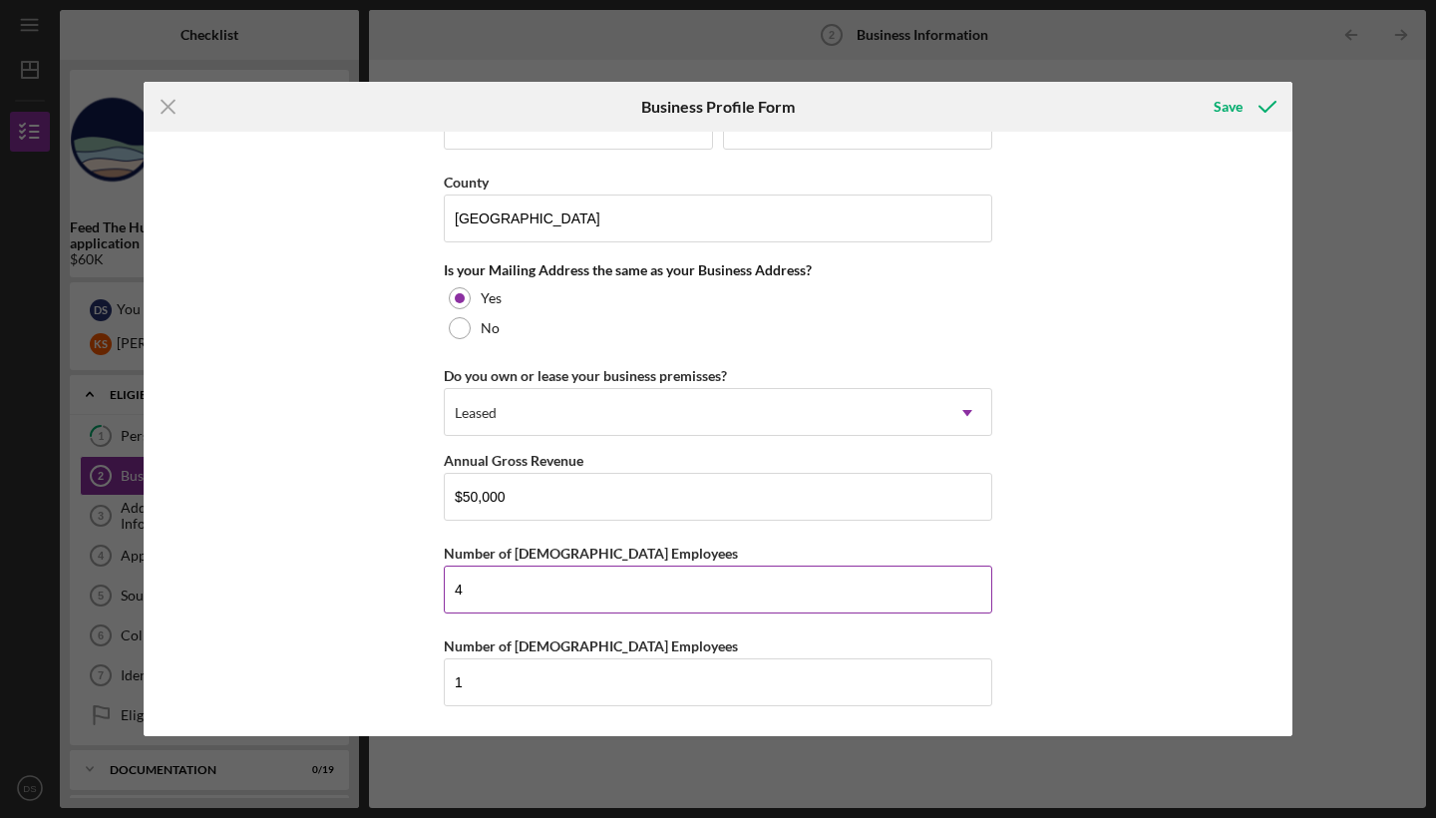
click at [575, 584] on input "4" at bounding box center [718, 589] width 548 height 48
type input "5"
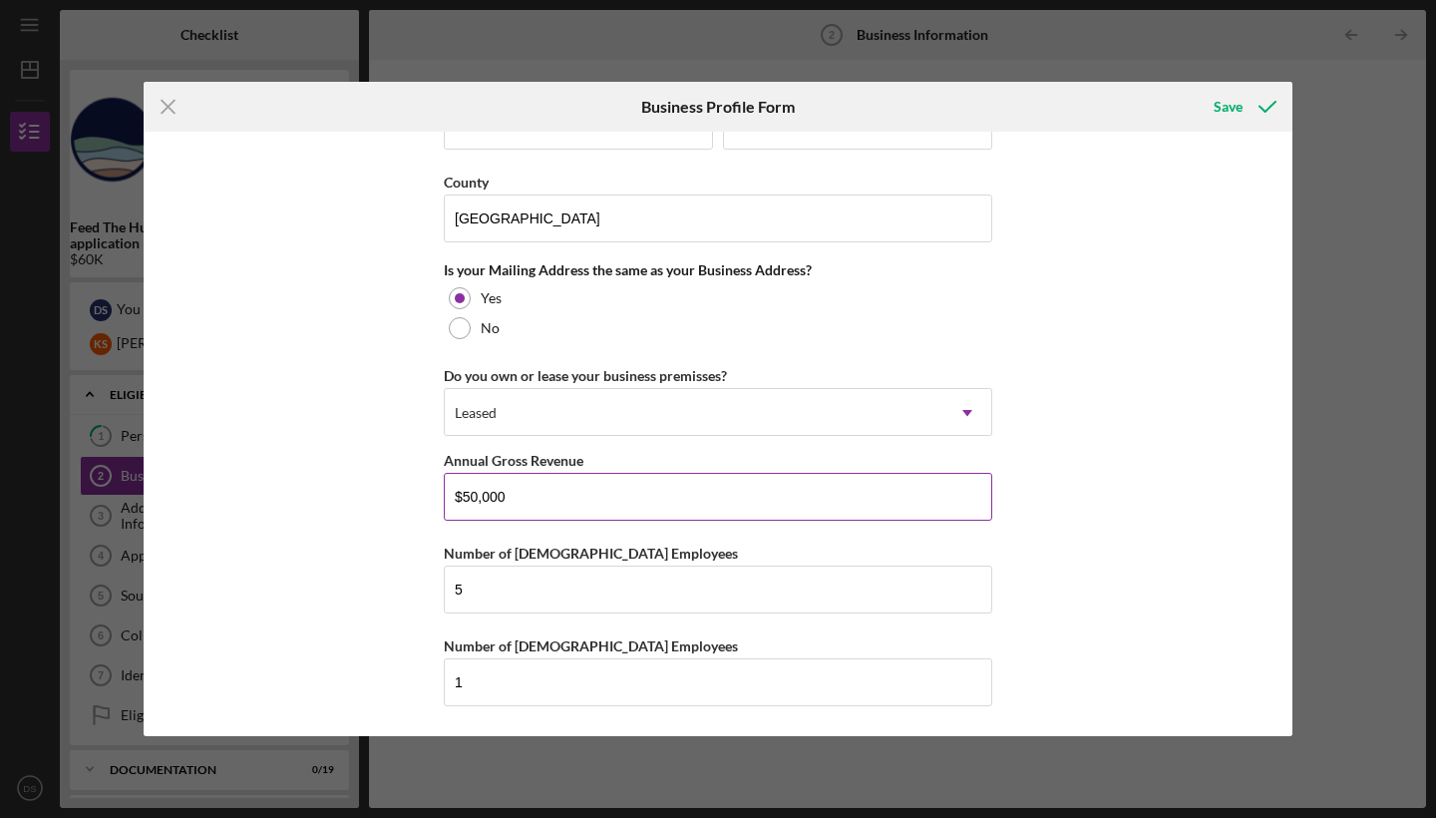
drag, startPoint x: 517, startPoint y: 491, endPoint x: 448, endPoint y: 487, distance: 68.9
click at [448, 487] on input "$50,000" at bounding box center [718, 497] width 548 height 48
type input "$328,000"
click at [1101, 488] on div "Business Name Kona Sportfishing LLC DBA Reel Havoc DBA Reel Havoc Sportfishing …" at bounding box center [718, 434] width 1149 height 604
click at [1236, 96] on div "Save" at bounding box center [1228, 107] width 29 height 40
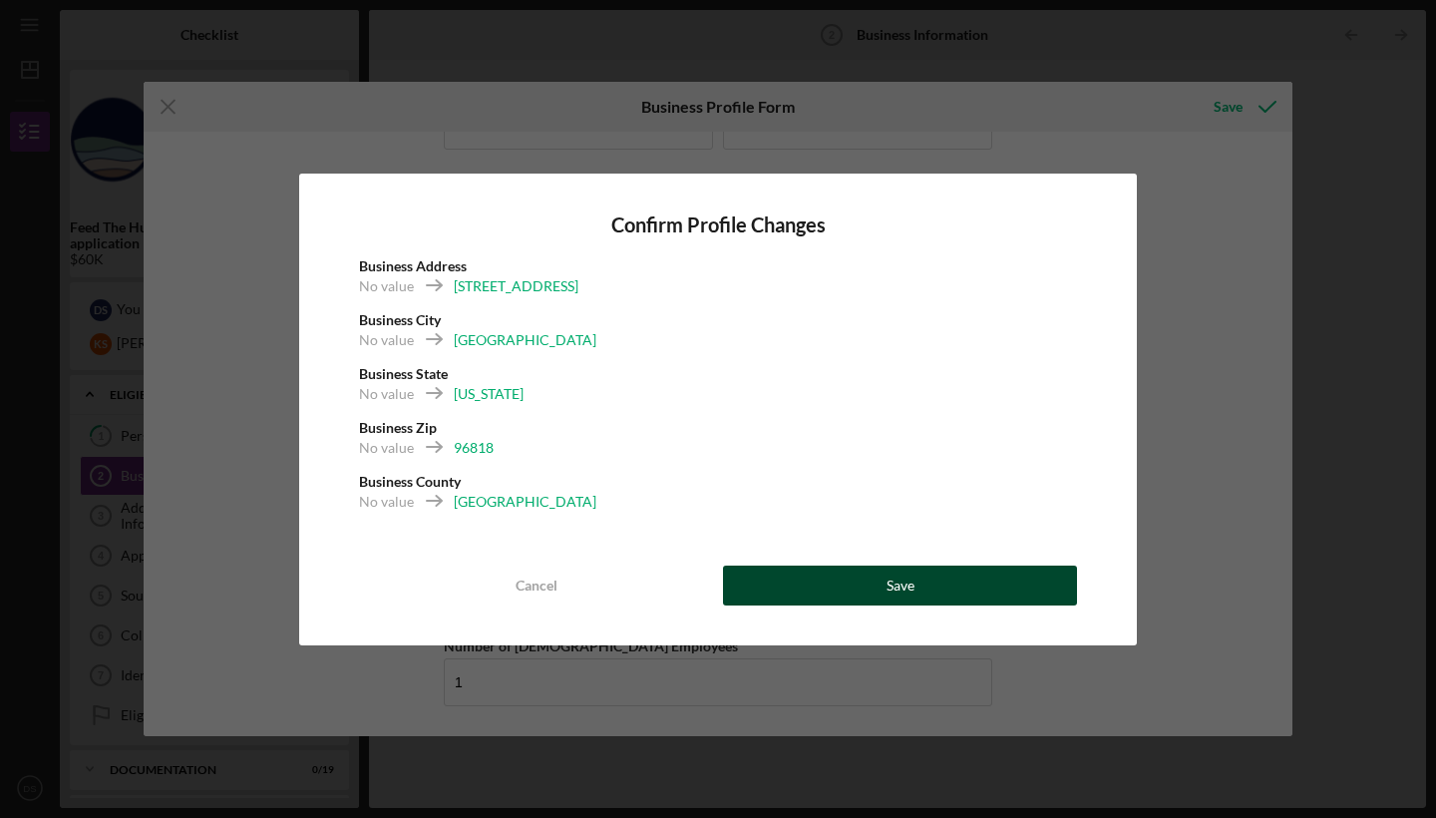
click at [900, 577] on div "Save" at bounding box center [901, 585] width 28 height 40
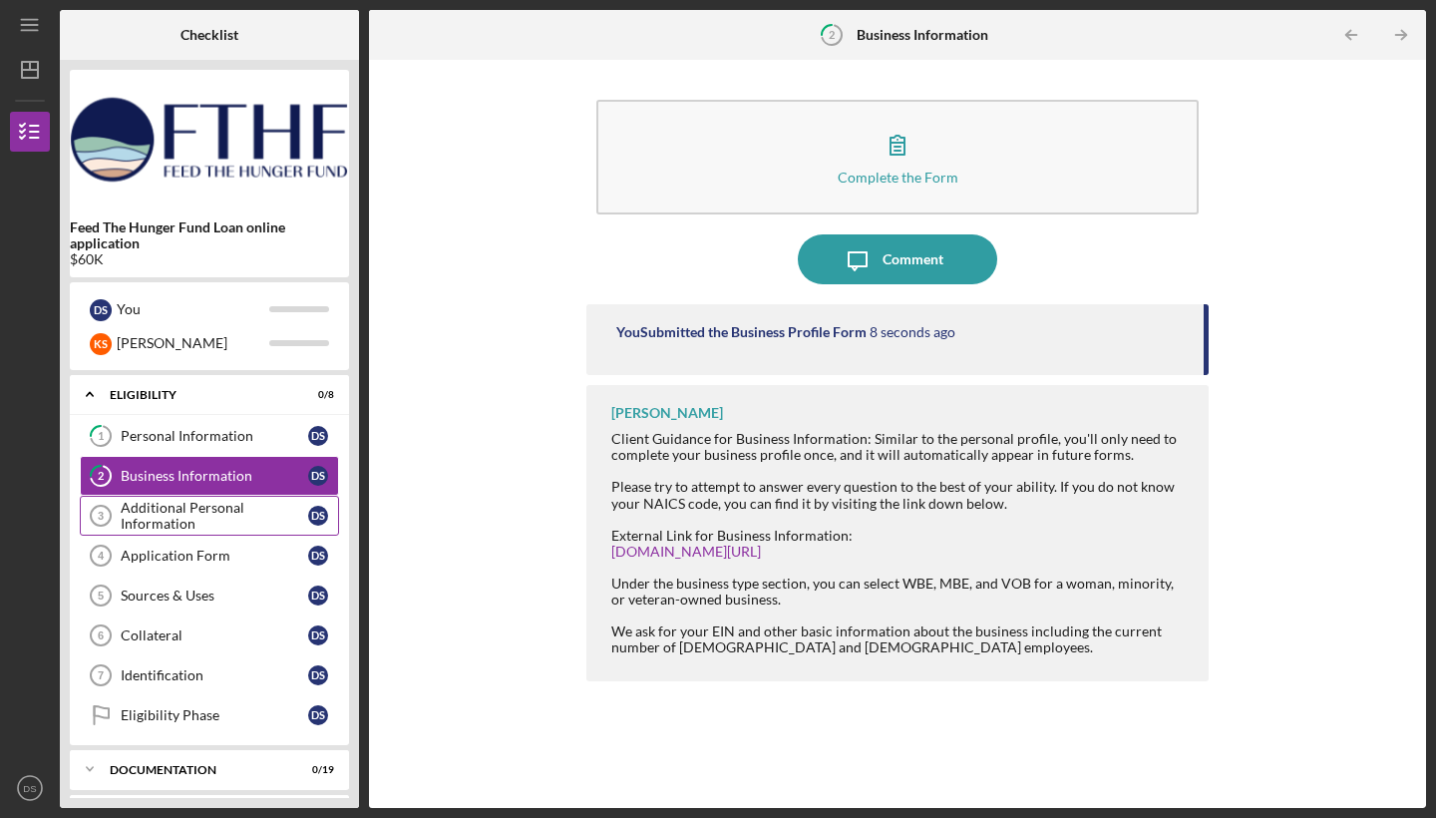
click at [222, 506] on div "Additional Personal Information" at bounding box center [214, 516] width 187 height 32
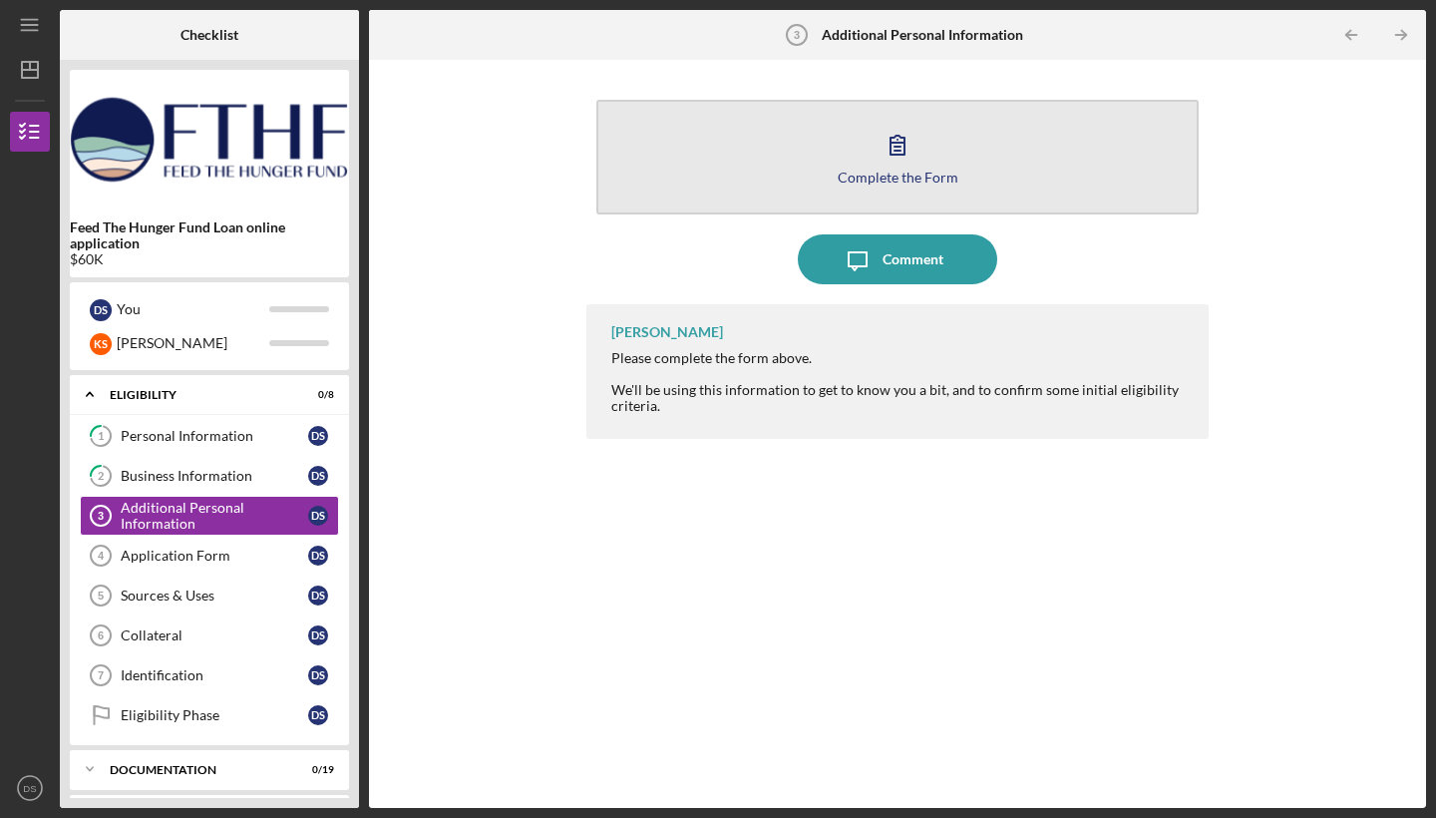
click at [896, 162] on icon "button" at bounding box center [898, 145] width 50 height 50
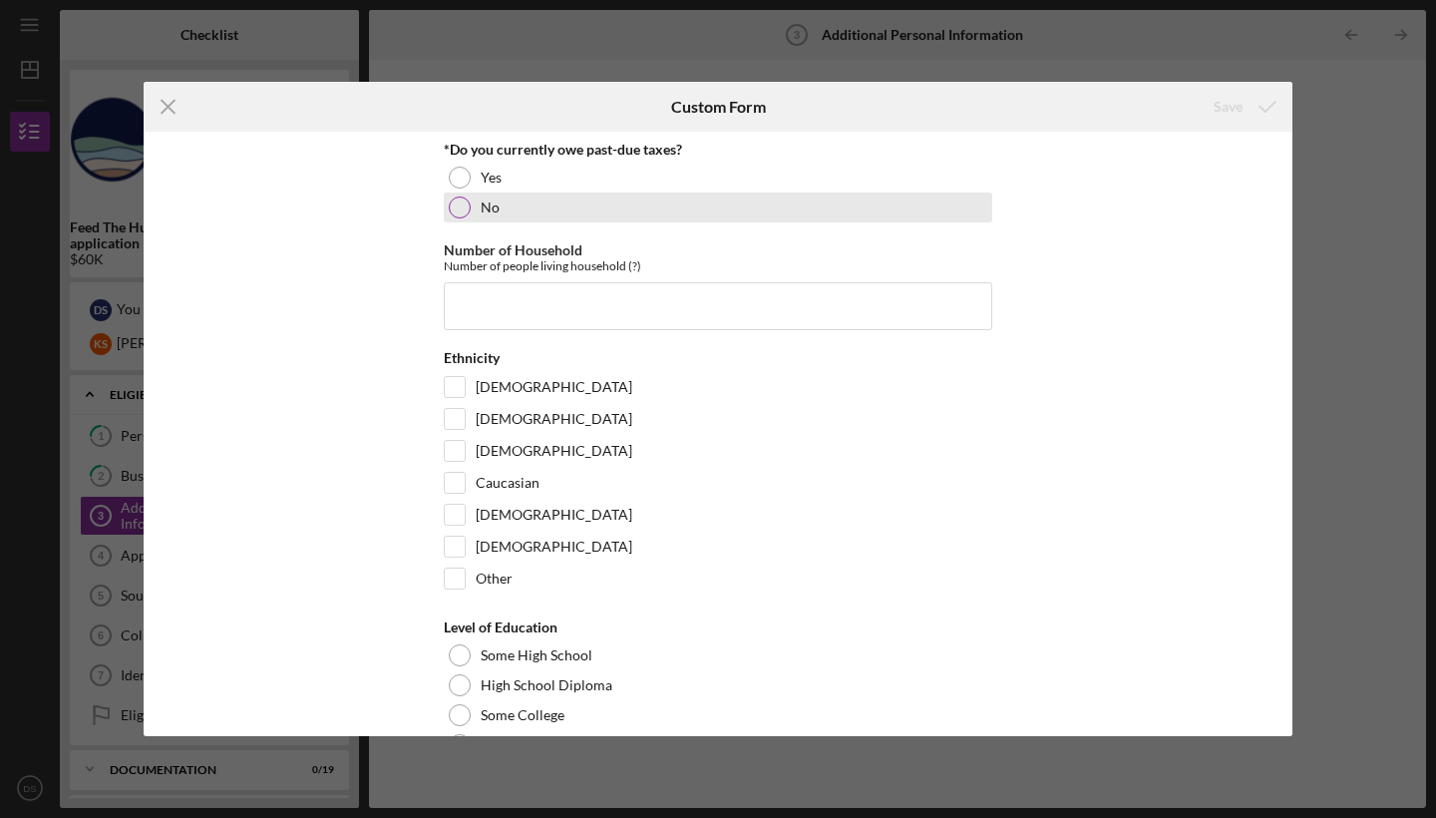
click at [453, 194] on div "No" at bounding box center [718, 207] width 548 height 30
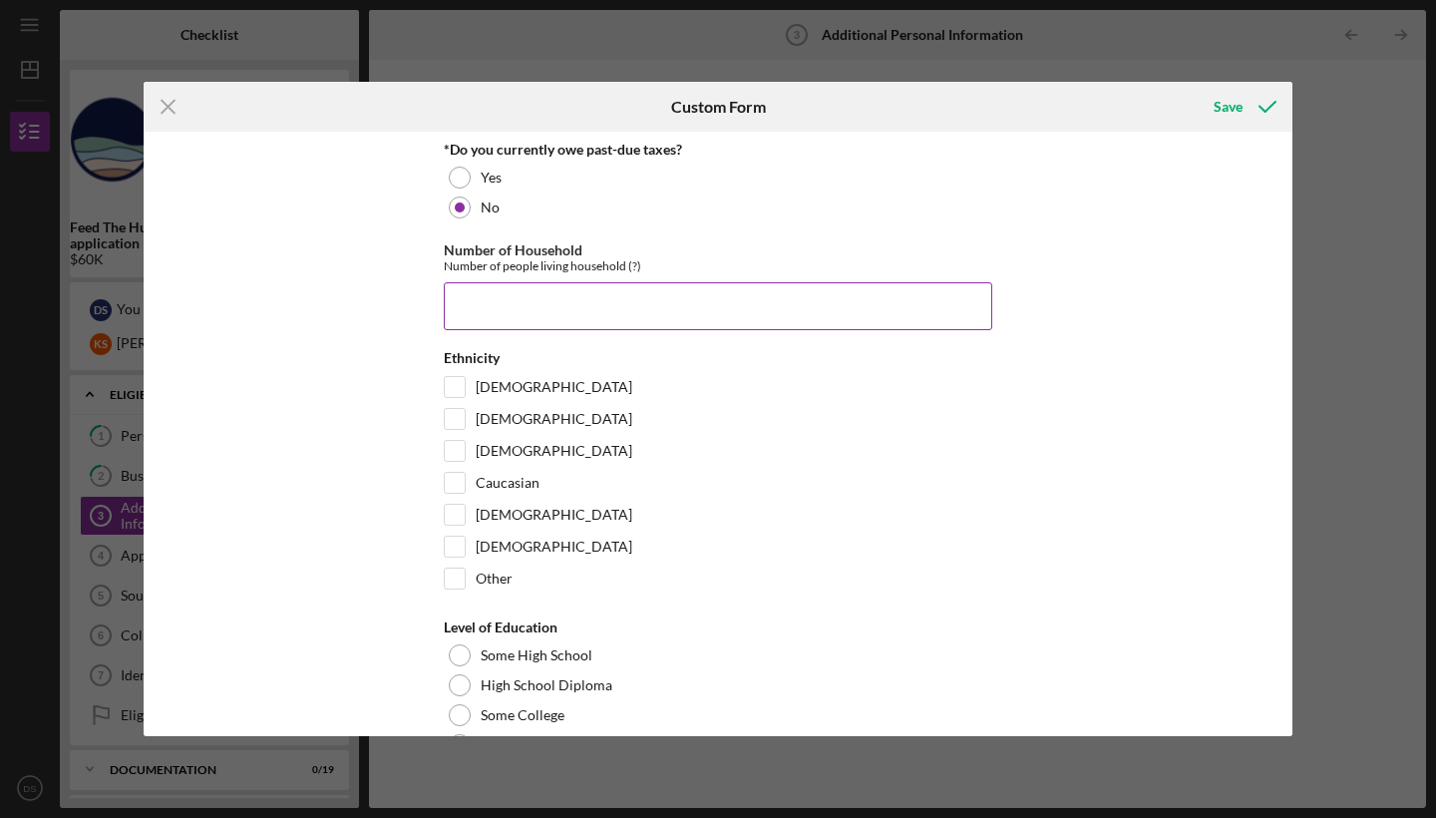
click at [528, 305] on input "Number of Household" at bounding box center [718, 306] width 548 height 48
type input "3"
click at [459, 476] on input "Caucasian" at bounding box center [455, 483] width 20 height 20
checkbox input "true"
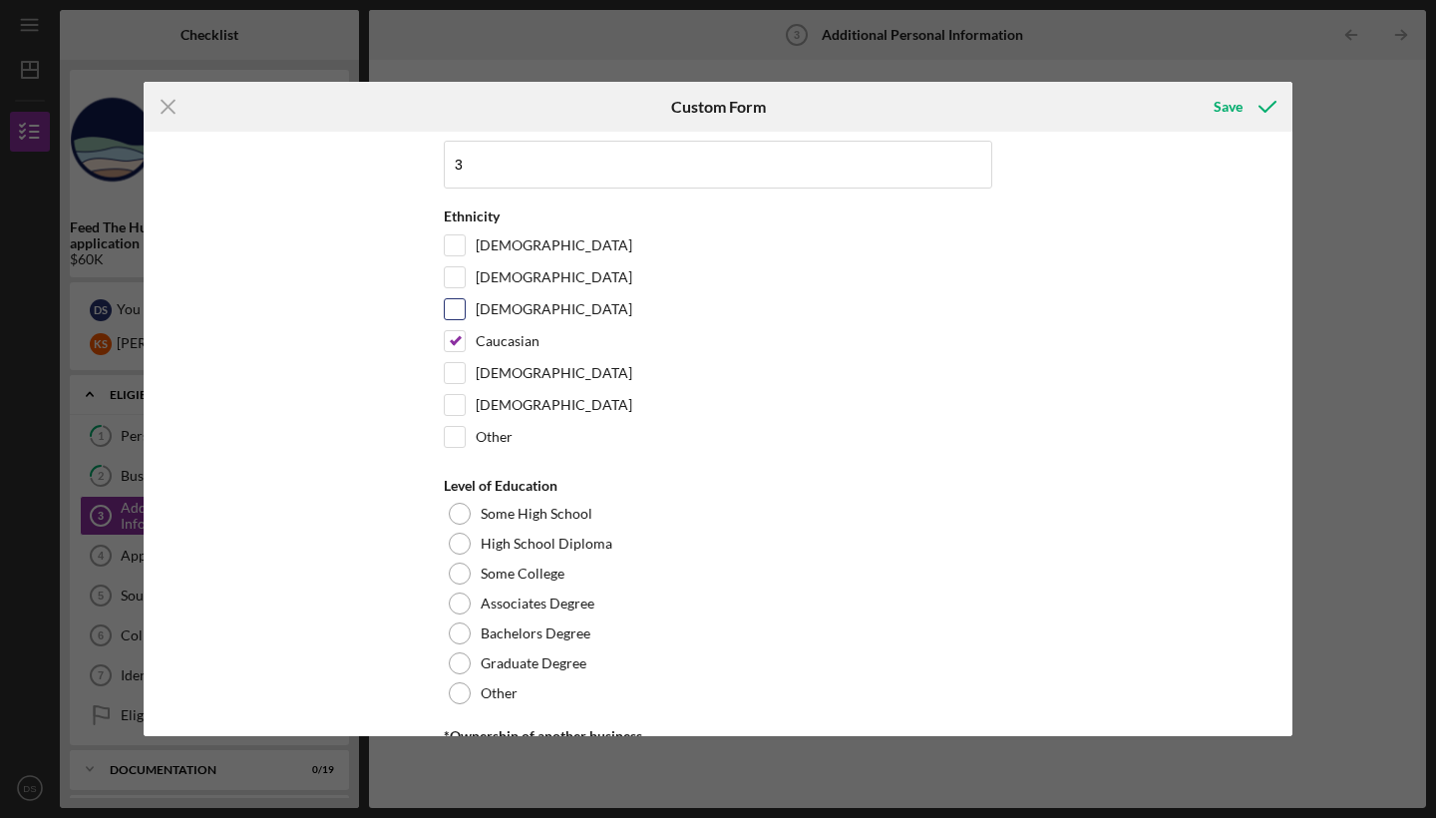
scroll to position [165, 0]
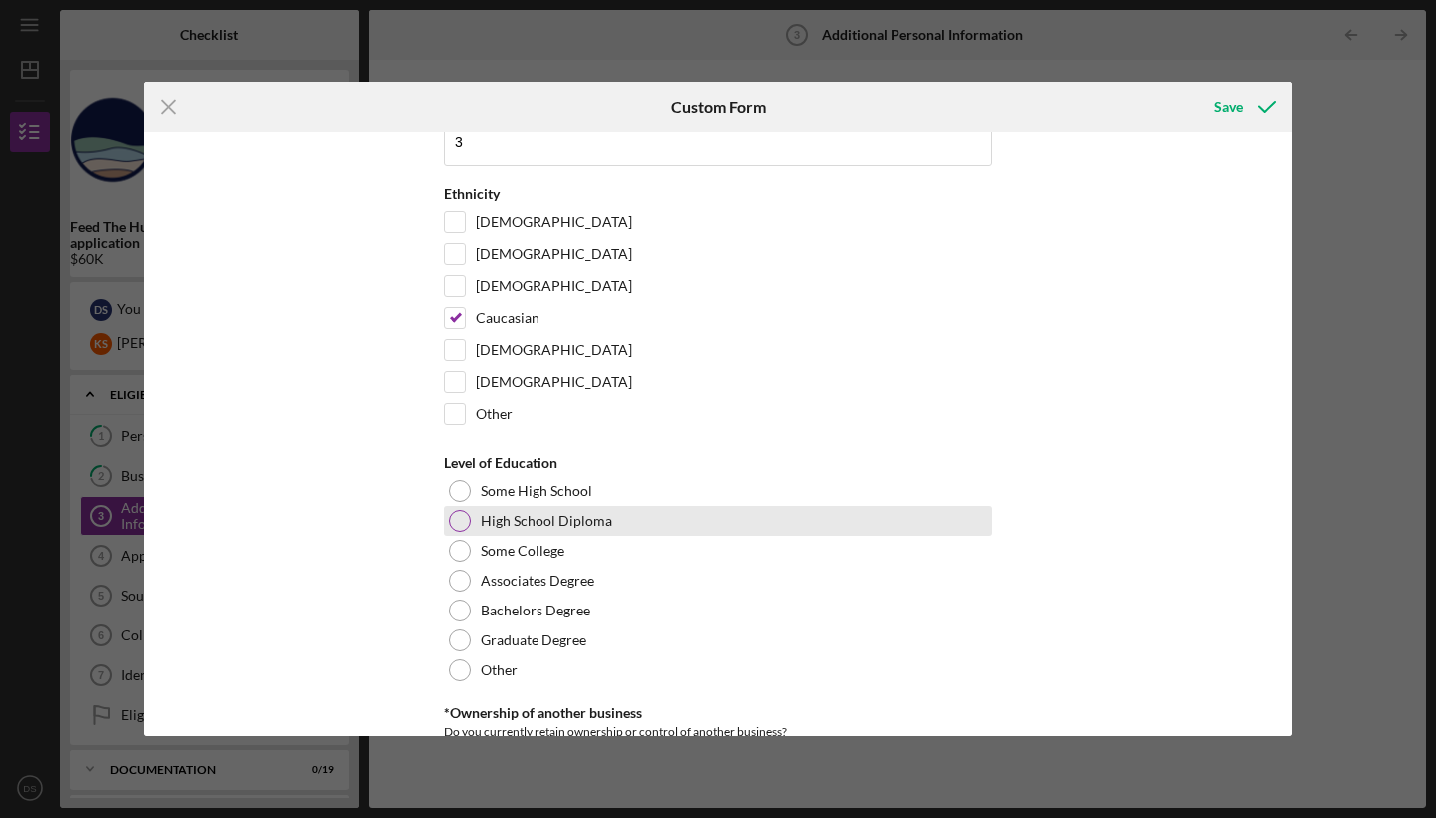
click at [454, 523] on div at bounding box center [460, 521] width 22 height 22
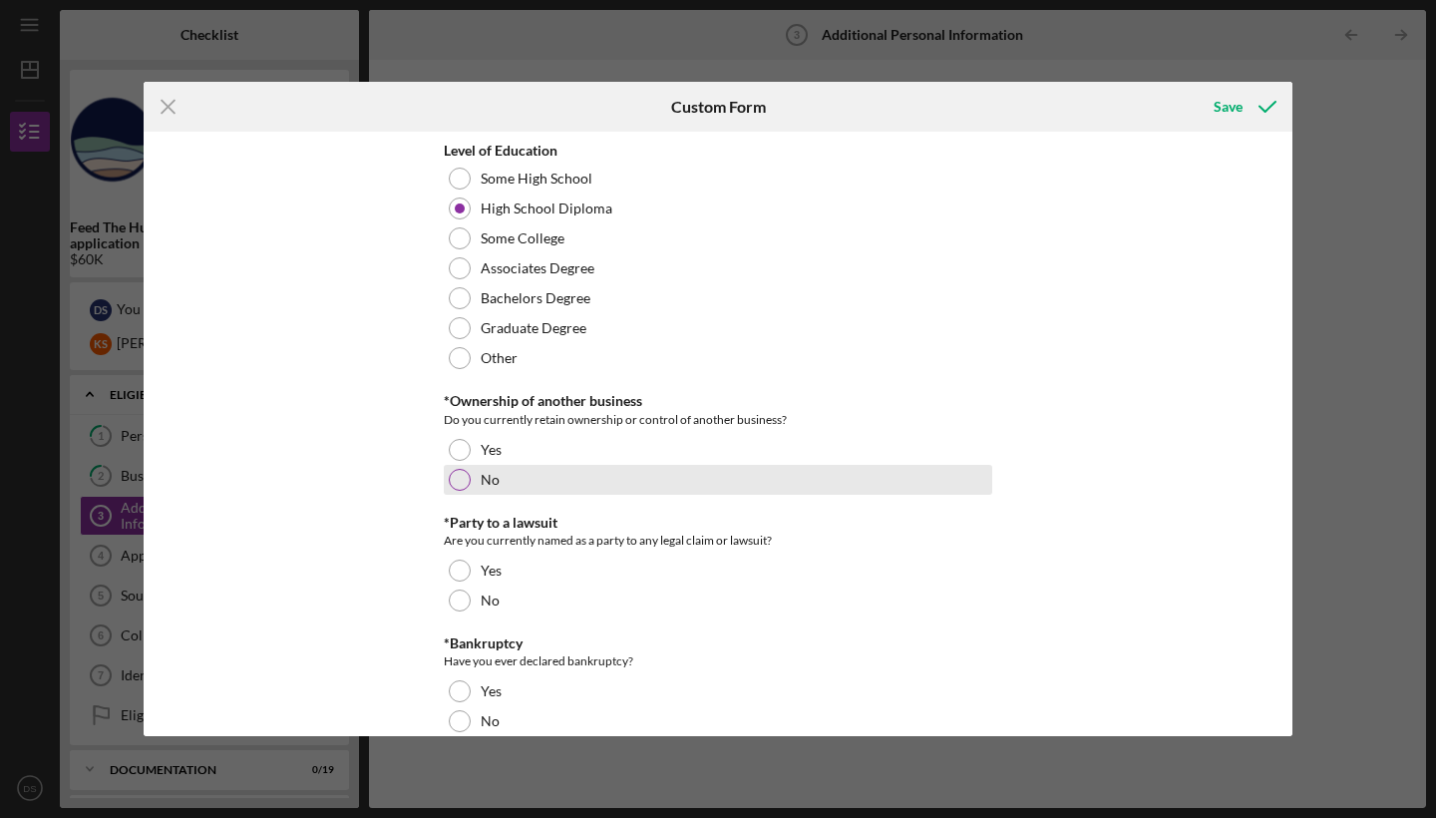
scroll to position [478, 0]
click at [466, 471] on div at bounding box center [460, 479] width 22 height 22
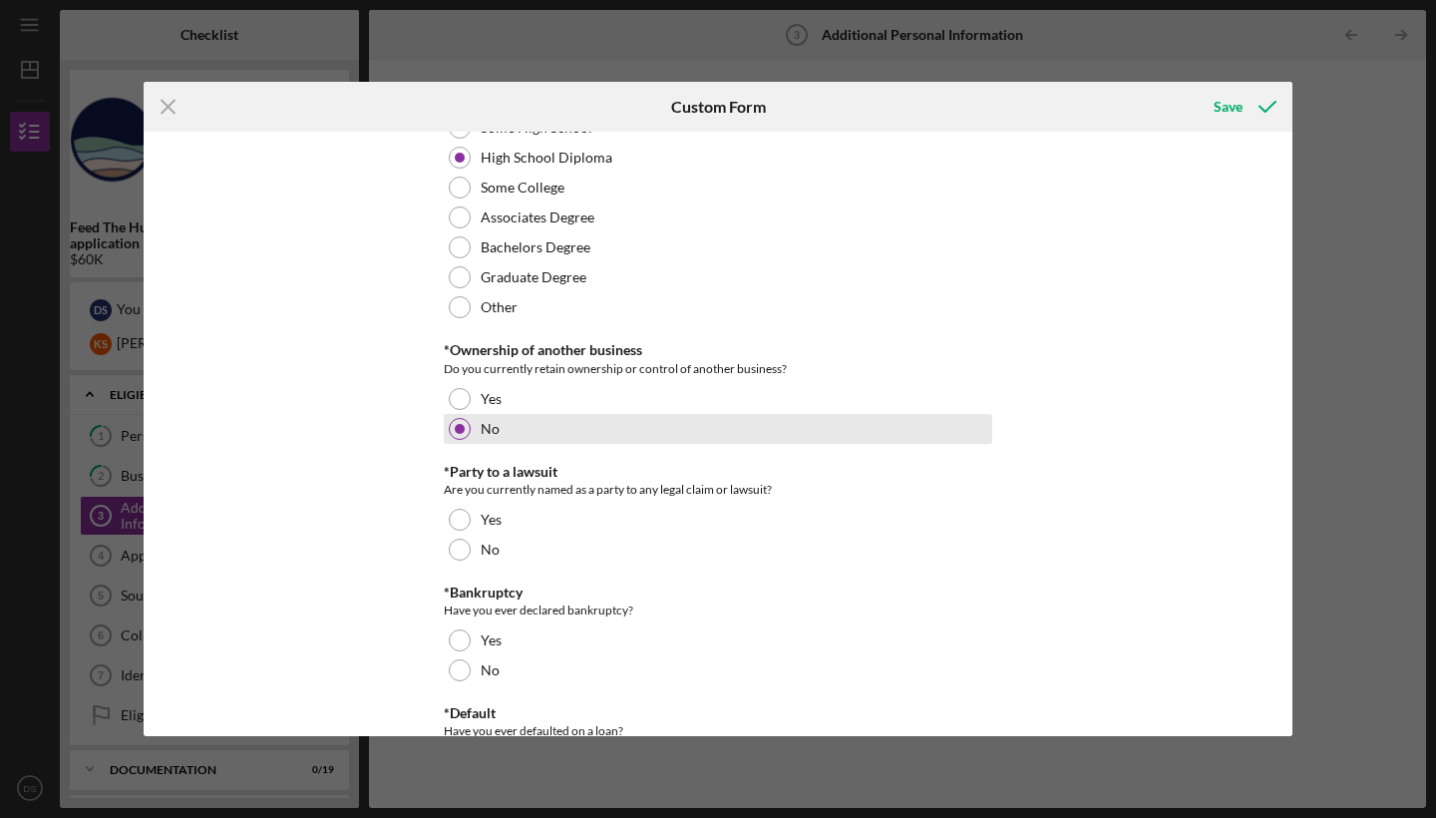
scroll to position [535, 0]
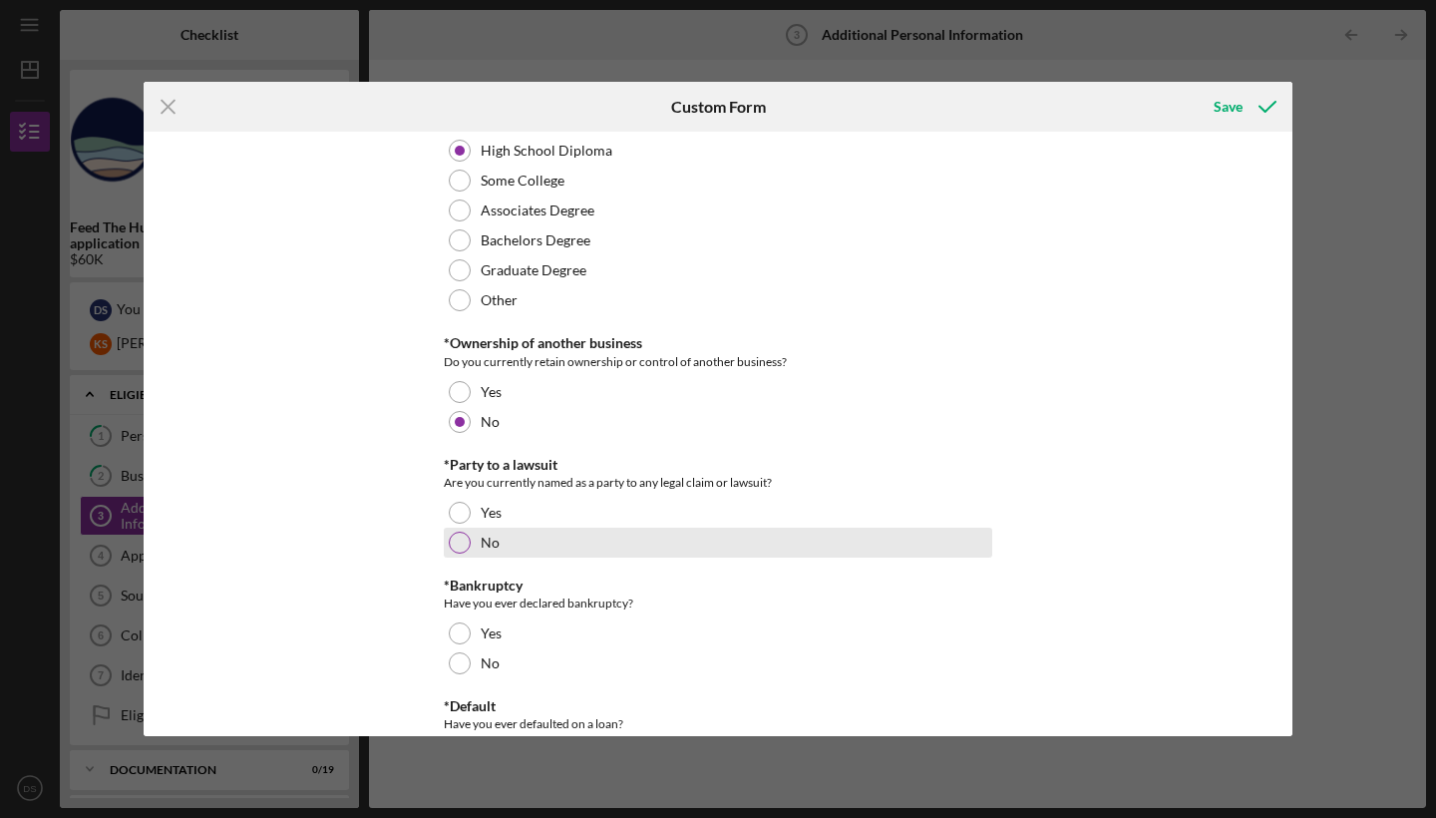
click at [465, 537] on div at bounding box center [460, 543] width 22 height 22
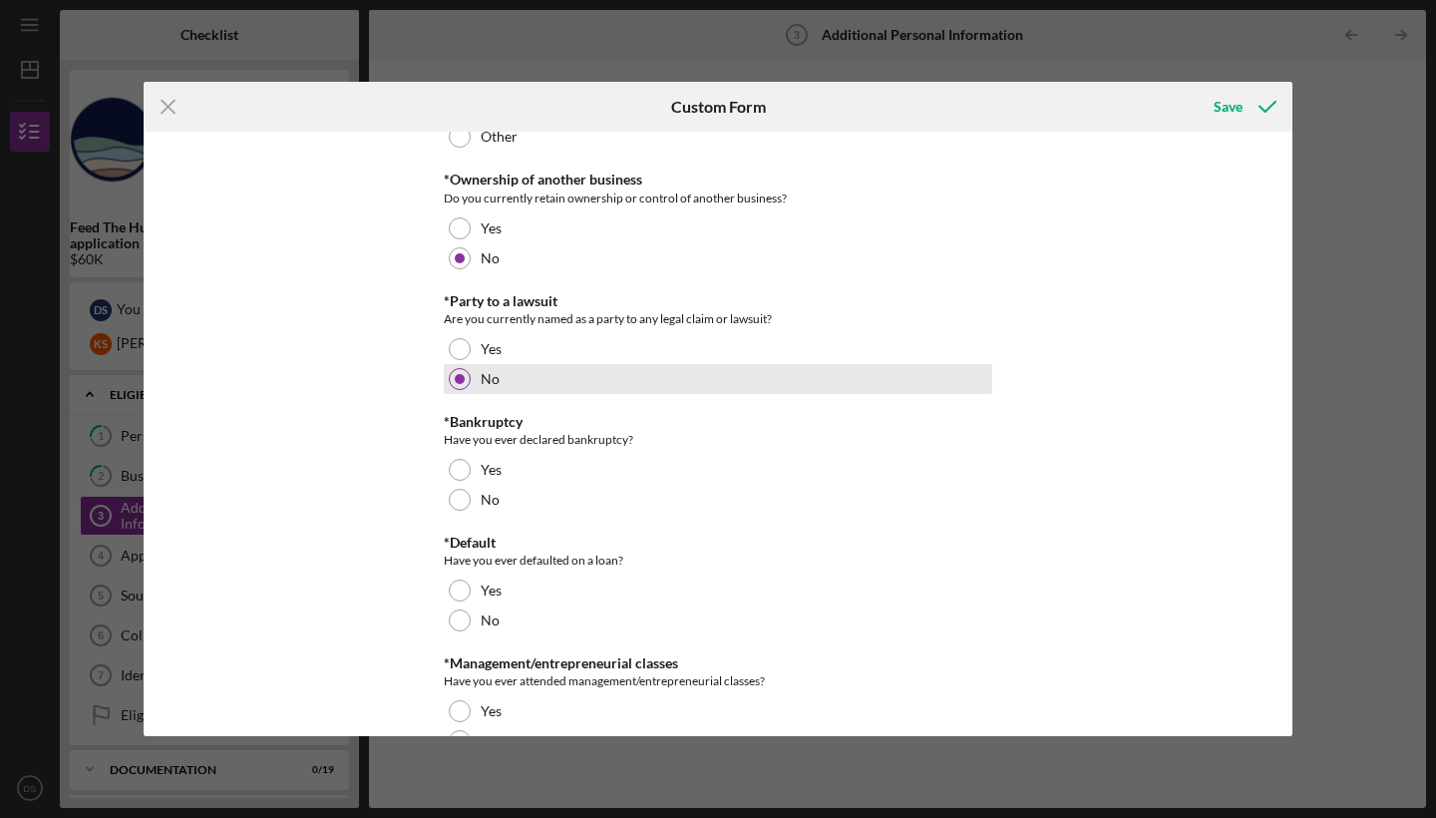
scroll to position [707, 0]
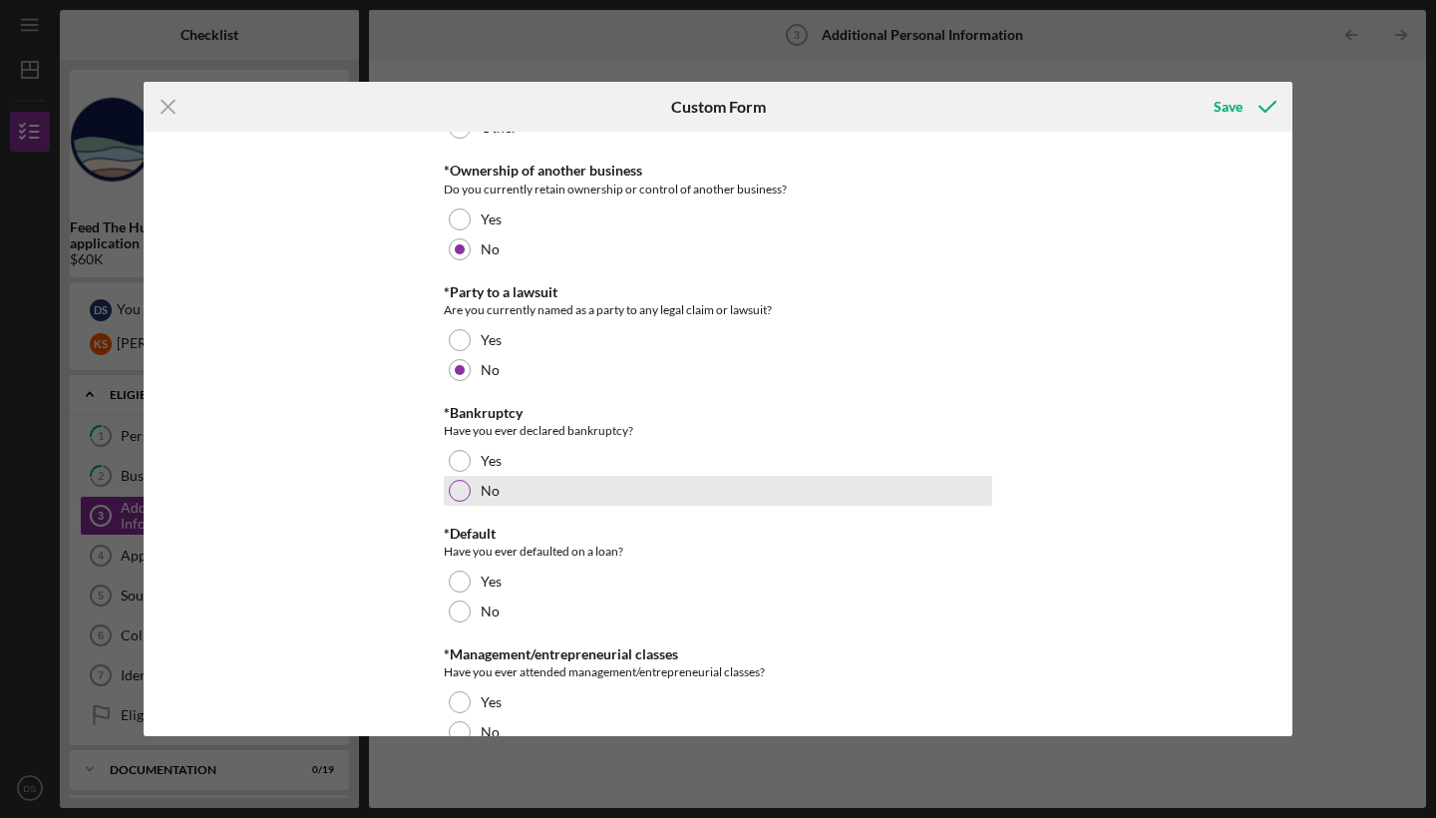
click at [460, 489] on div at bounding box center [460, 491] width 22 height 22
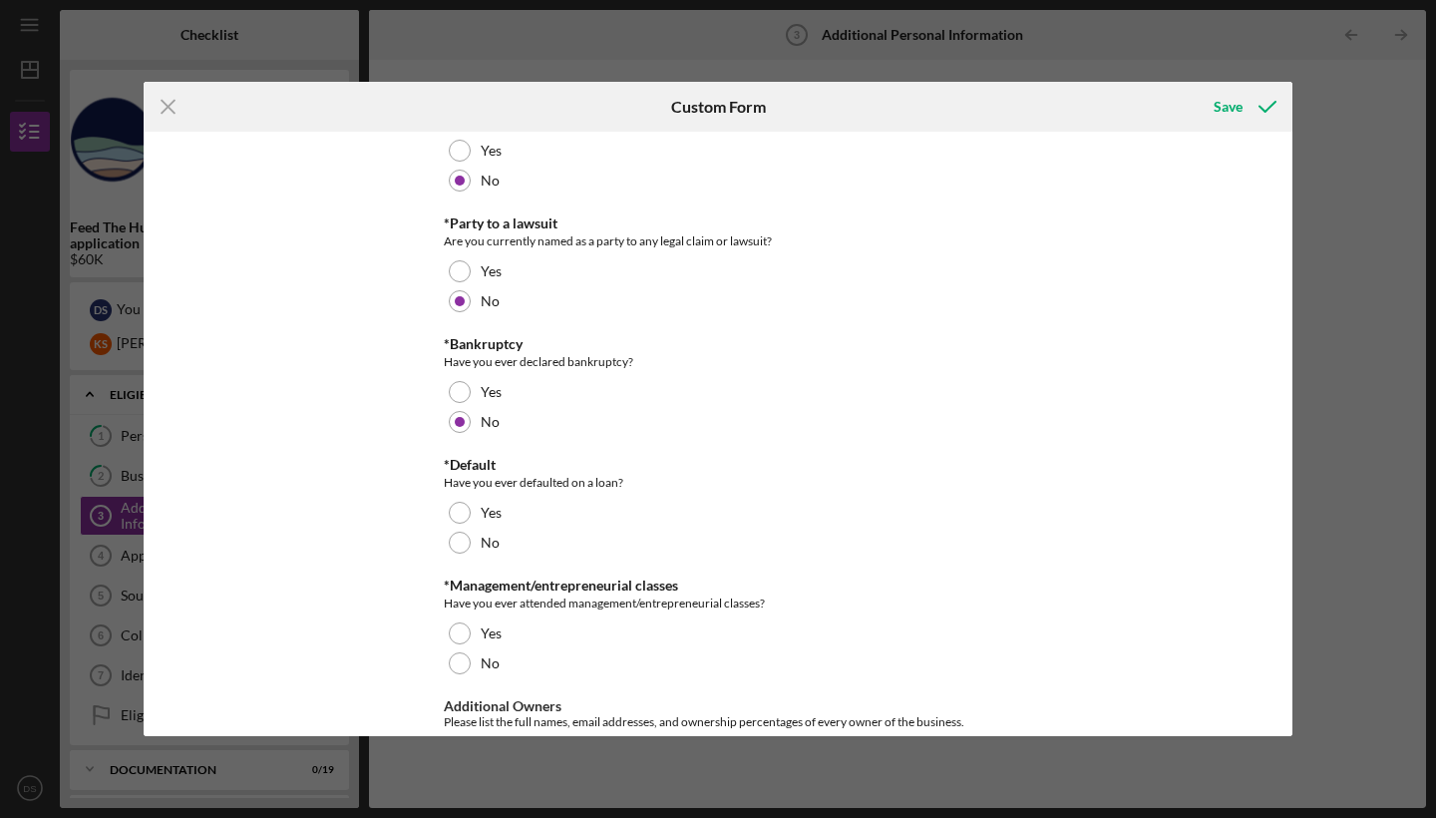
scroll to position [777, 0]
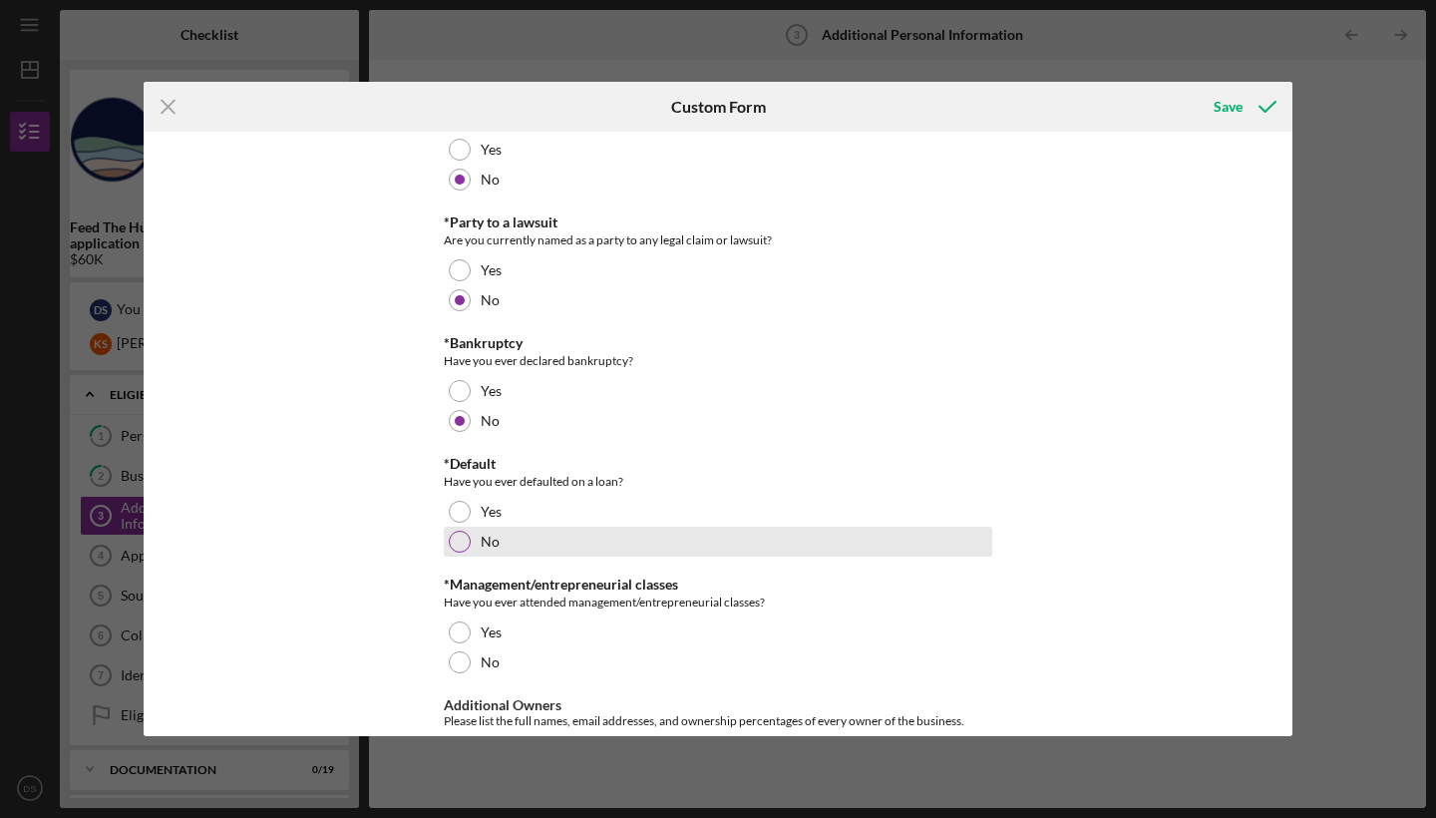
click at [465, 541] on div at bounding box center [460, 542] width 22 height 22
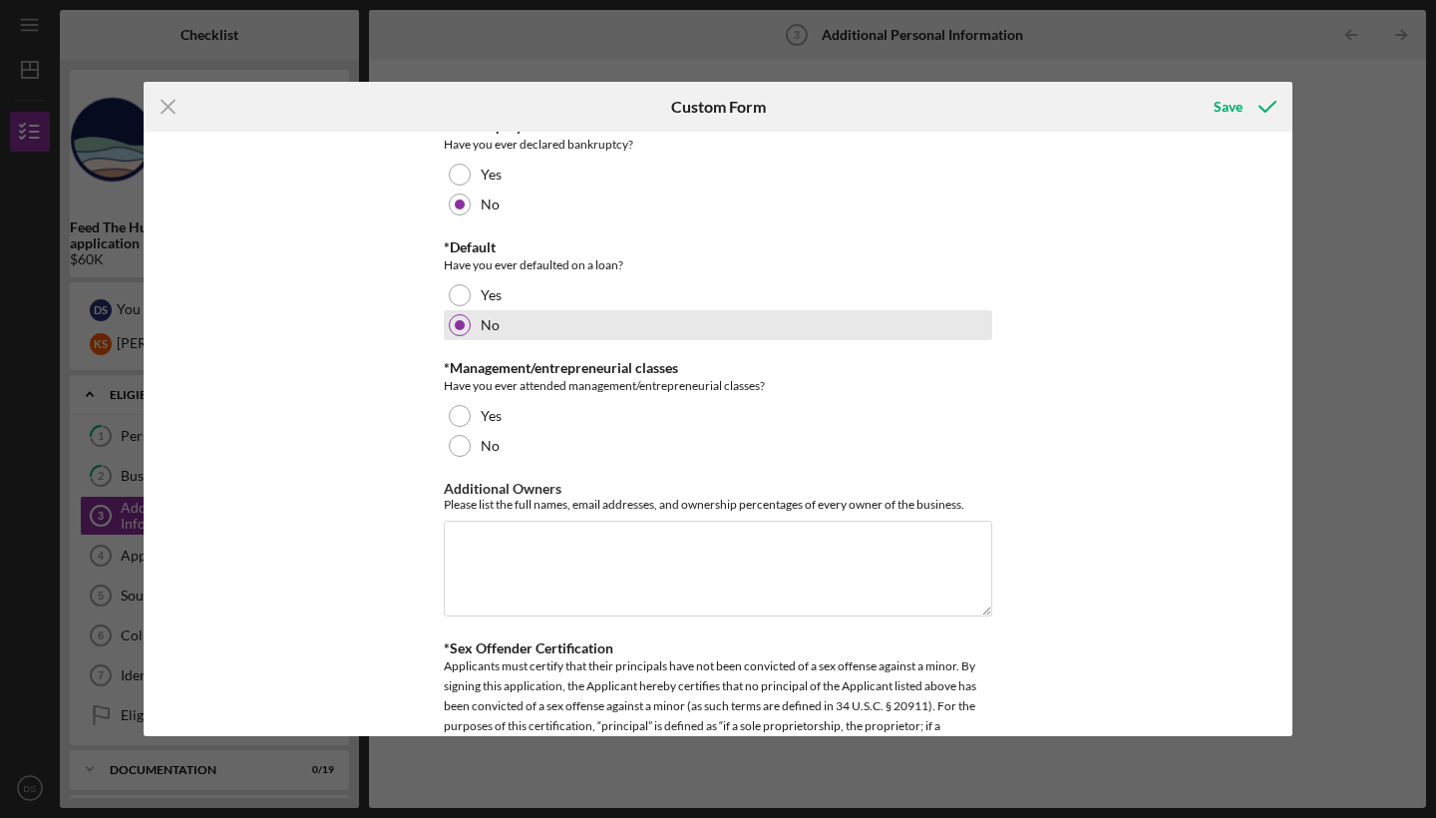
scroll to position [995, 0]
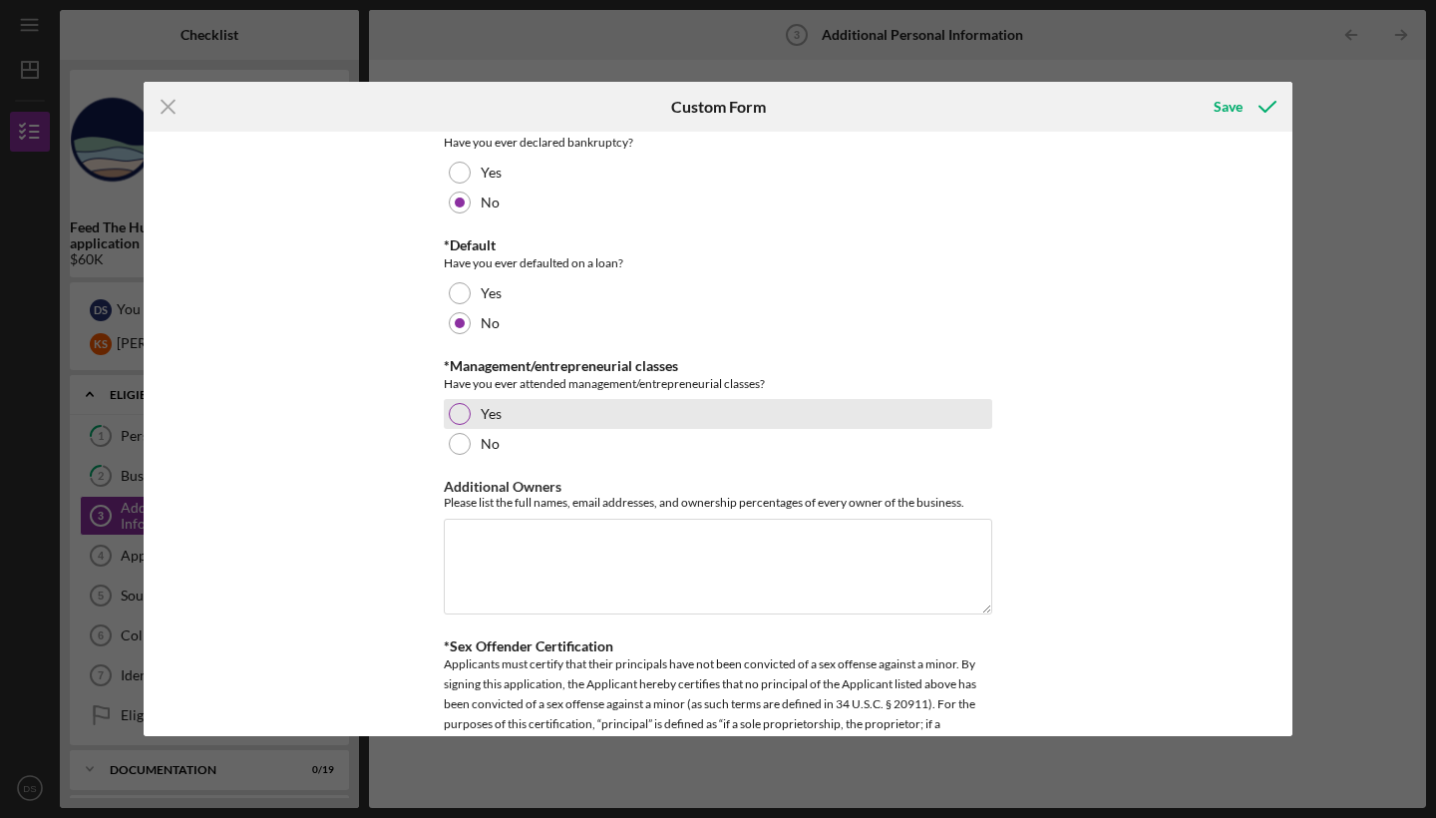
click at [465, 413] on div at bounding box center [460, 414] width 22 height 22
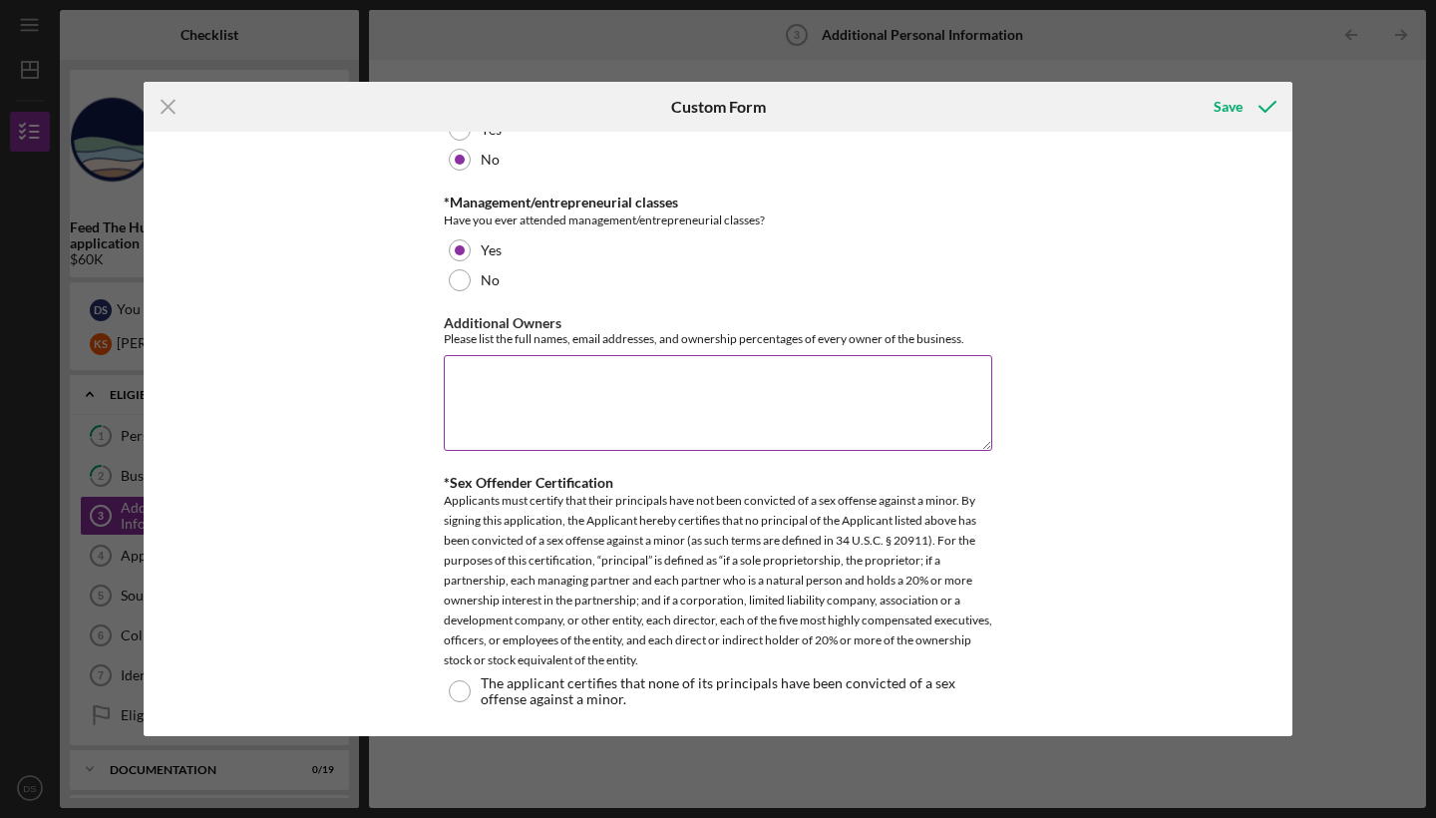
scroll to position [1158, 0]
click at [628, 379] on textarea "Additional Owners" at bounding box center [718, 404] width 548 height 96
type textarea "K"
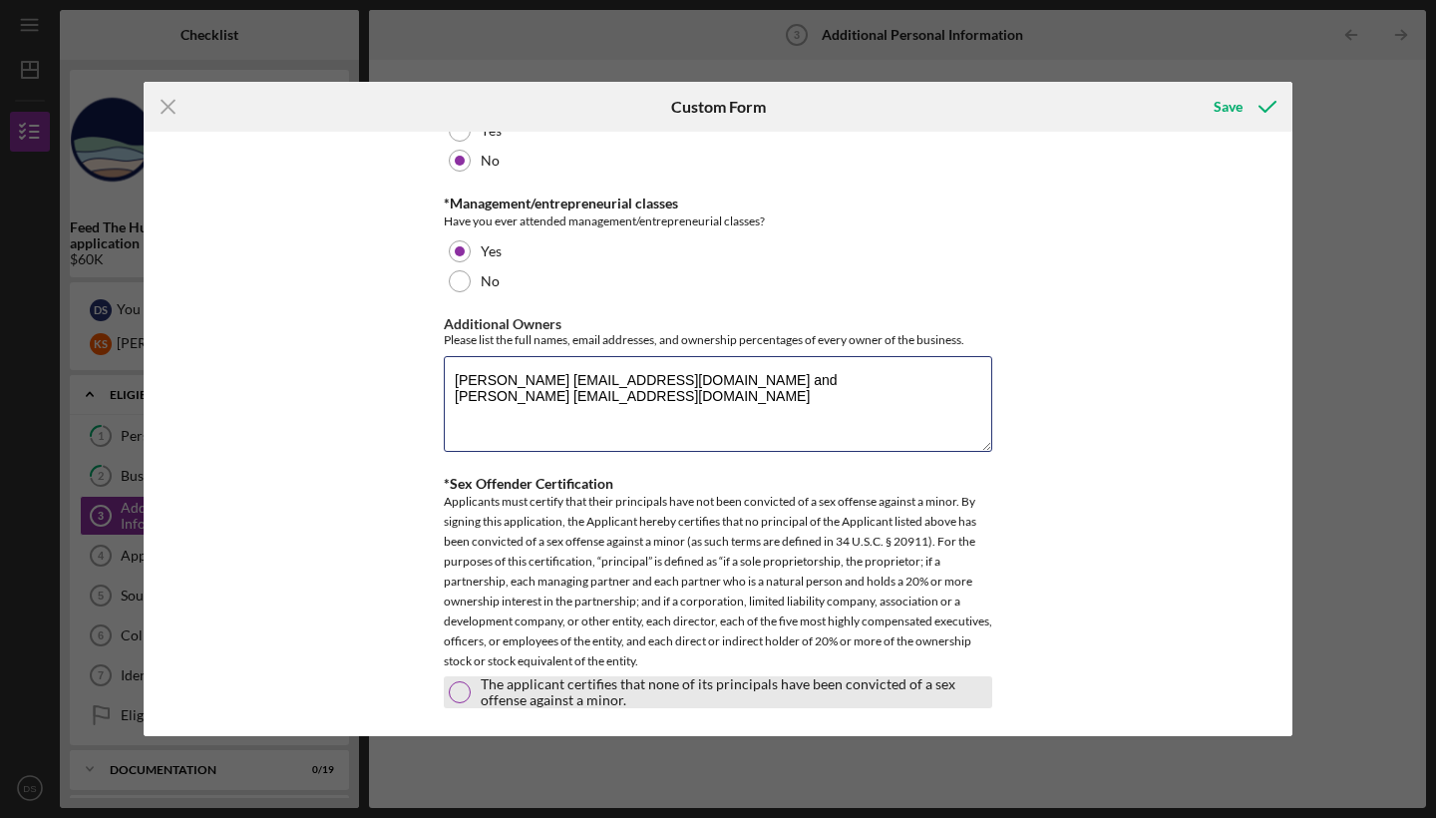
type textarea "[PERSON_NAME] [EMAIL_ADDRESS][DOMAIN_NAME] and [PERSON_NAME] [EMAIL_ADDRESS][DO…"
click at [463, 689] on div at bounding box center [460, 692] width 22 height 22
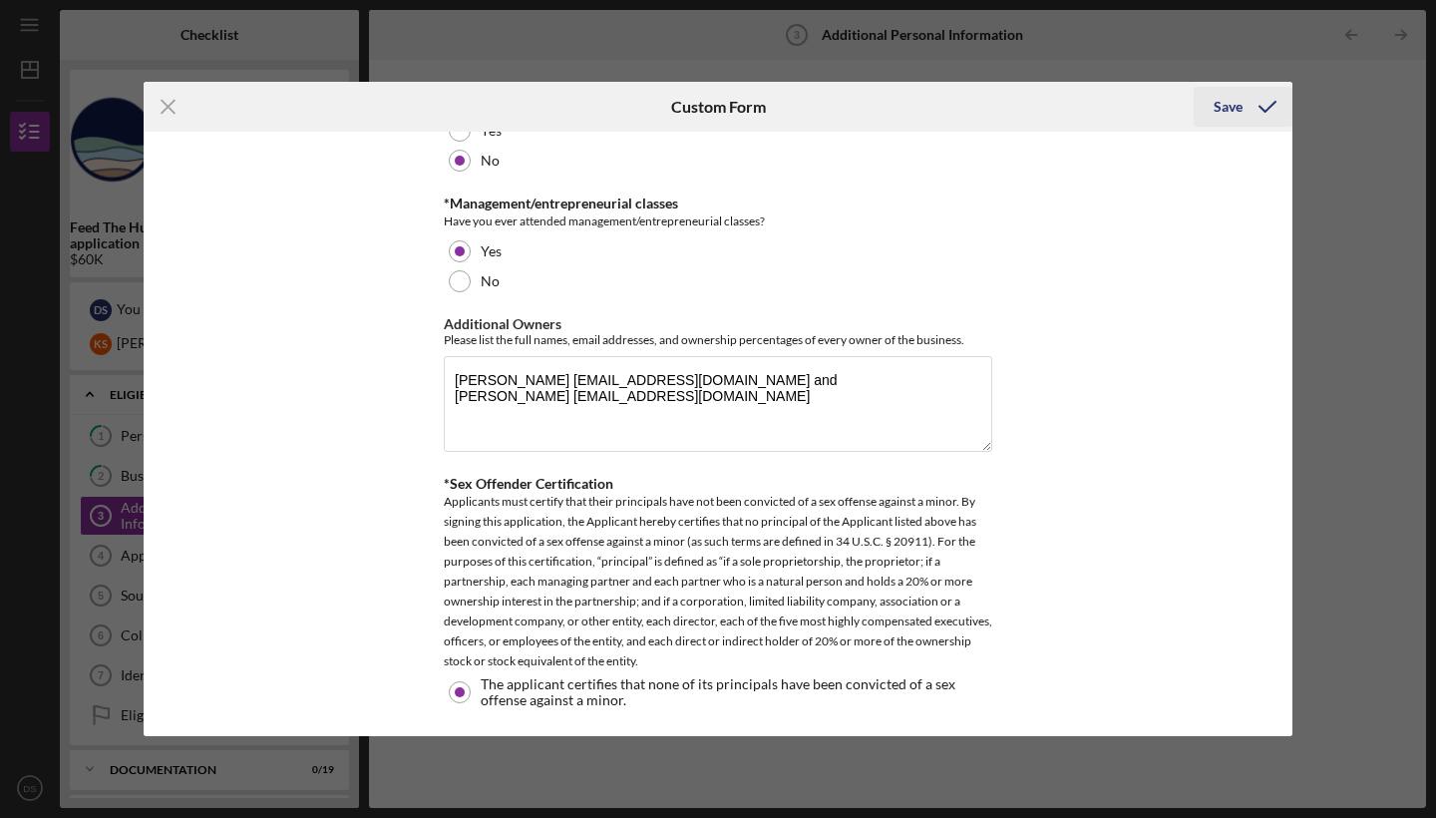
click at [1241, 105] on div "Save" at bounding box center [1228, 107] width 29 height 40
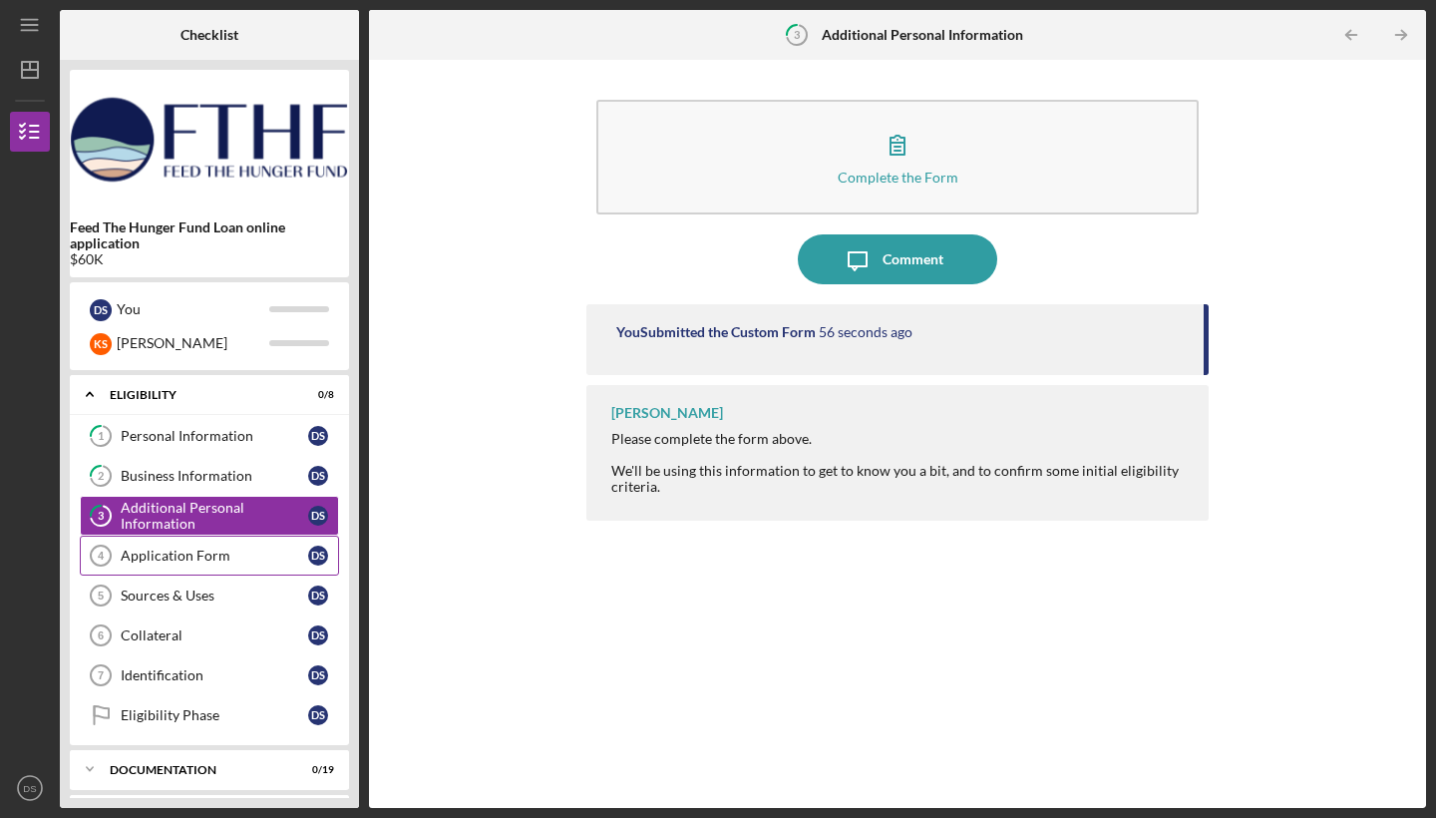
click at [244, 543] on link "Application Form 4 Application Form D S" at bounding box center [209, 556] width 259 height 40
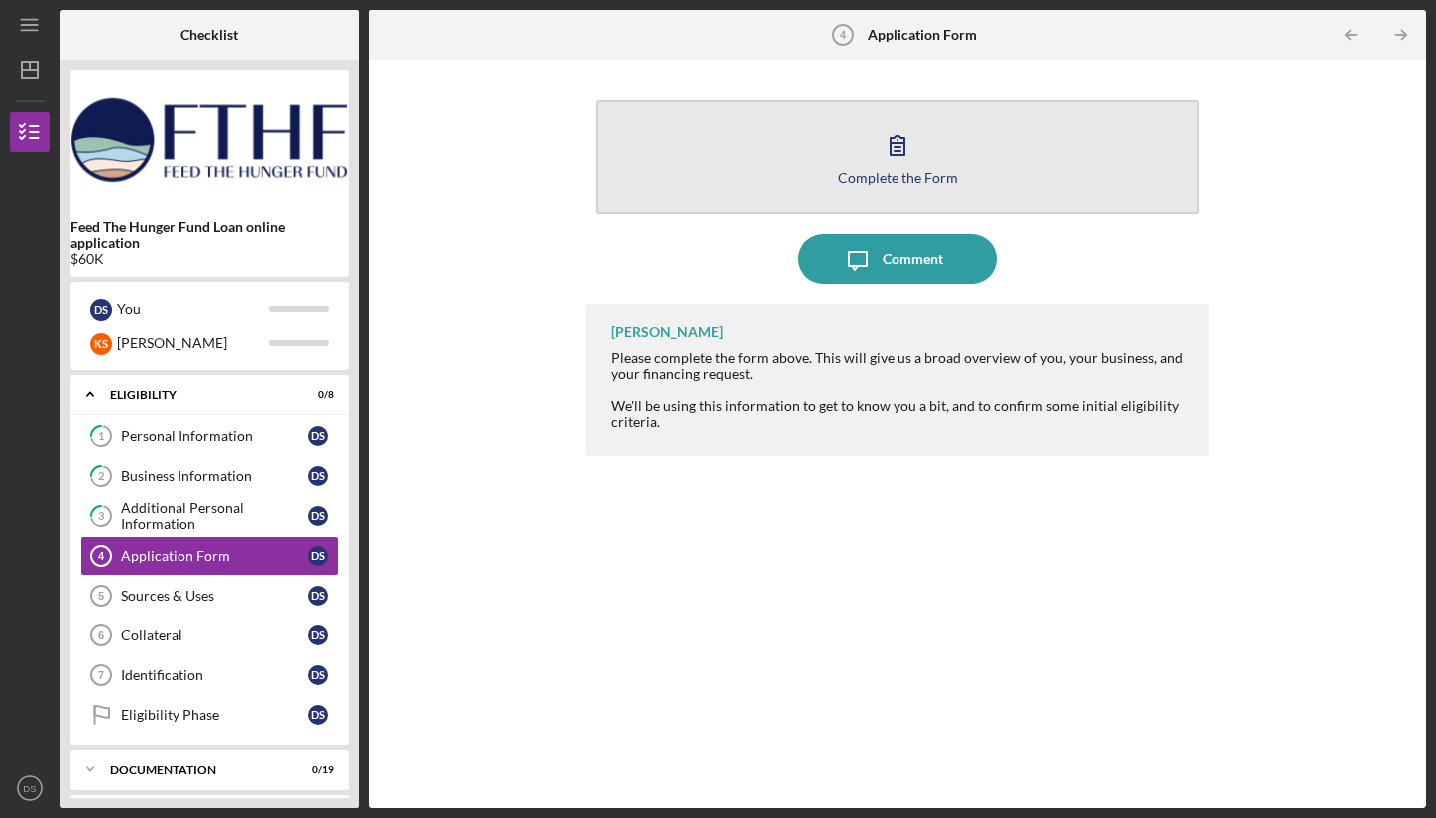
click at [913, 164] on icon "button" at bounding box center [898, 145] width 50 height 50
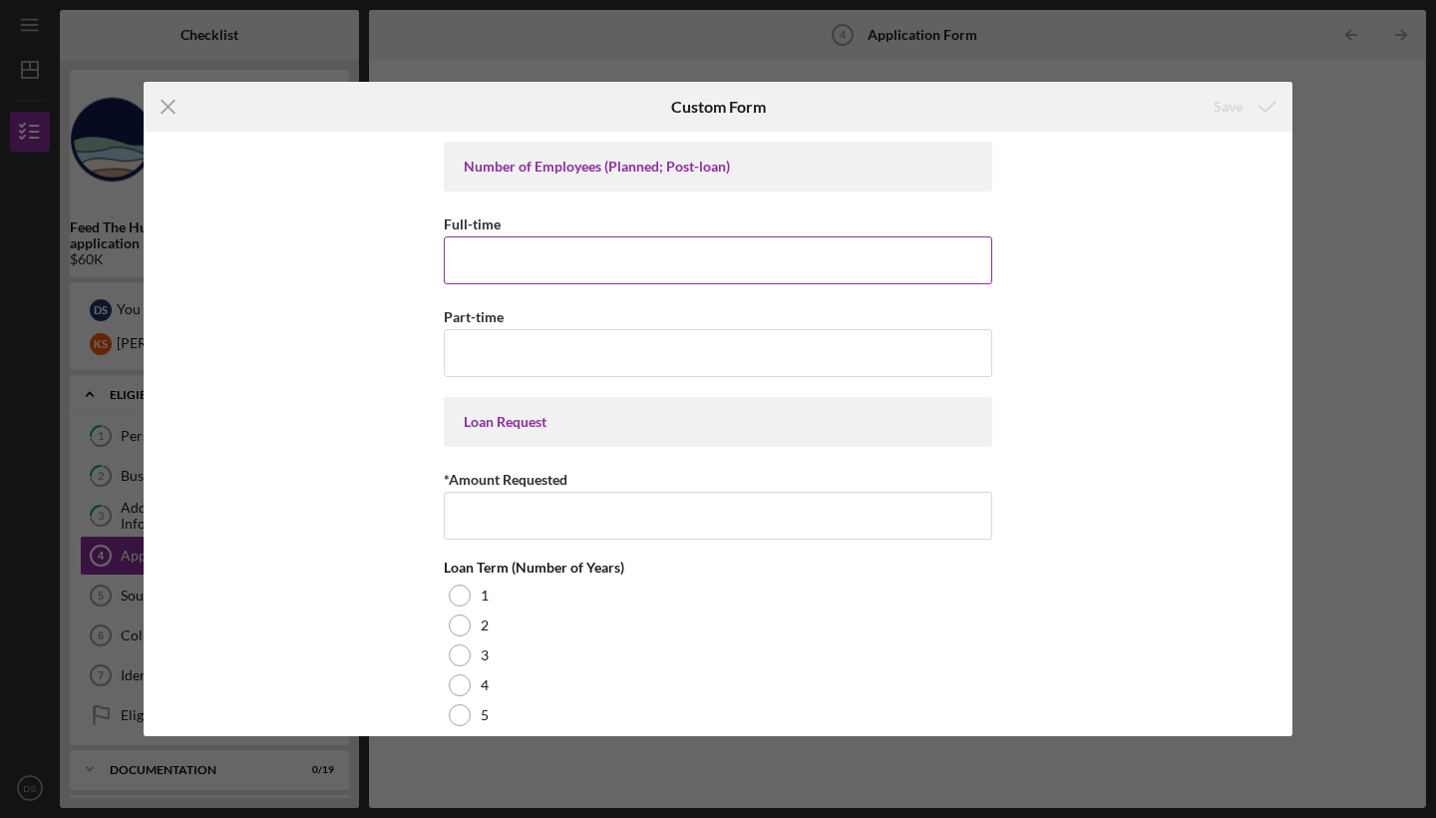
click at [651, 254] on input "Full-time" at bounding box center [718, 260] width 548 height 48
type input "5"
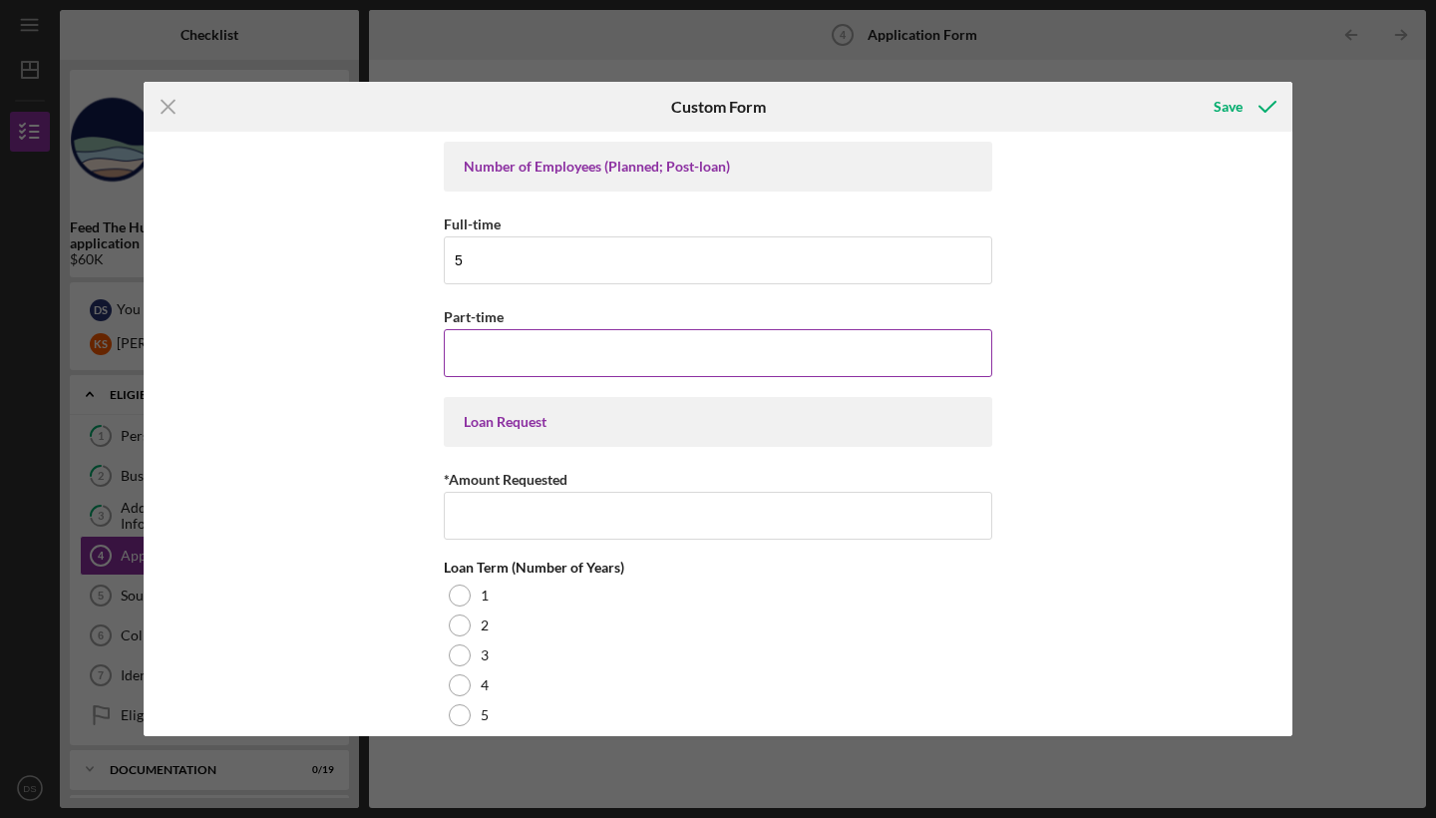
click at [617, 344] on input "Part-time" at bounding box center [718, 353] width 548 height 48
type input "2"
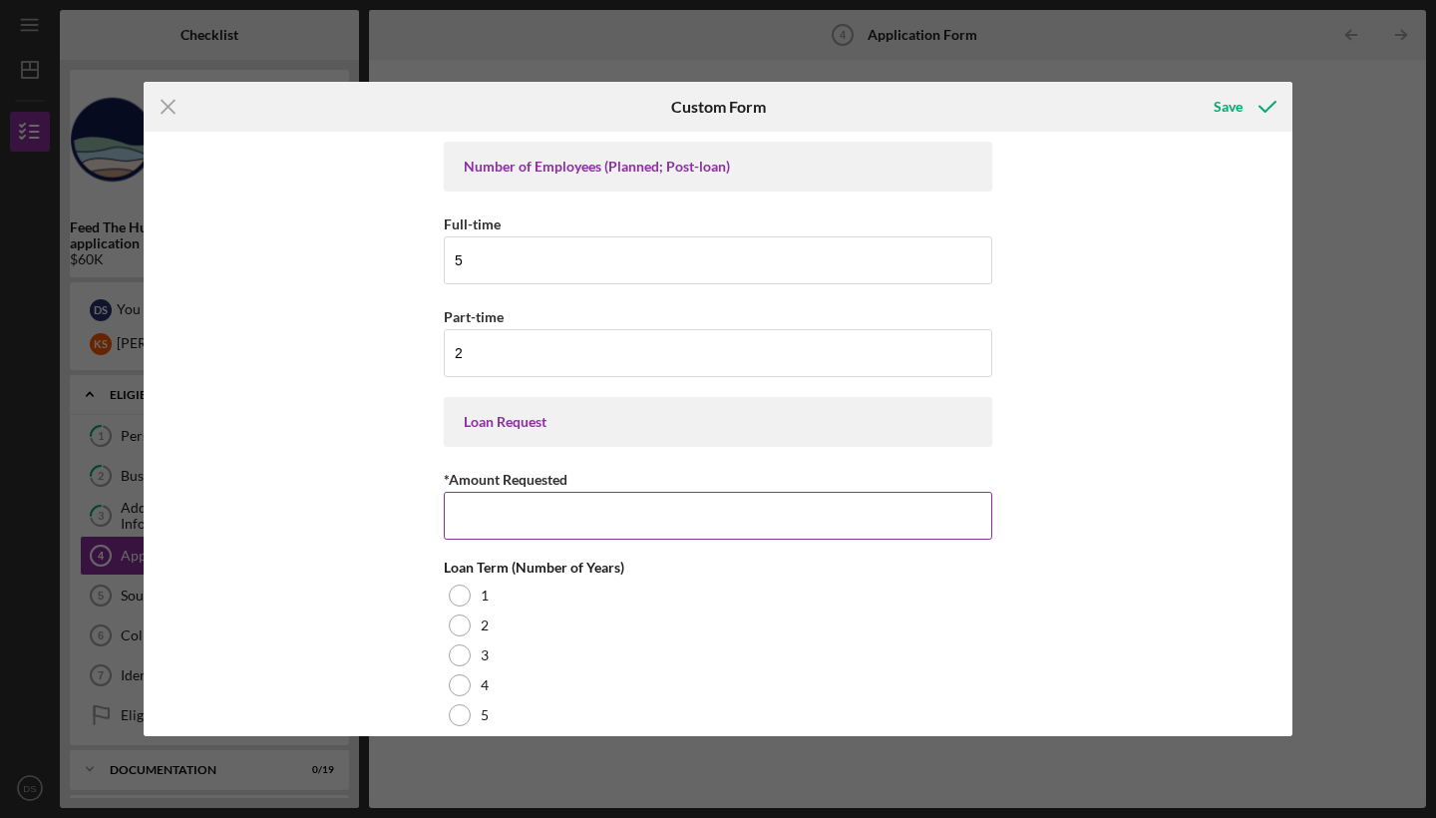
click at [594, 512] on input "*Amount Requested" at bounding box center [718, 516] width 548 height 48
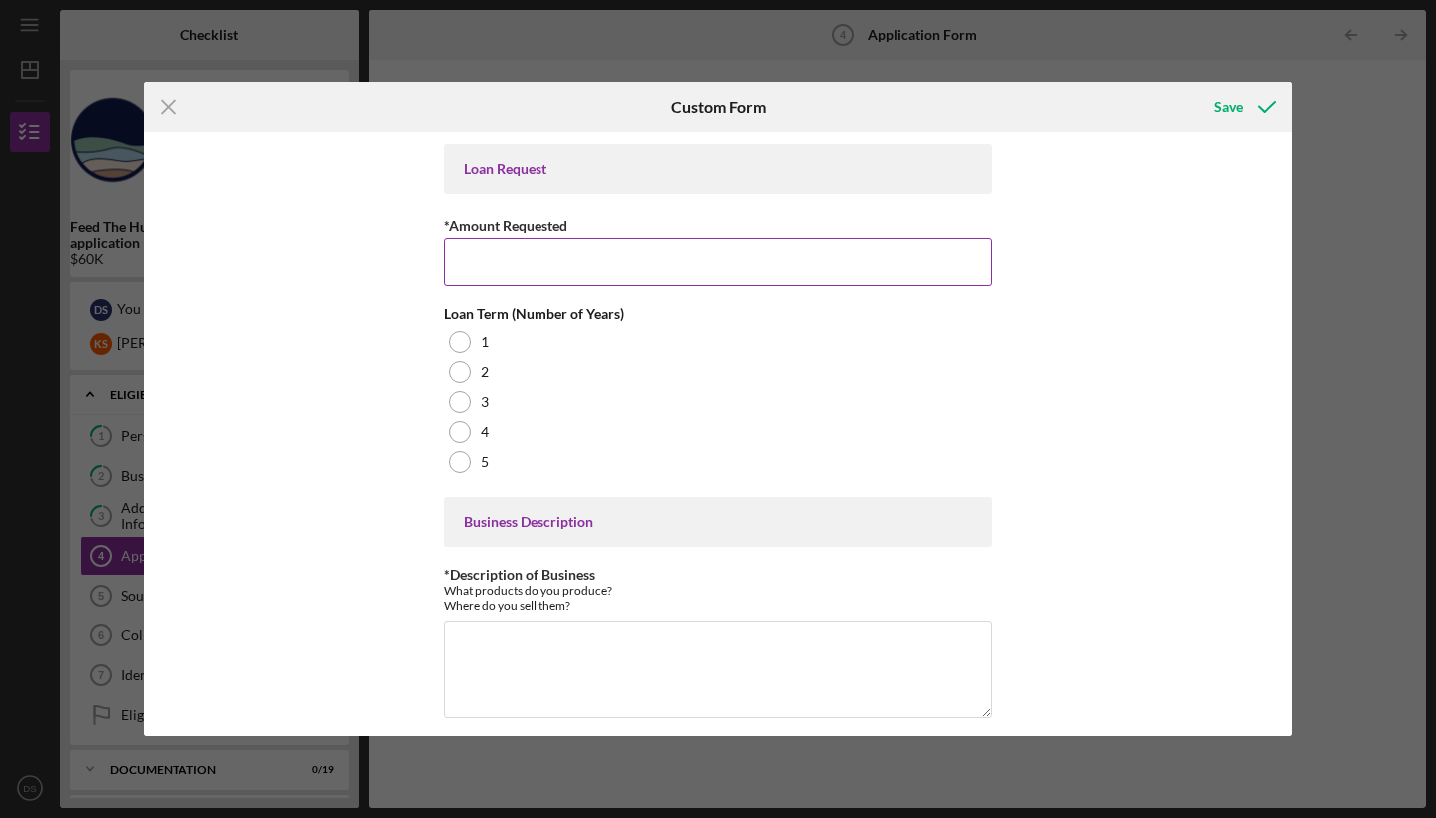
scroll to position [255, 0]
type input "$50,000"
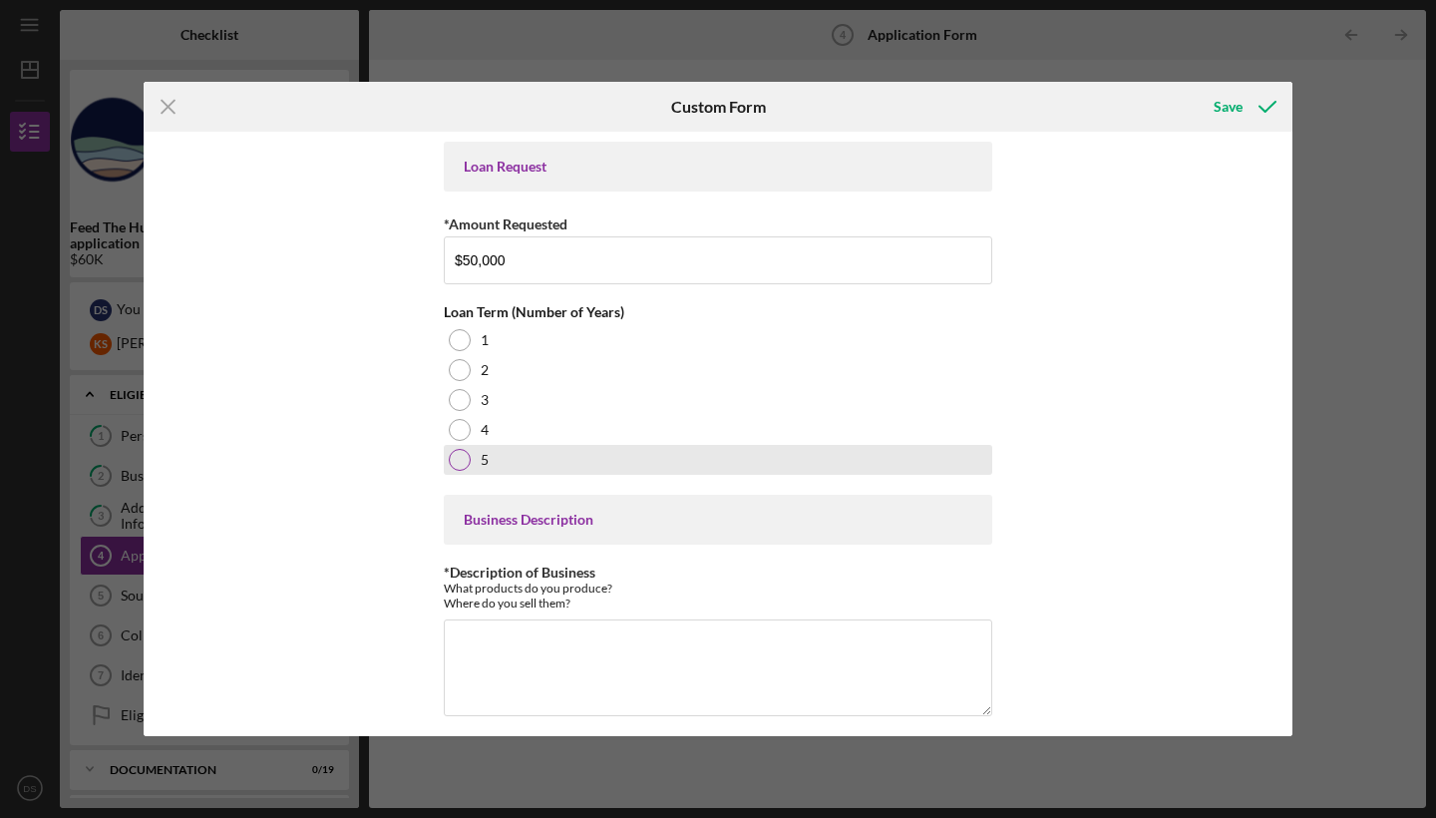
click at [461, 456] on div at bounding box center [460, 460] width 22 height 22
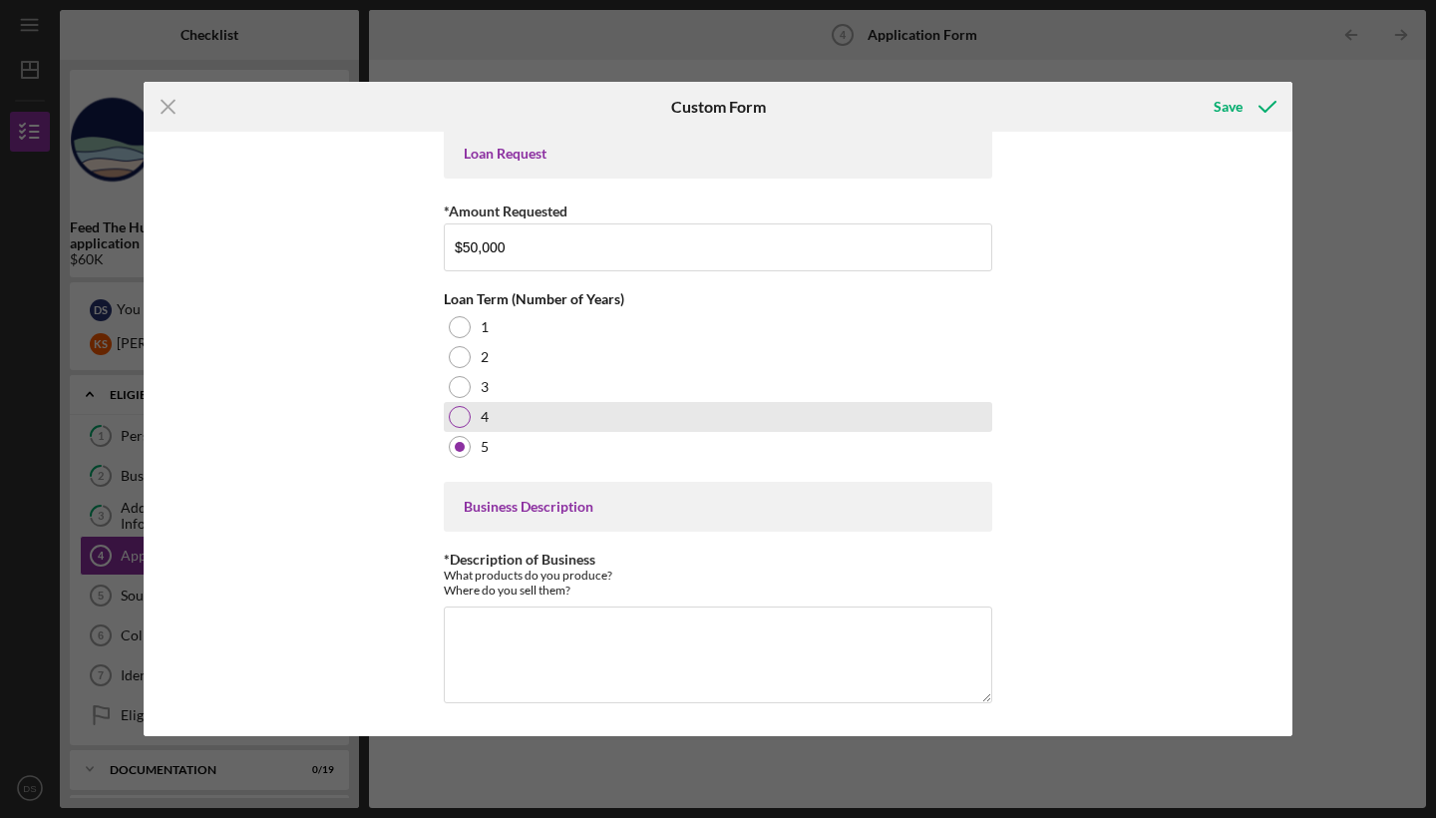
scroll to position [267, 0]
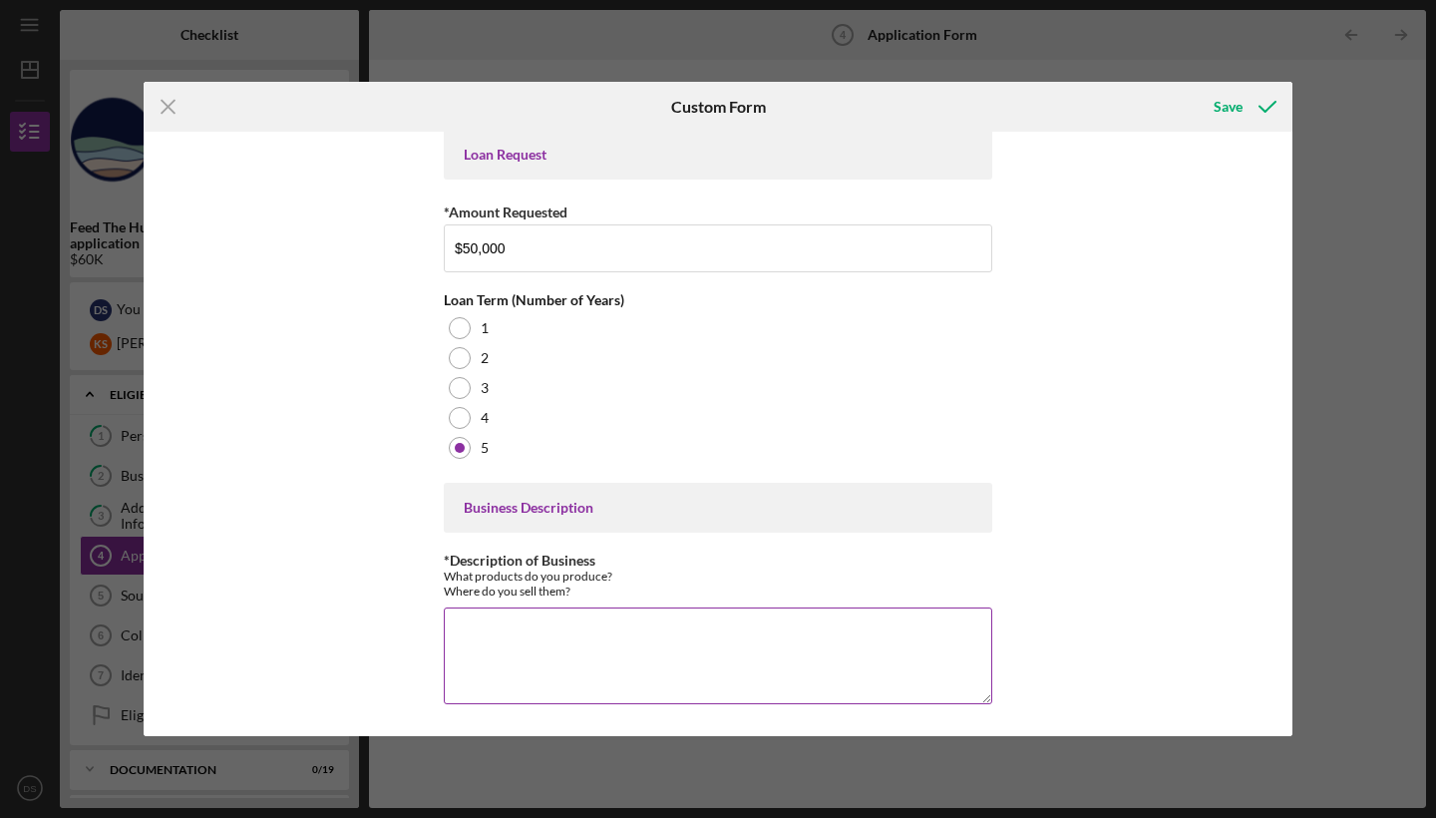
click at [514, 634] on textarea "*Description of Business" at bounding box center [718, 655] width 548 height 96
click at [584, 628] on textarea "We are a commercial fishing" at bounding box center [718, 655] width 548 height 96
click at [707, 617] on textarea "We are a commercial sportfishing" at bounding box center [718, 655] width 548 height 96
click at [685, 634] on textarea "We are a commercial sportfishing" at bounding box center [718, 655] width 548 height 96
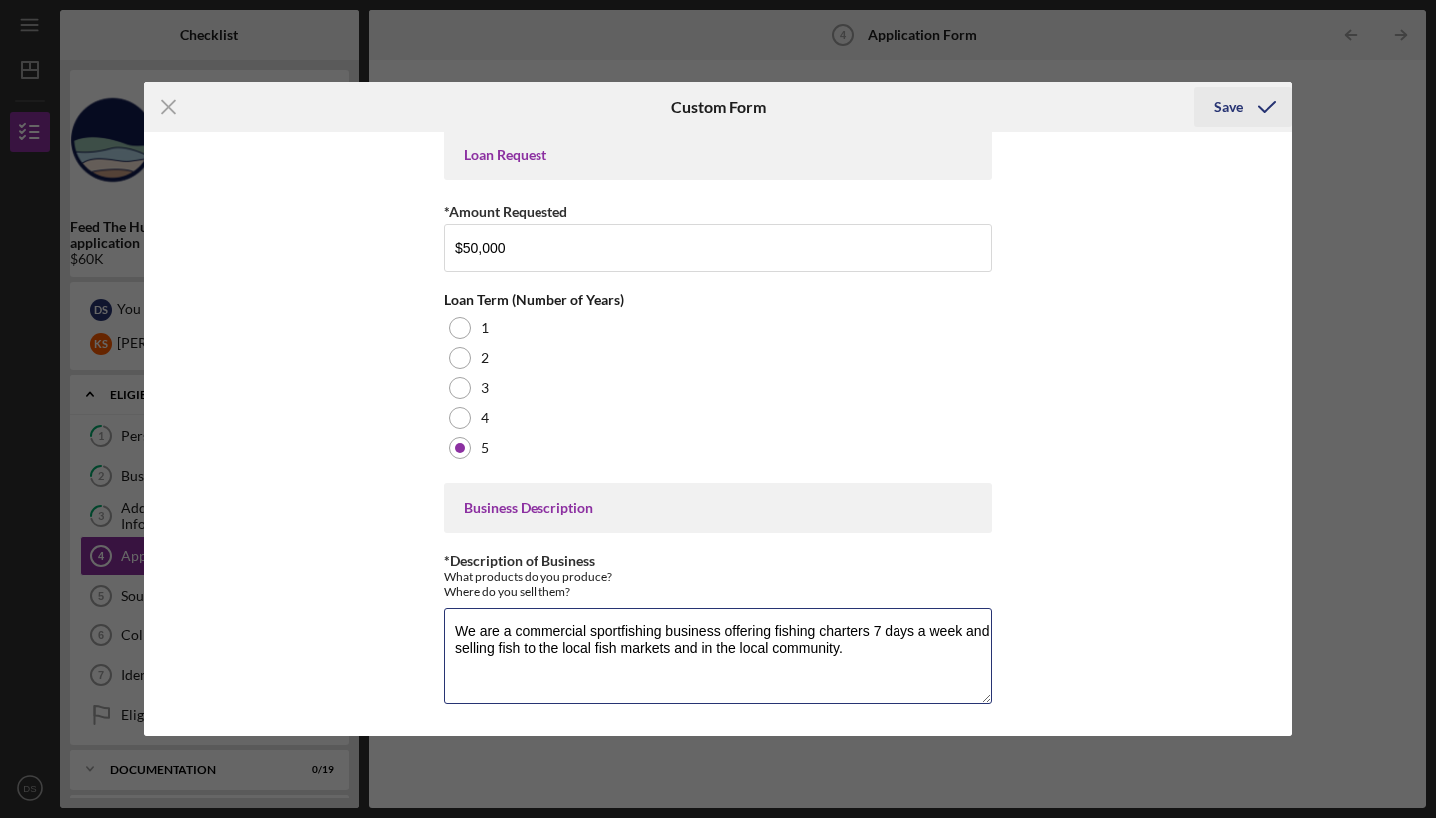
type textarea "We are a commercial sportfishing business offering fishing charters 7 days a we…"
click at [1232, 110] on div "Save" at bounding box center [1228, 107] width 29 height 40
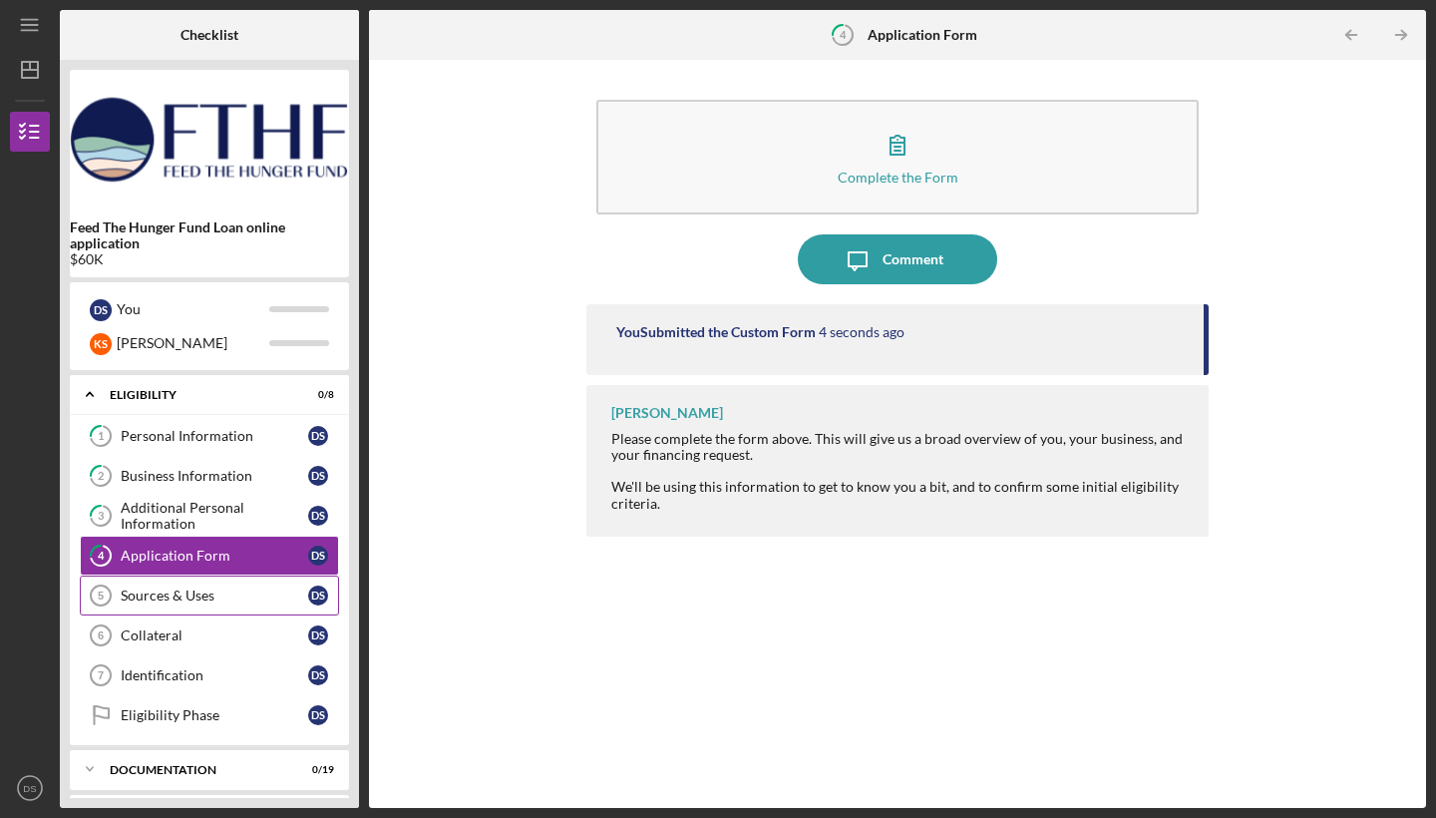
click at [215, 590] on div "Sources & Uses" at bounding box center [214, 595] width 187 height 16
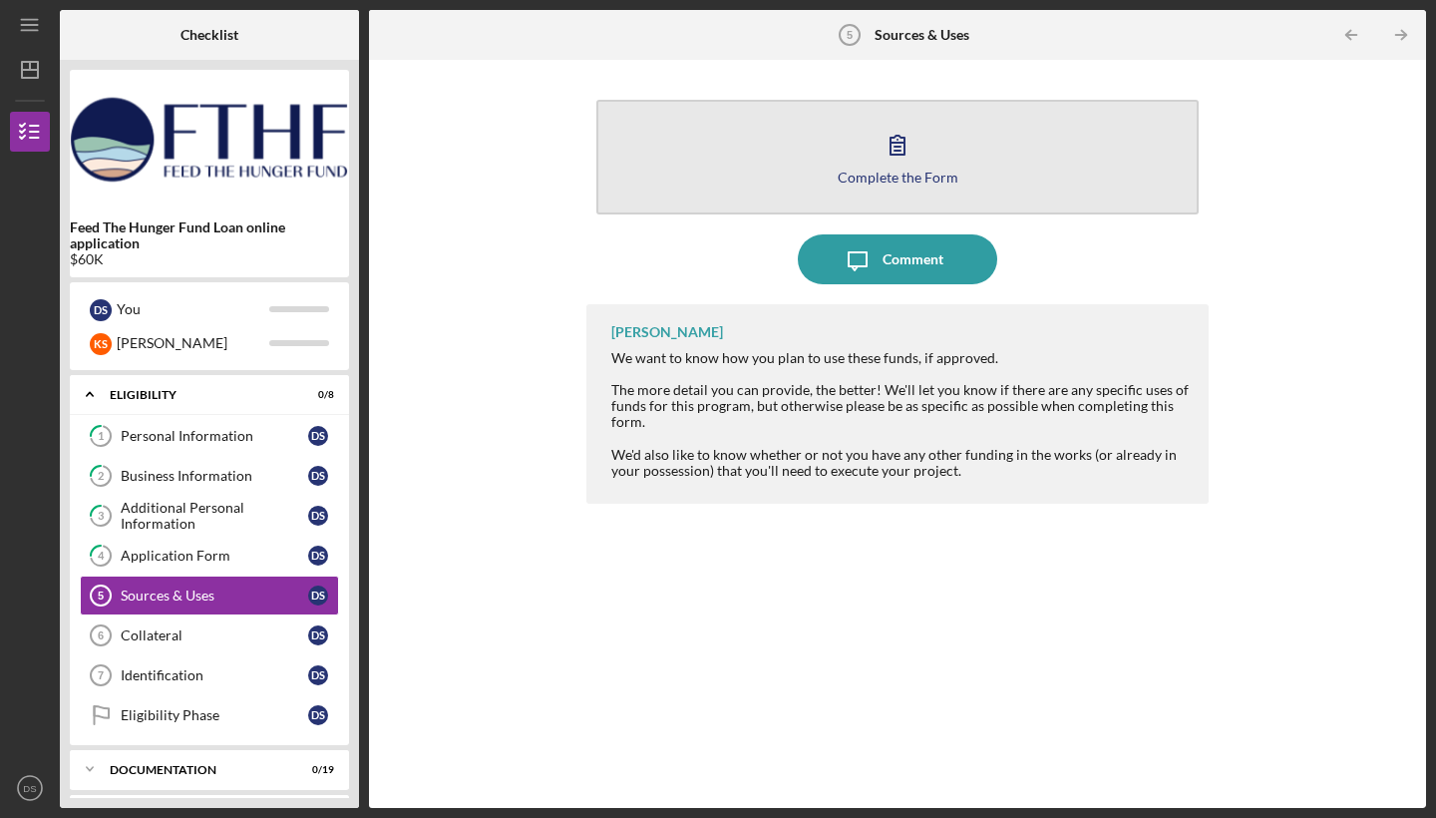
click at [914, 170] on div "Complete the Form" at bounding box center [898, 177] width 121 height 15
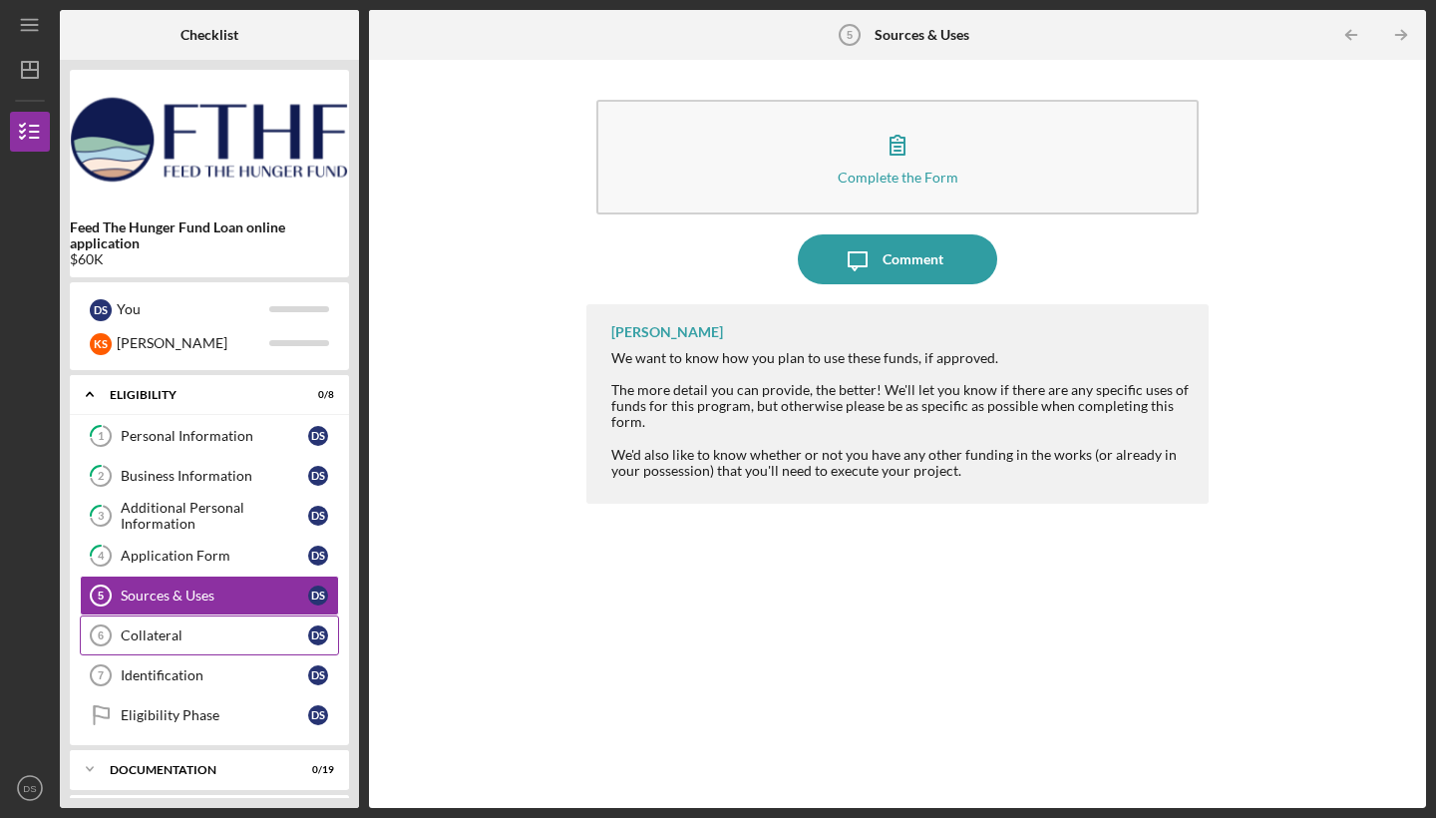
click at [185, 638] on div "Collateral" at bounding box center [214, 635] width 187 height 16
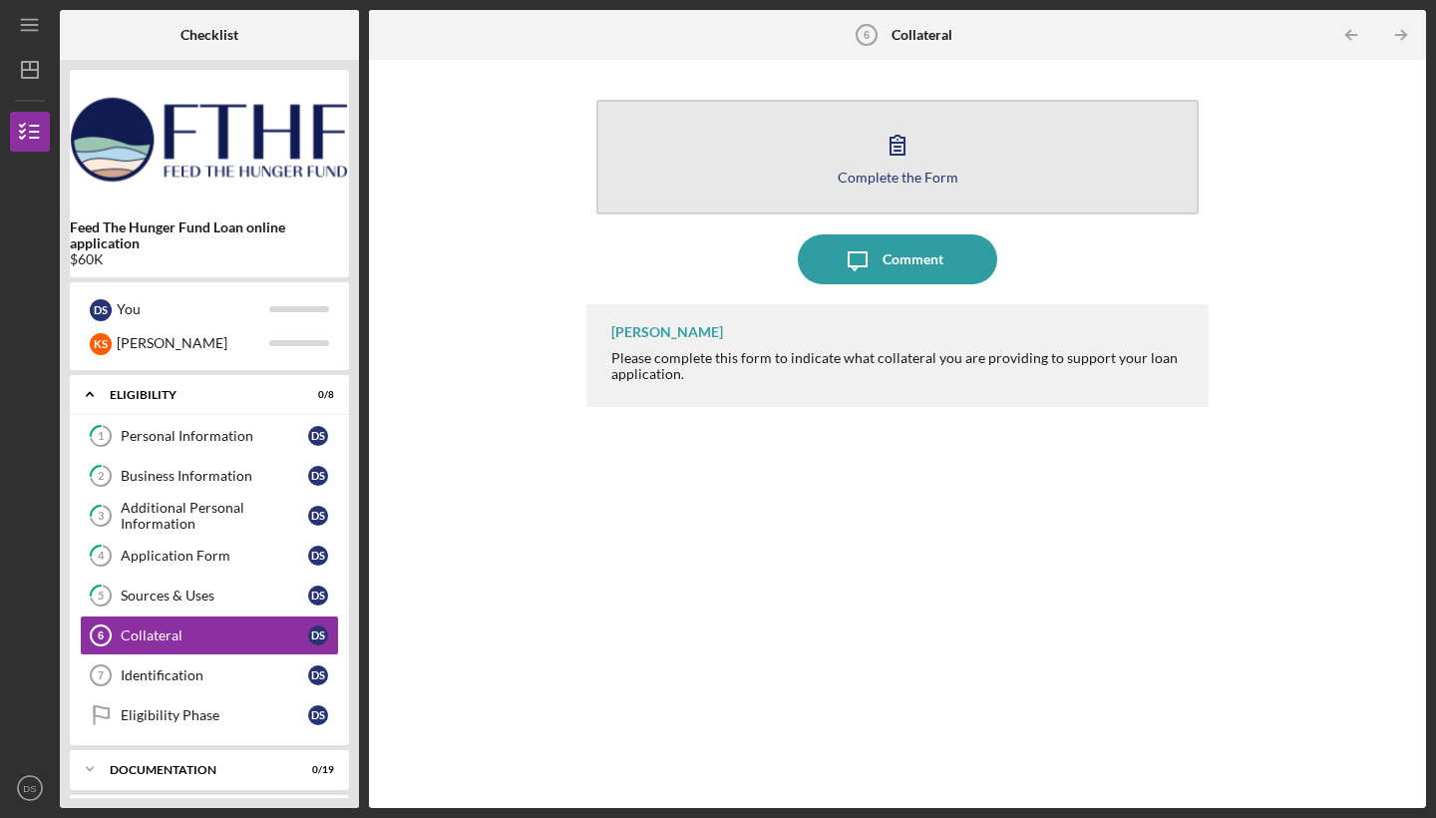
click at [888, 165] on icon "button" at bounding box center [898, 145] width 50 height 50
click at [900, 160] on icon "button" at bounding box center [898, 145] width 50 height 50
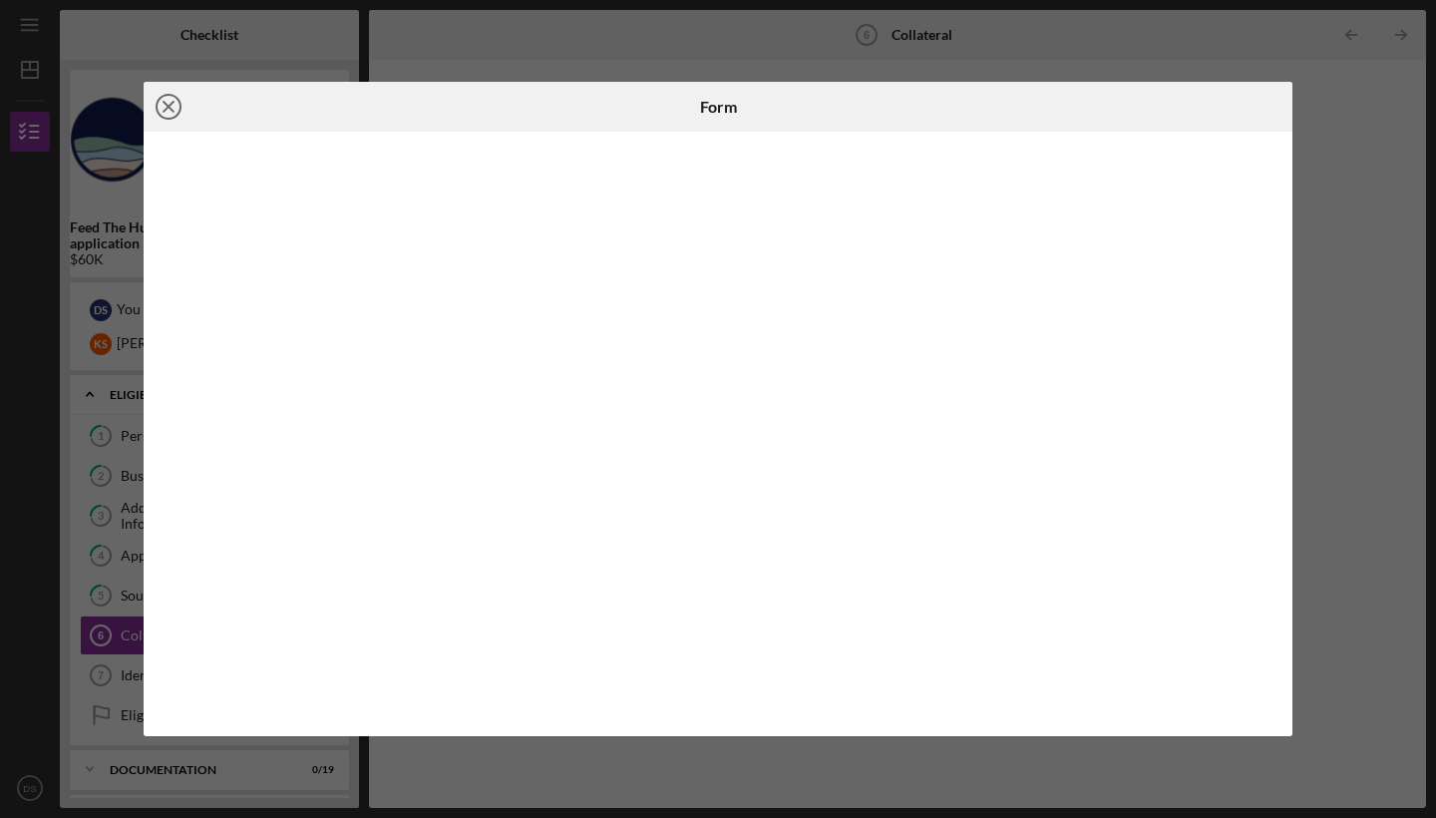
click at [173, 103] on line at bounding box center [169, 107] width 10 height 10
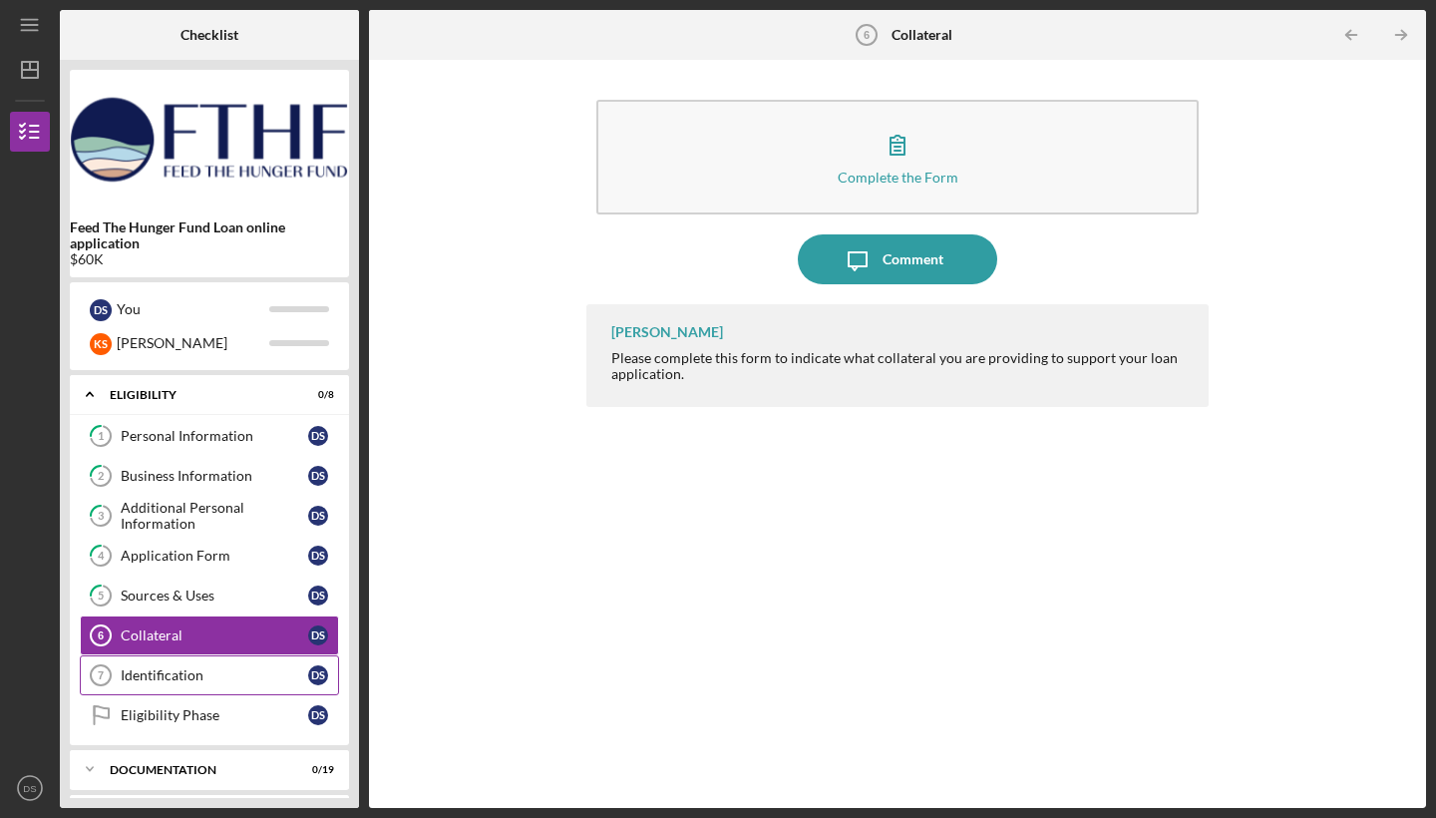
click at [181, 673] on div "Identification" at bounding box center [214, 675] width 187 height 16
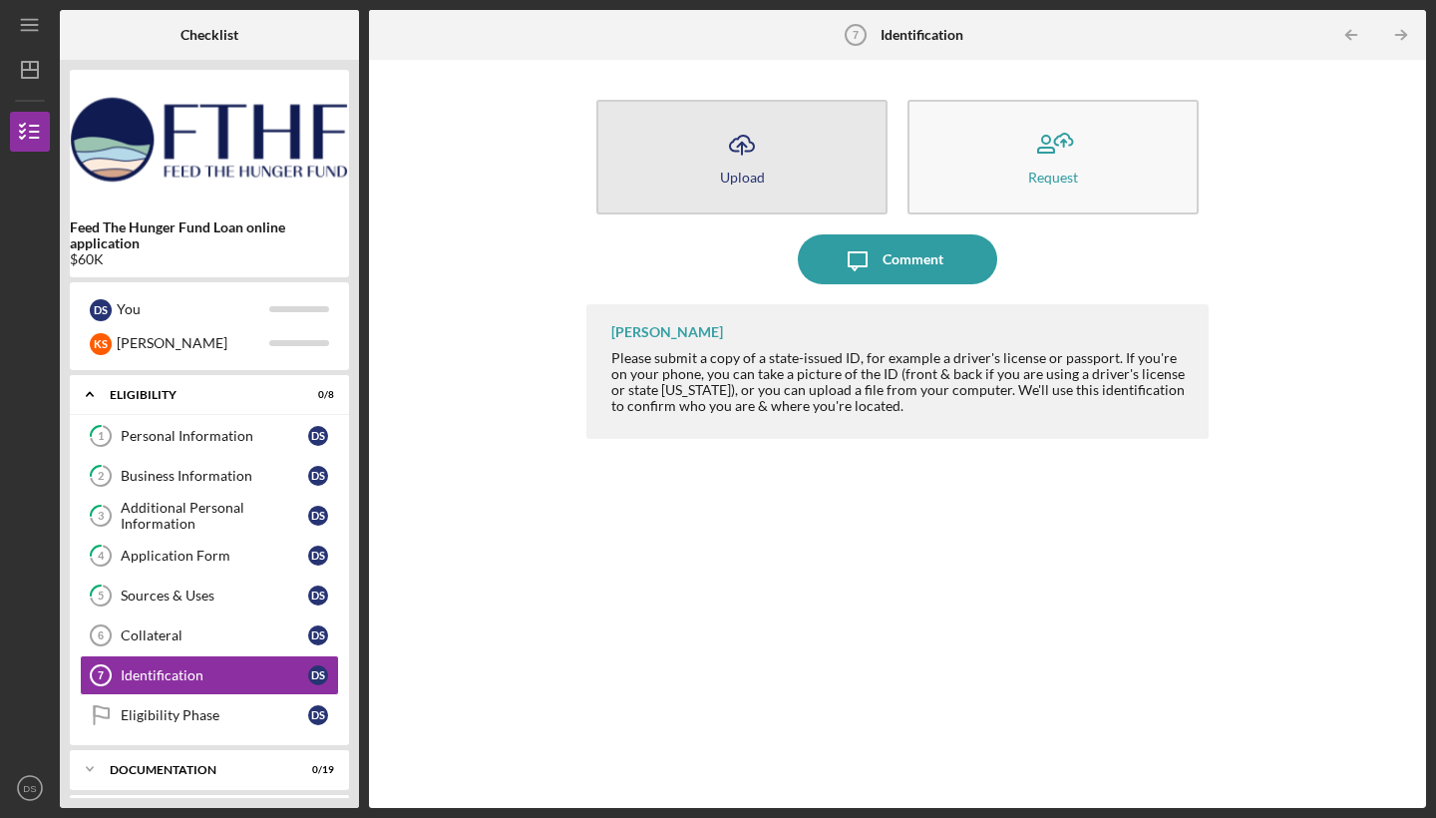
click at [765, 158] on icon "Icon/Upload" at bounding box center [742, 145] width 50 height 50
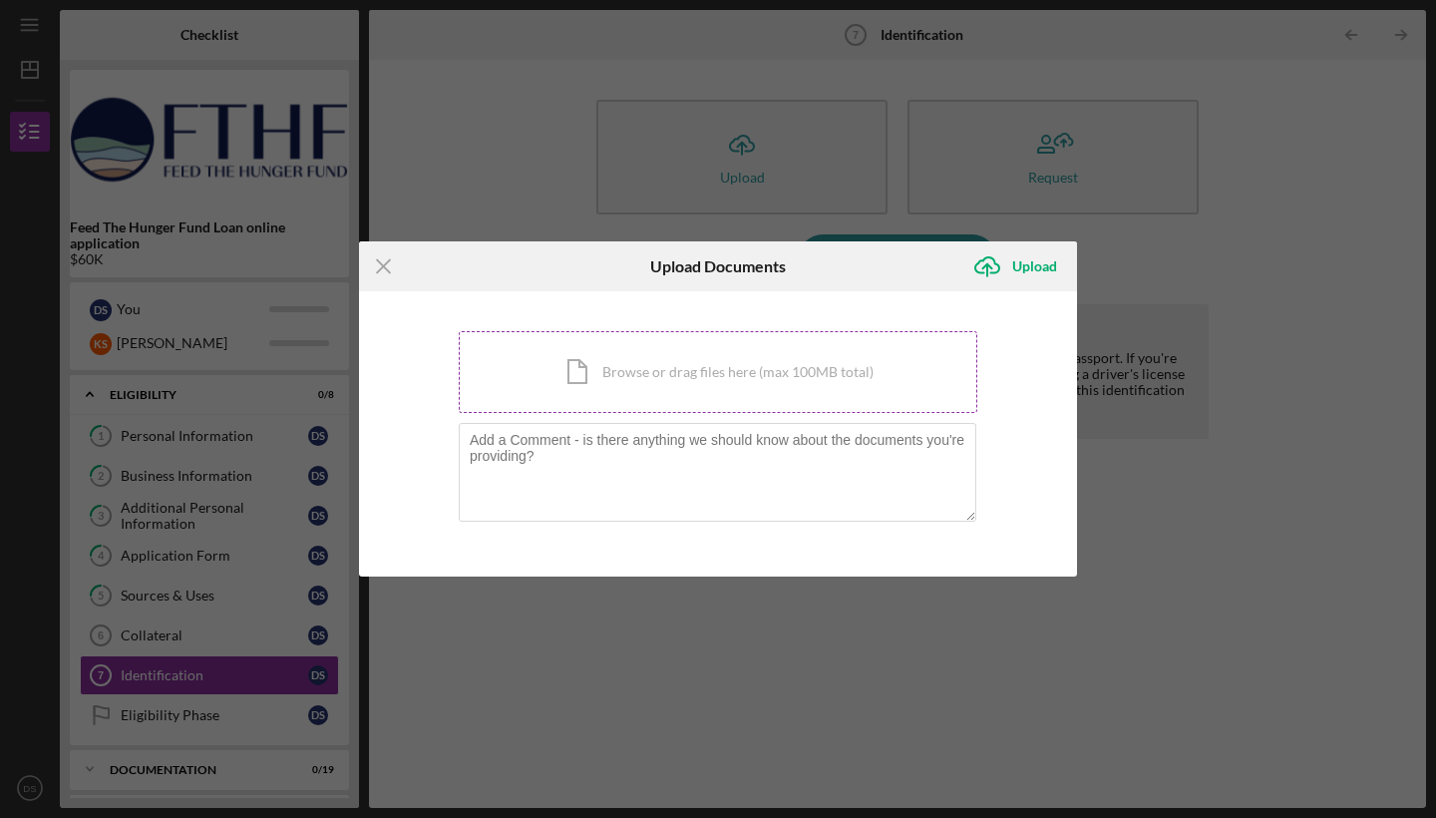
click at [684, 377] on div "Icon/Document Browse or drag files here (max 100MB total) Tap to choose files o…" at bounding box center [718, 372] width 519 height 82
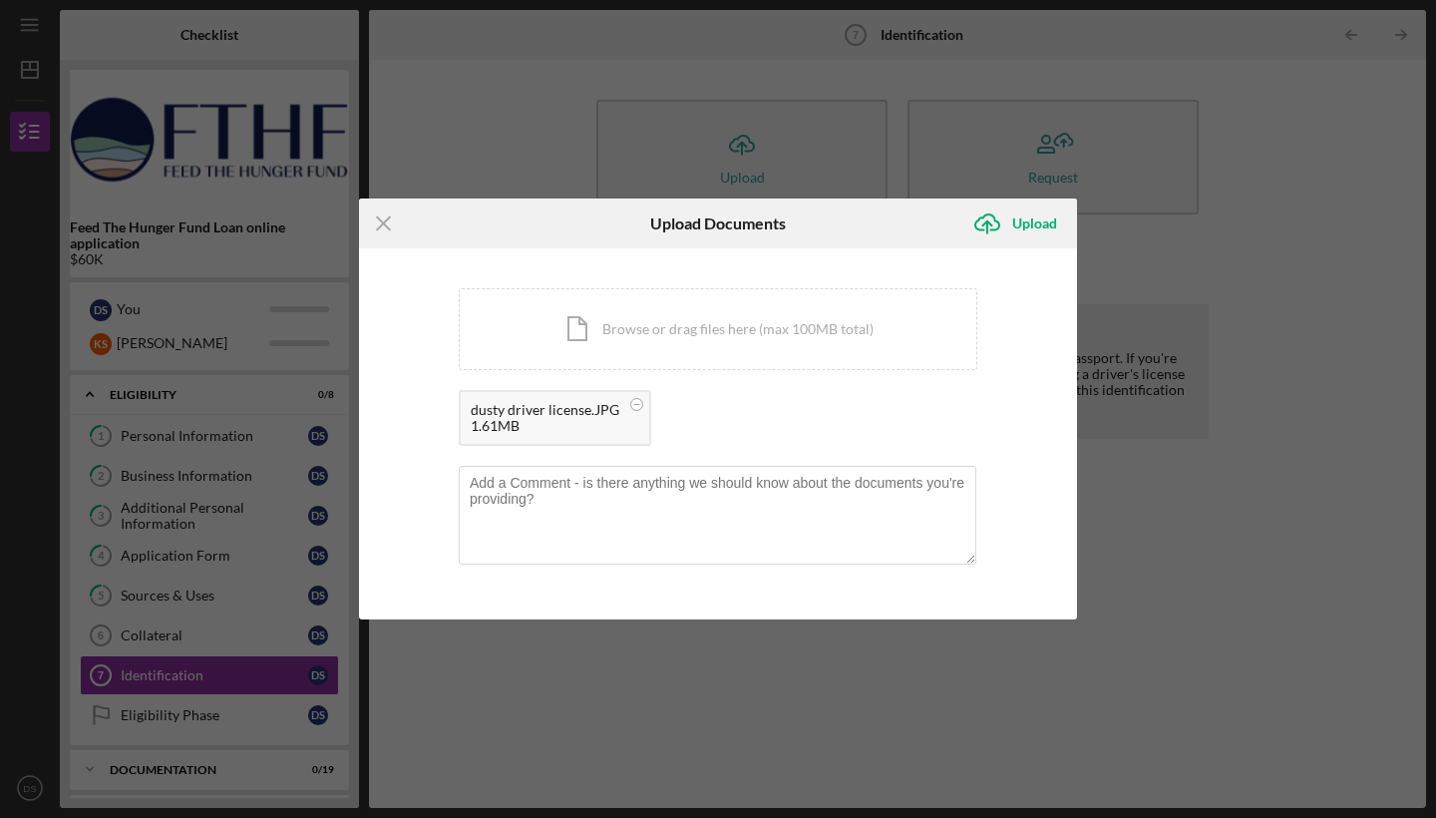
click at [555, 411] on div "dusty driver license.JPG" at bounding box center [545, 410] width 149 height 16
click at [635, 403] on circle at bounding box center [637, 405] width 12 height 12
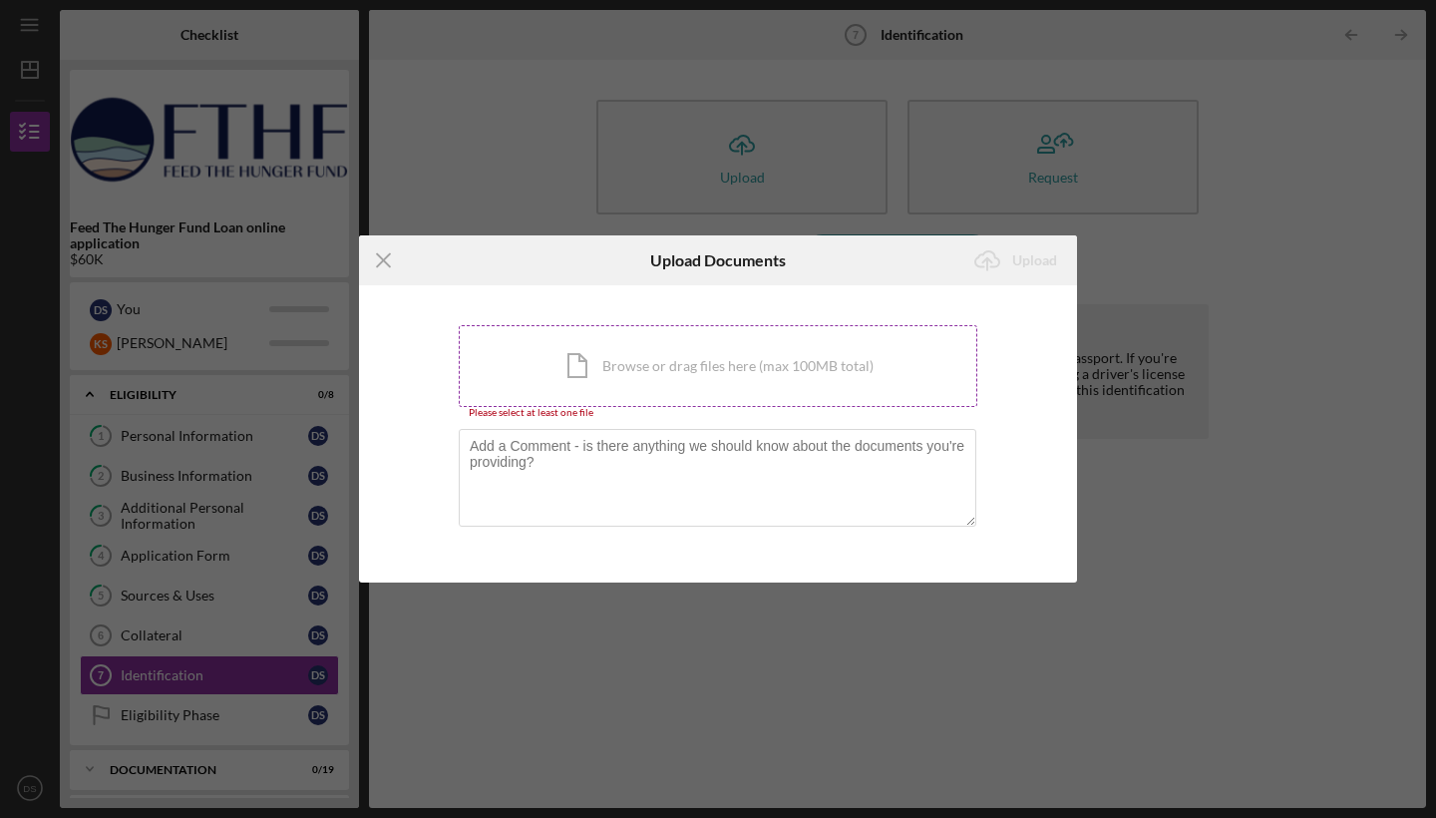
click at [697, 354] on div "Icon/Document Browse or drag files here (max 100MB total) Tap to choose files o…" at bounding box center [718, 366] width 519 height 82
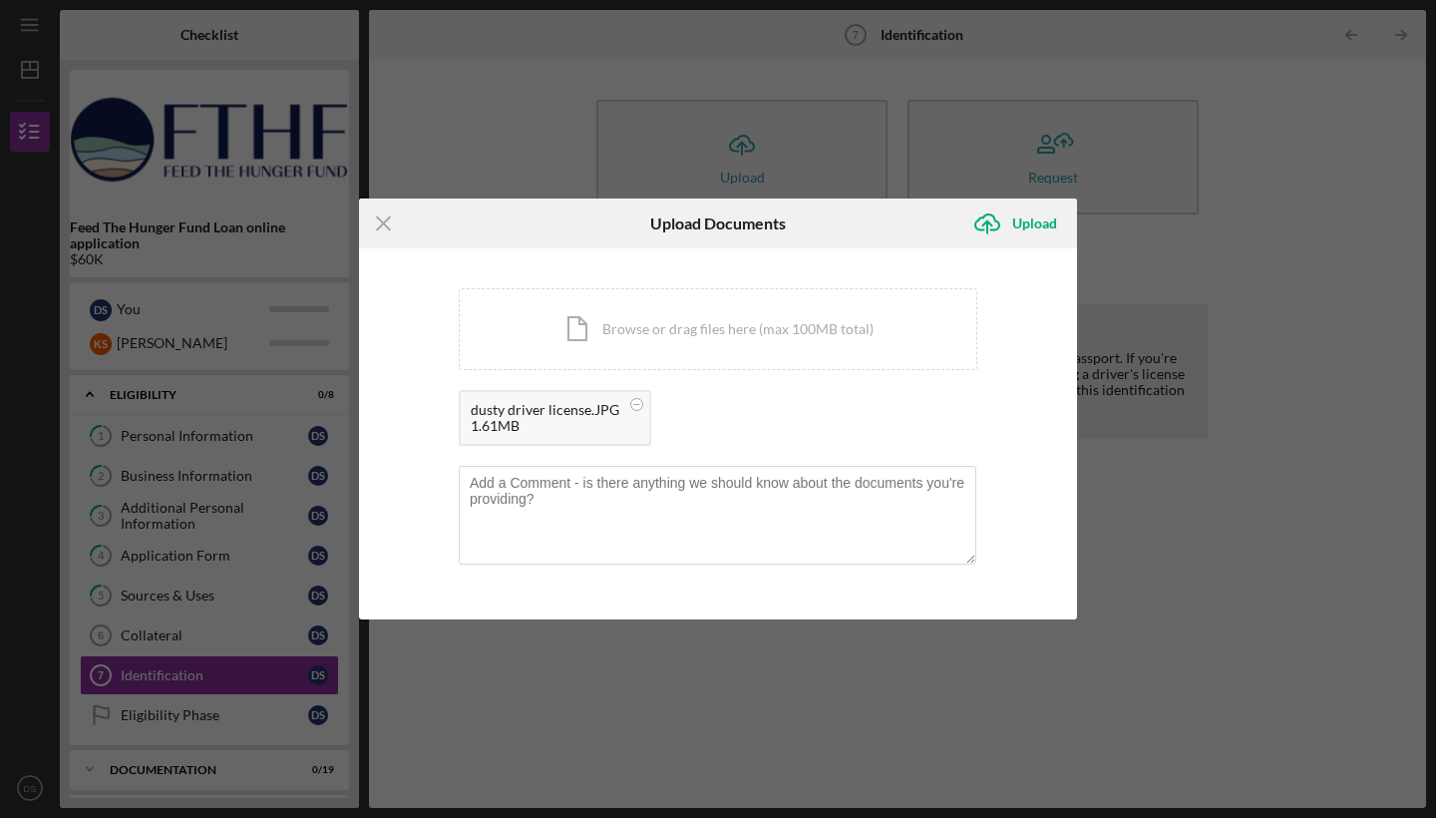
click at [572, 421] on div "1.61MB" at bounding box center [545, 426] width 149 height 16
click at [1045, 222] on div "Upload" at bounding box center [1034, 223] width 45 height 40
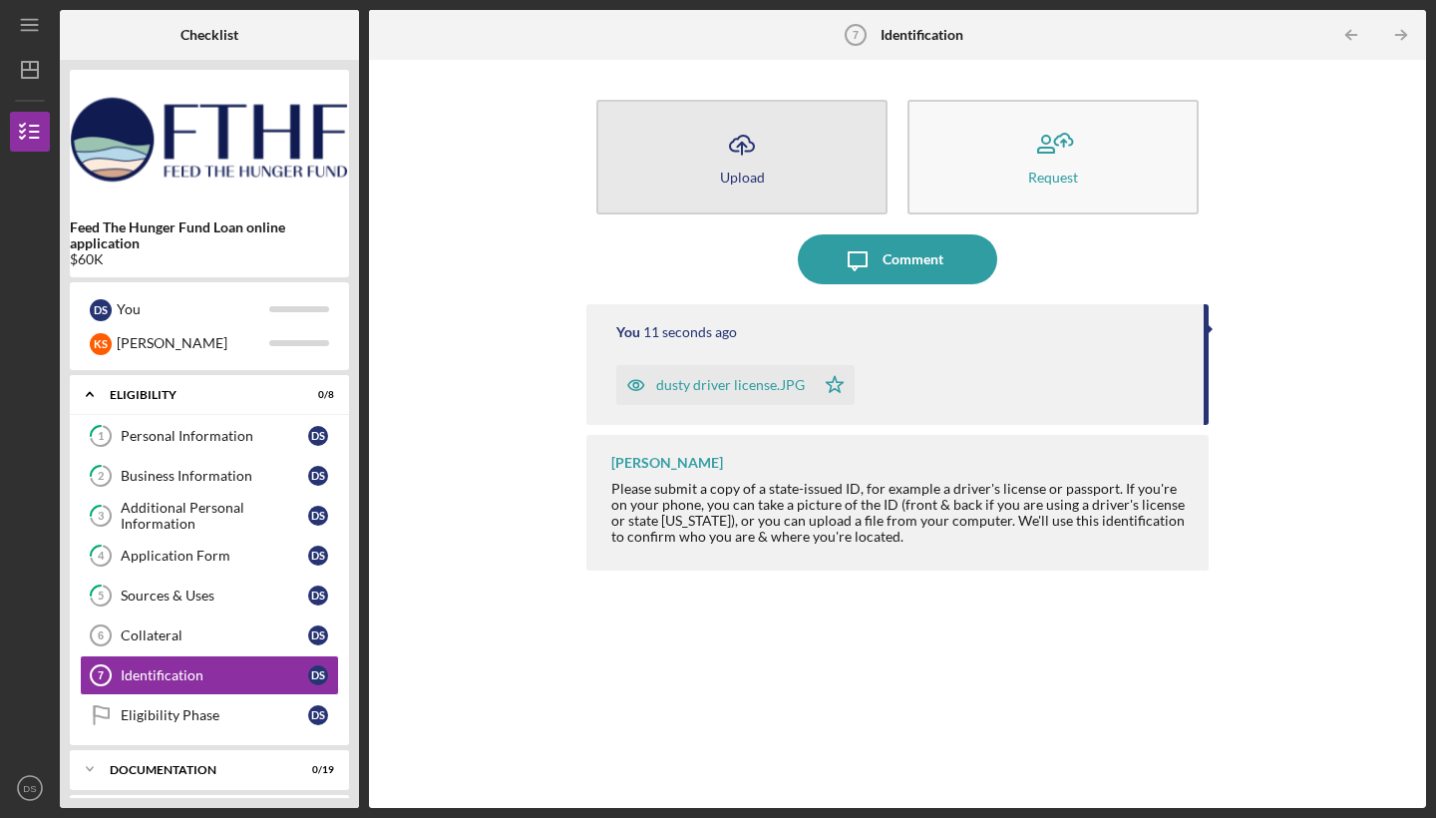
click at [739, 158] on icon "Icon/Upload" at bounding box center [742, 145] width 50 height 50
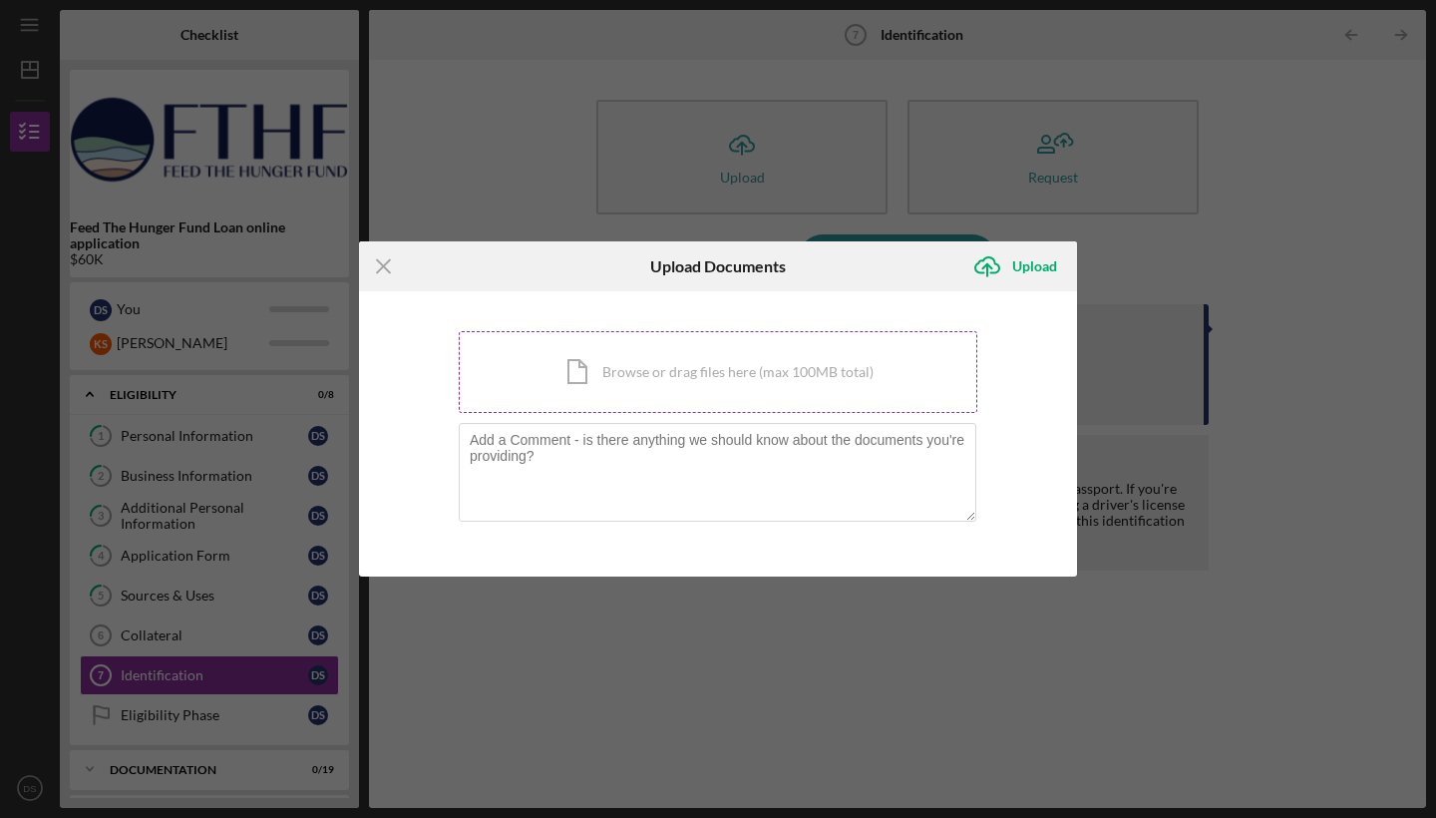
click at [616, 370] on div "Icon/Document Browse or drag files here (max 100MB total) Tap to choose files o…" at bounding box center [718, 372] width 519 height 82
click at [387, 267] on icon "Icon/Menu Close" at bounding box center [384, 266] width 50 height 50
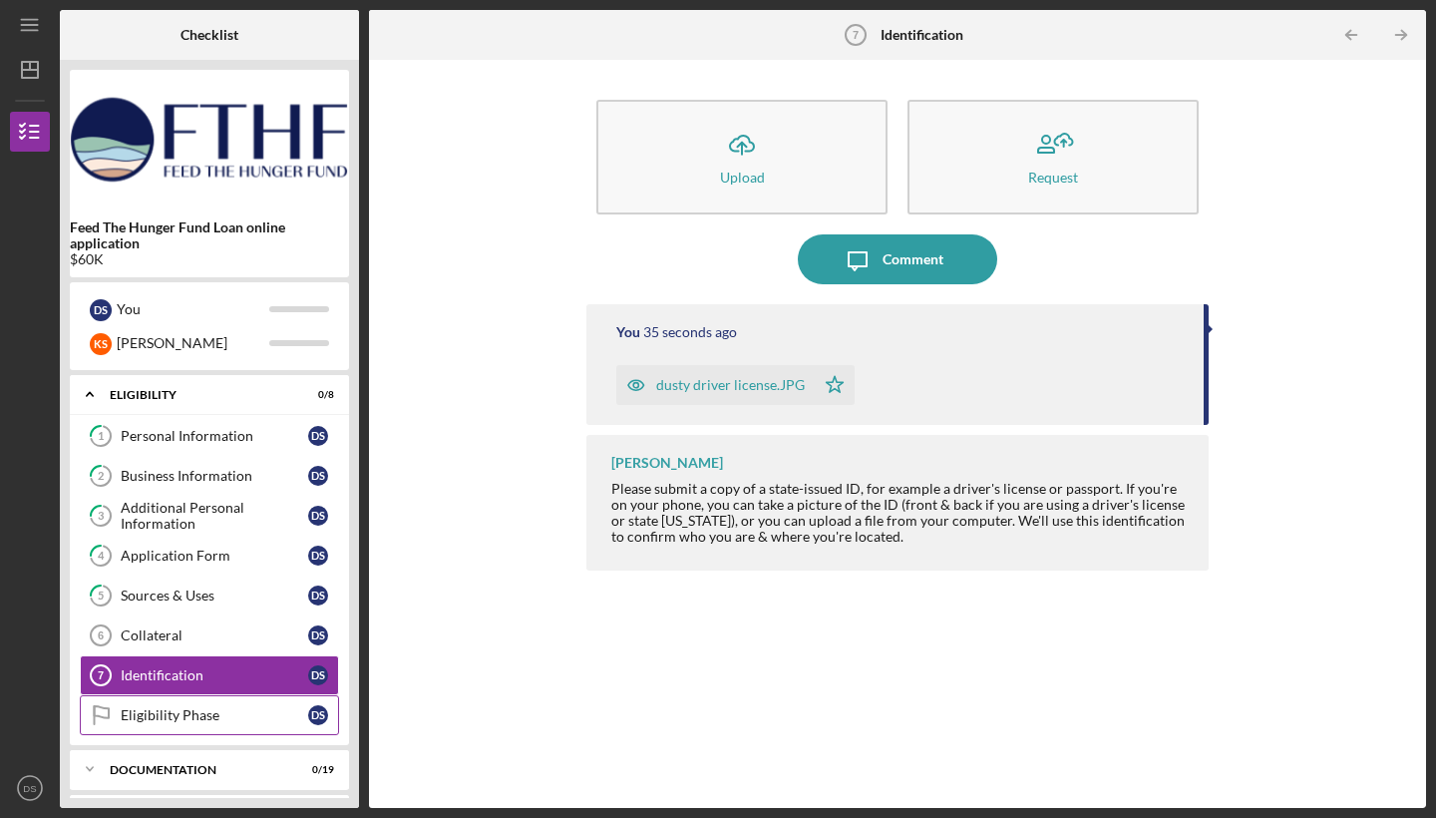
click at [212, 717] on div "Eligibility Phase" at bounding box center [214, 715] width 187 height 16
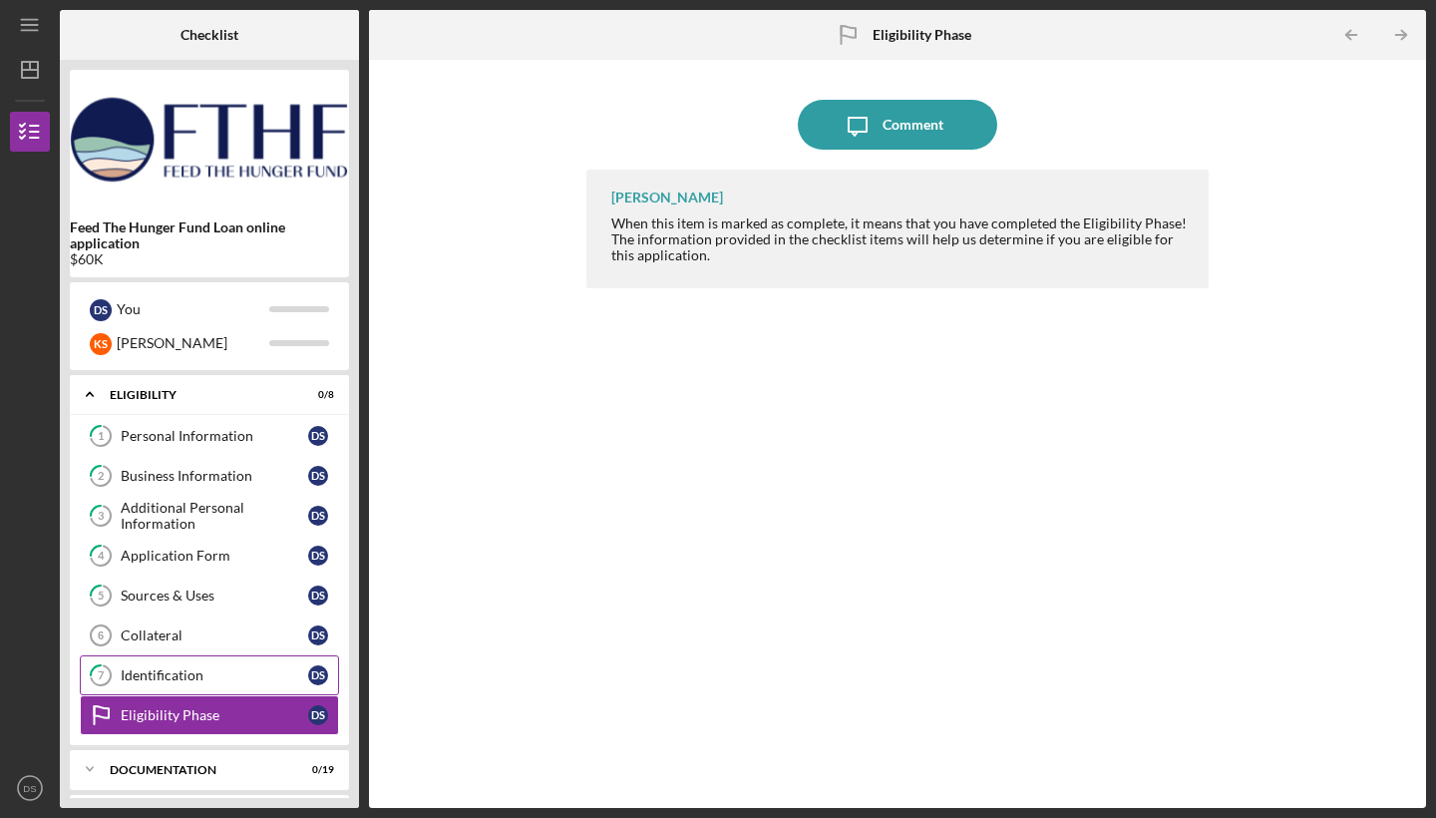
scroll to position [92, 0]
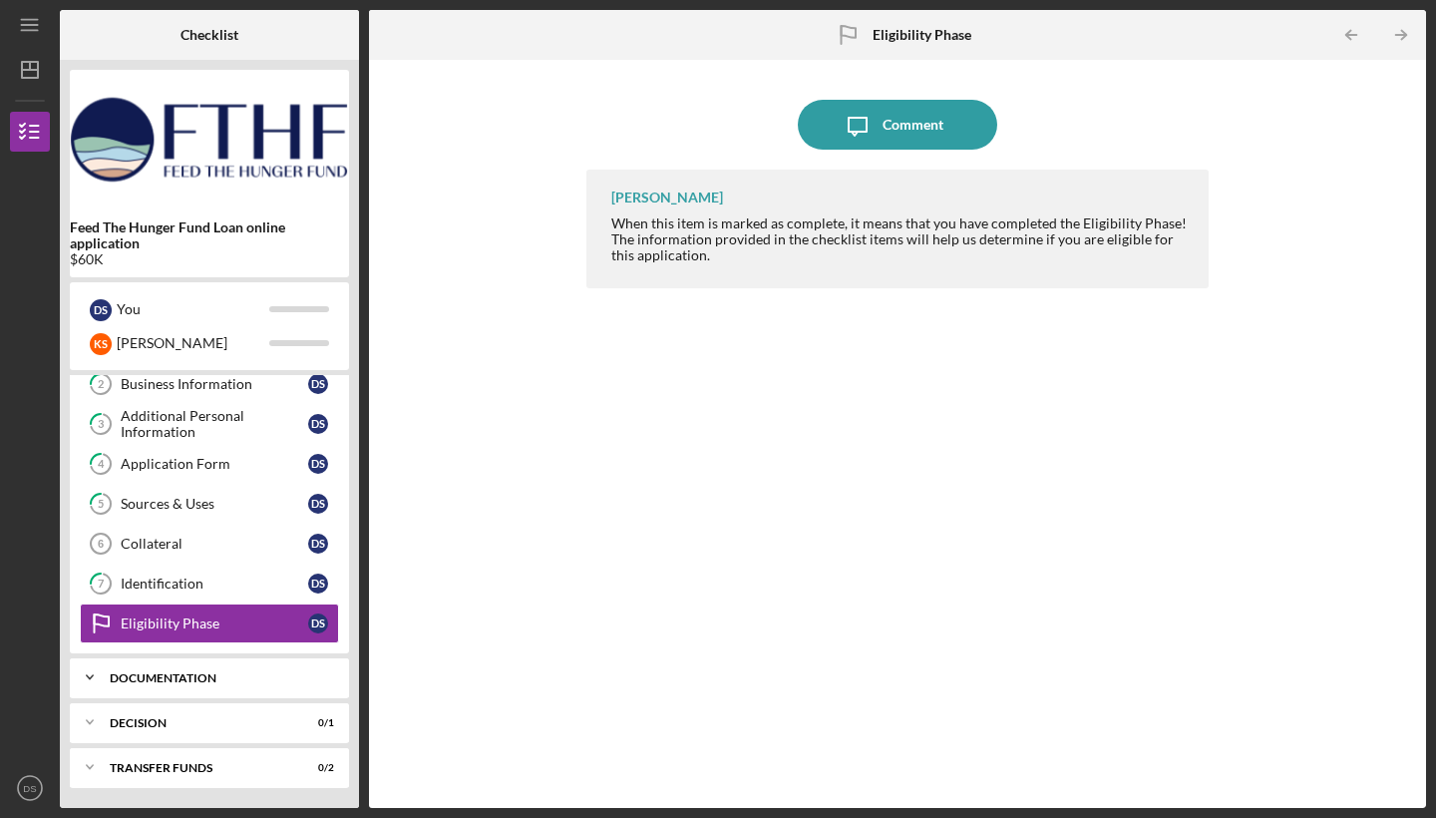
click at [159, 667] on div "Icon/Expander Documentation 0 / 19" at bounding box center [209, 677] width 279 height 40
click at [158, 715] on div "Credit Authorization" at bounding box center [214, 719] width 187 height 16
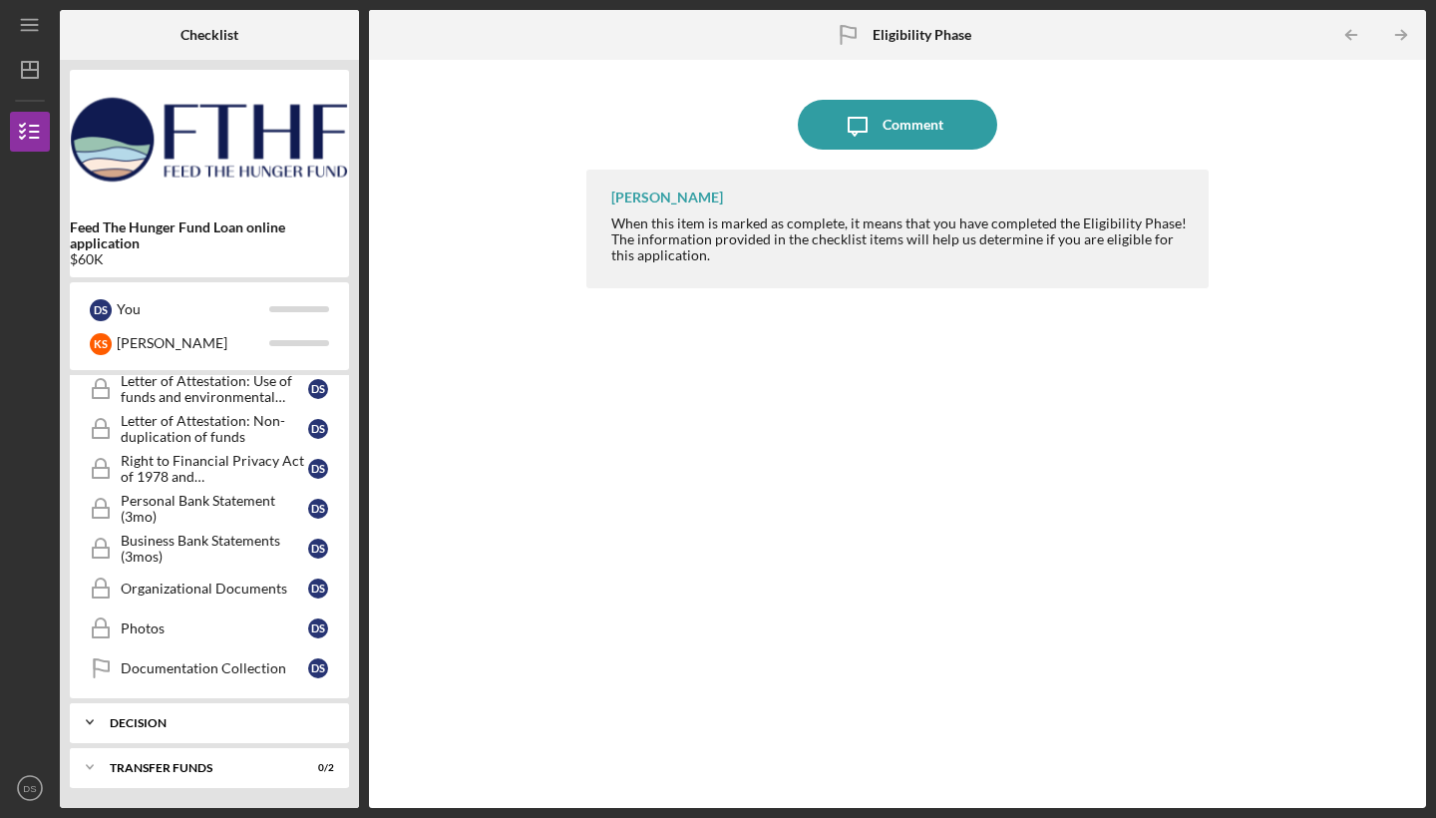
scroll to position [861, 0]
click at [266, 550] on div "Business Bank Statements (3mos)" at bounding box center [214, 549] width 187 height 32
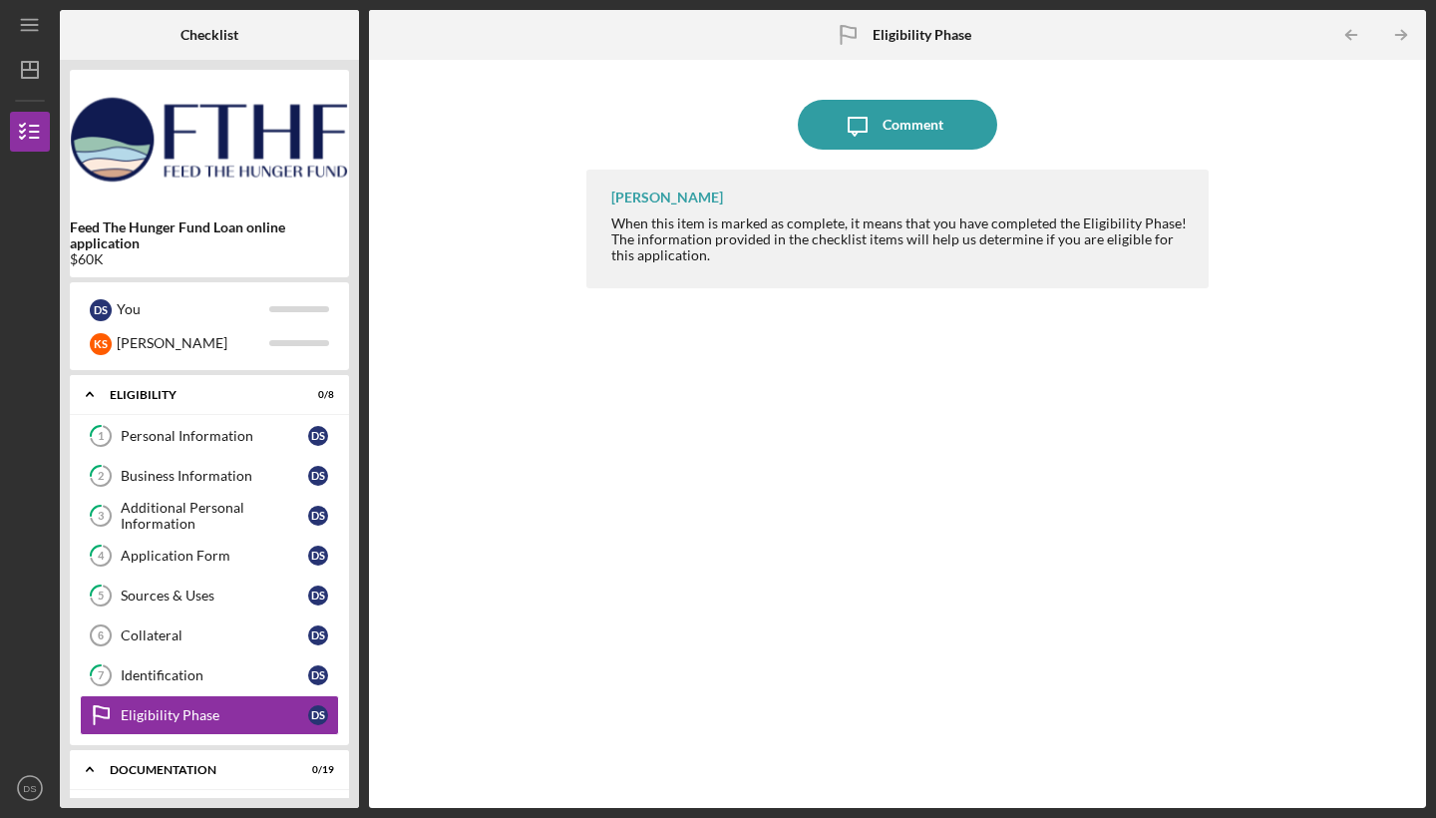
click at [666, 370] on div "[PERSON_NAME] When this item is marked as complete, it means that you have comp…" at bounding box center [897, 474] width 622 height 608
